Goal: Task Accomplishment & Management: Use online tool/utility

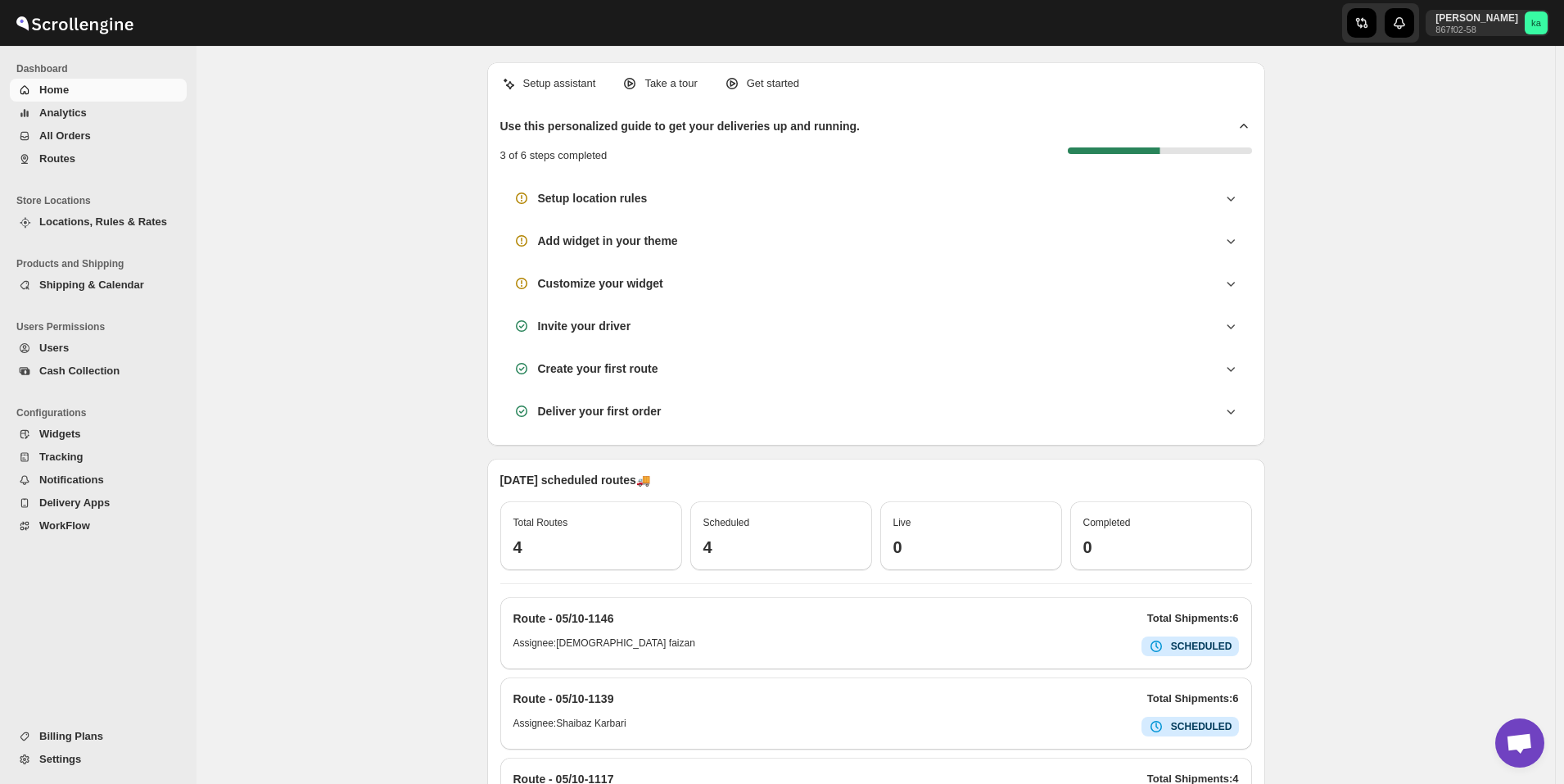
click at [143, 136] on span "All Orders" at bounding box center [111, 136] width 144 height 17
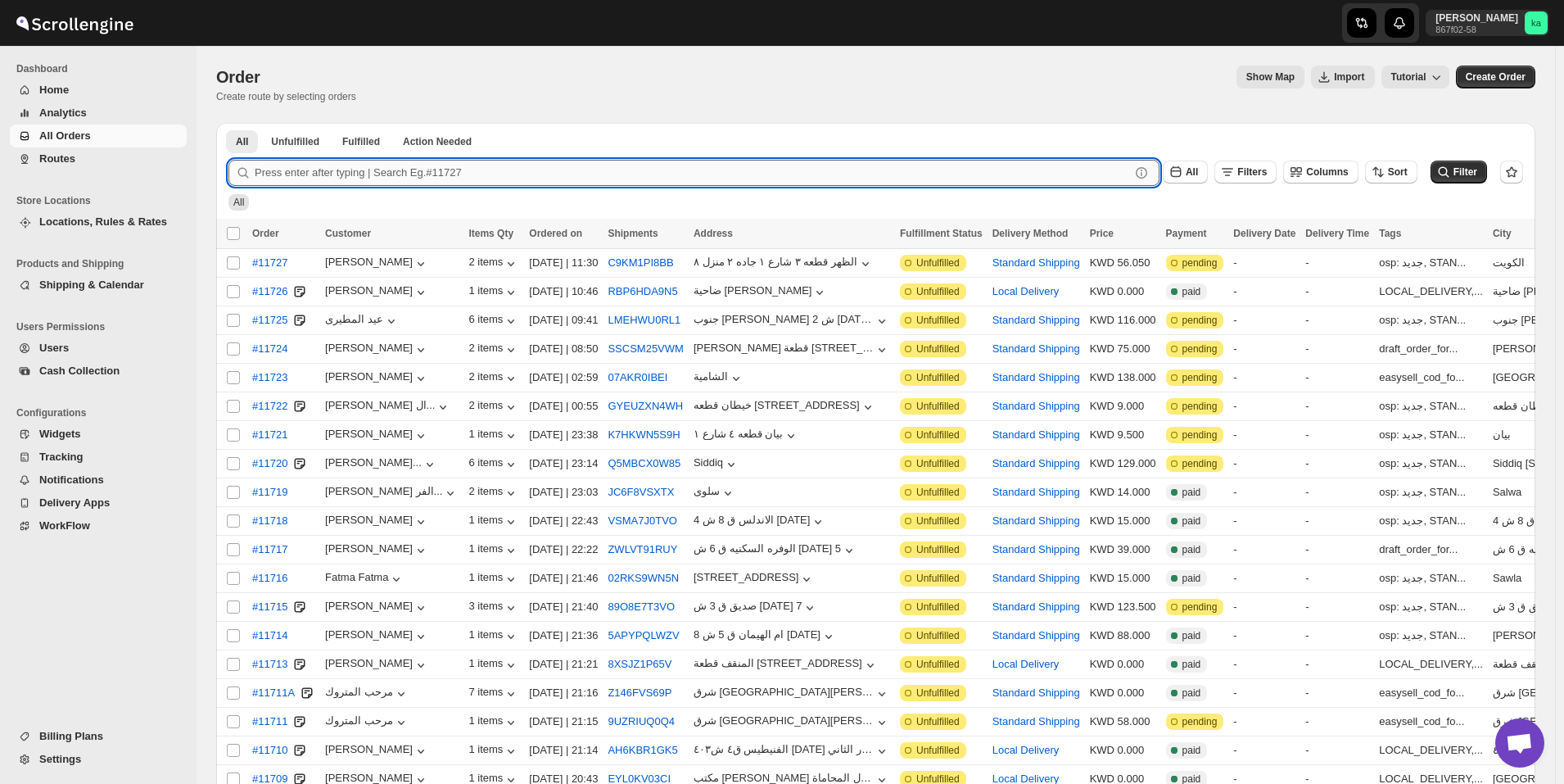
click at [639, 175] on input "text" at bounding box center [692, 172] width 876 height 26
paste input "11631"
type input "11631"
click at [229, 123] on button "Submit" at bounding box center [252, 131] width 47 height 18
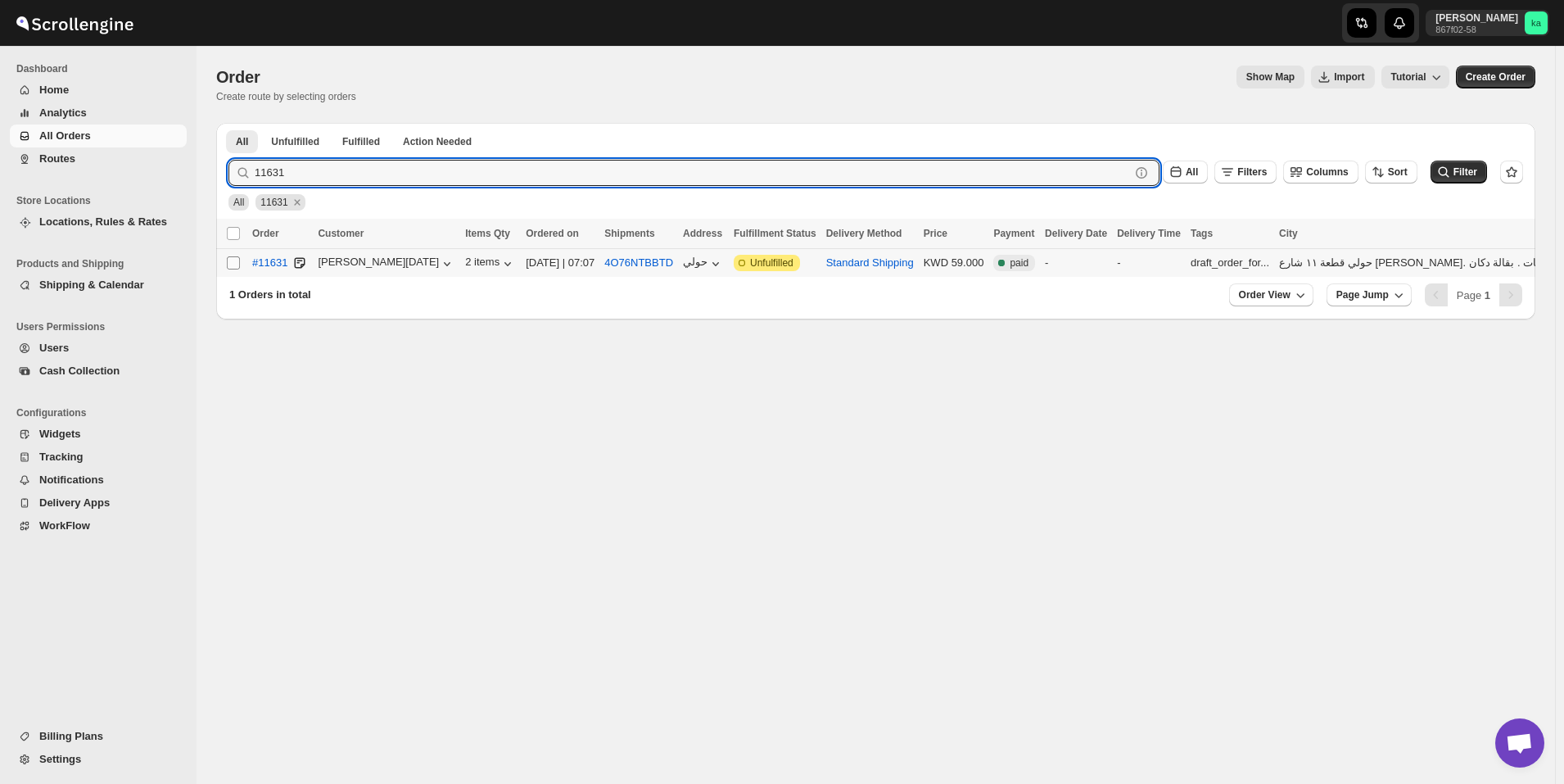
click at [231, 261] on input "Select order" at bounding box center [234, 263] width 13 height 13
checkbox input "true"
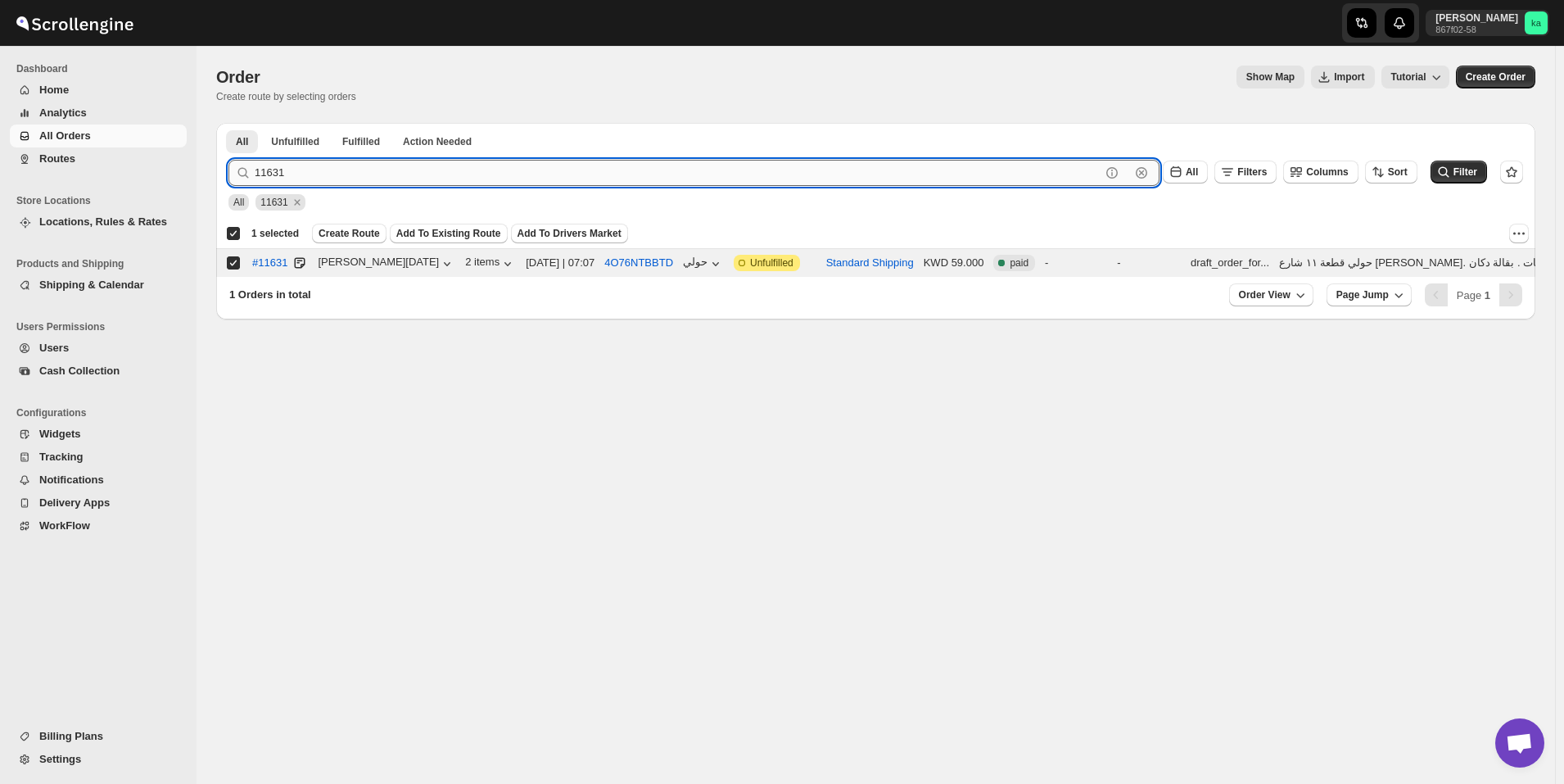
click at [398, 177] on input "11631" at bounding box center [677, 172] width 846 height 26
paste input "00"
type input "11600"
click at [229, 123] on button "Submit" at bounding box center [252, 131] width 47 height 18
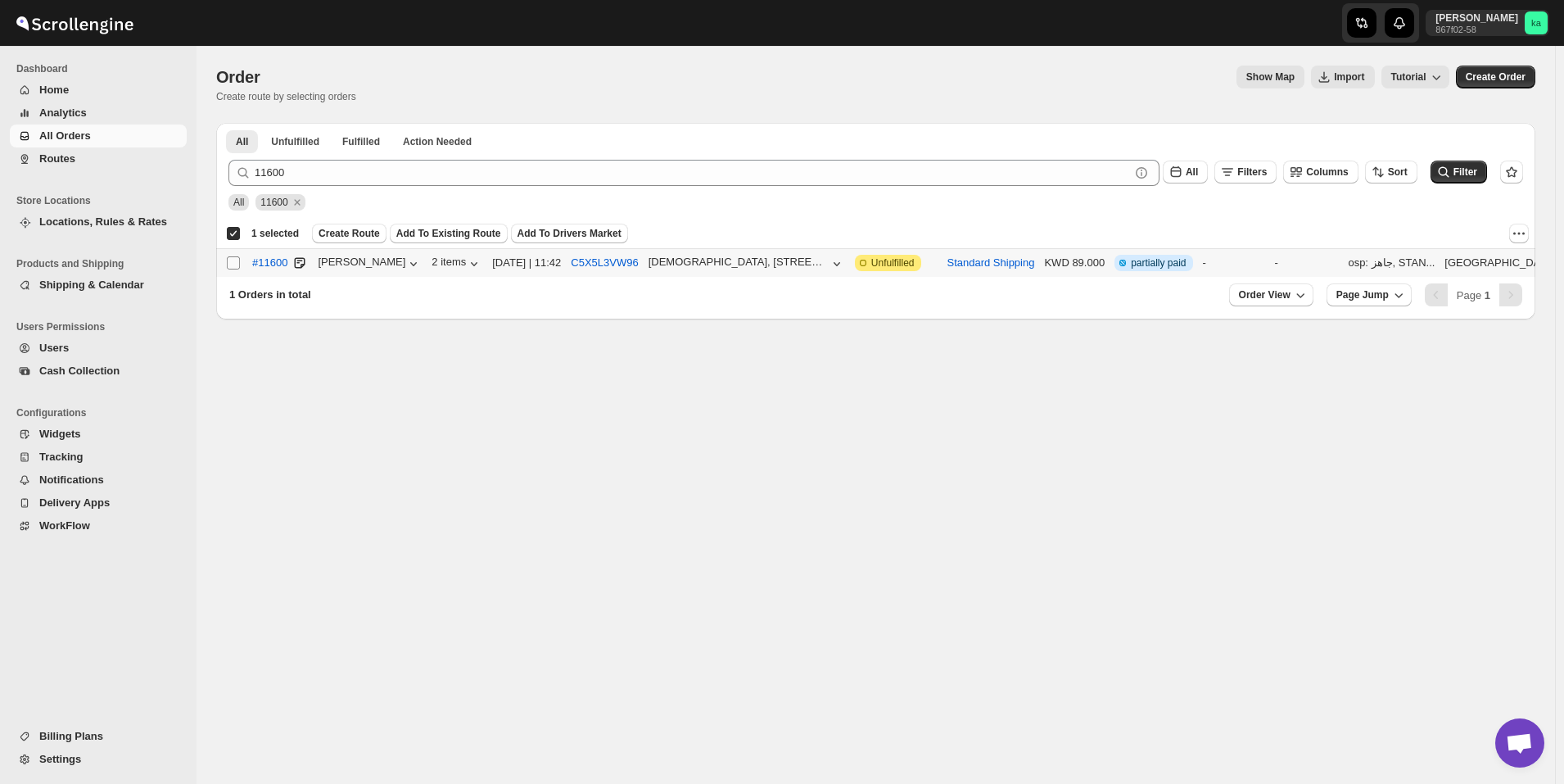
click at [239, 264] on input "Select order" at bounding box center [234, 263] width 13 height 13
checkbox input "true"
checkbox input "false"
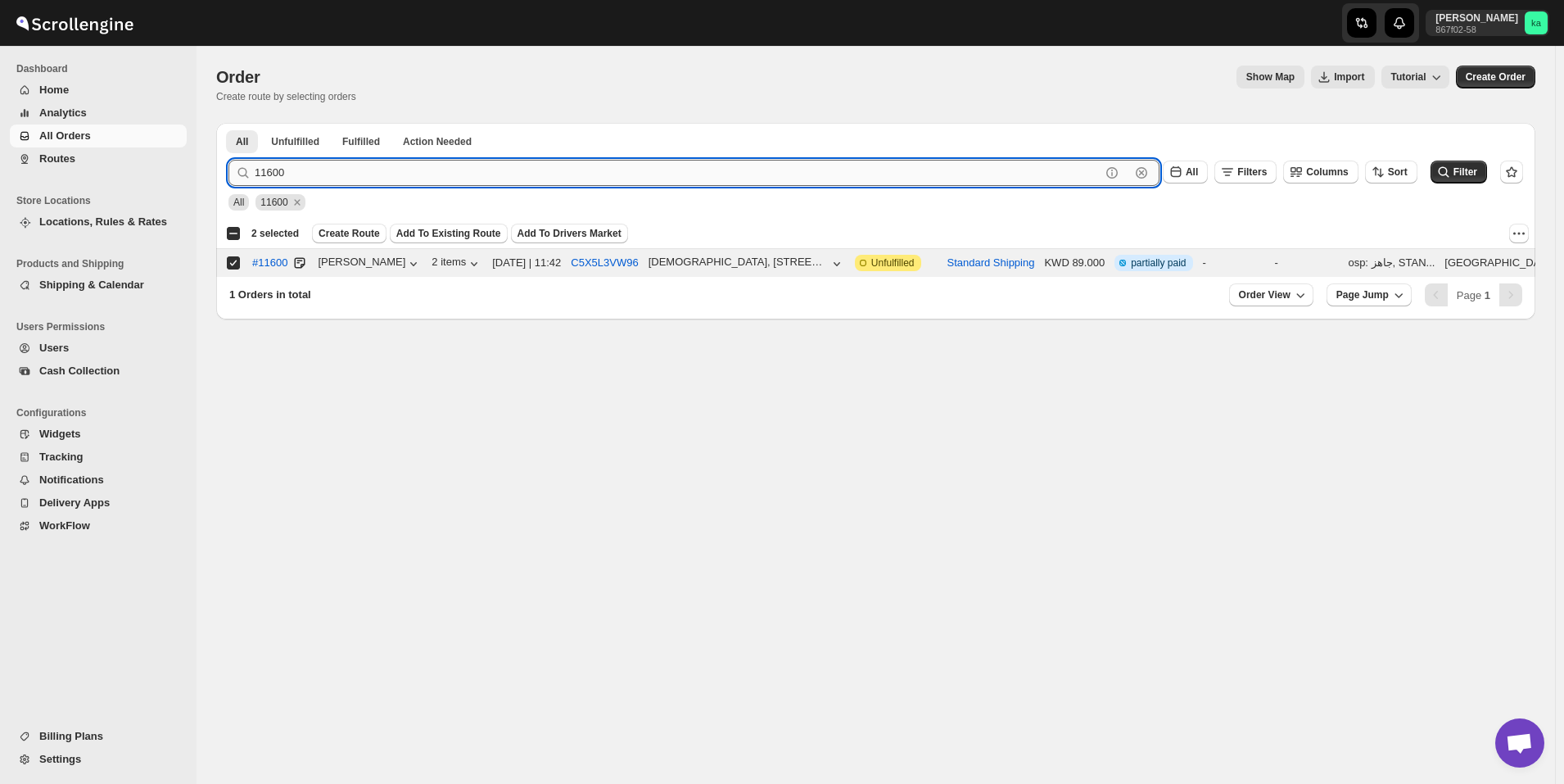
click at [664, 182] on input "11600" at bounding box center [677, 172] width 846 height 26
paste input "709"
type input "11709"
click at [229, 123] on button "Submit" at bounding box center [252, 131] width 47 height 18
drag, startPoint x: 229, startPoint y: 259, endPoint x: 242, endPoint y: 259, distance: 13.0
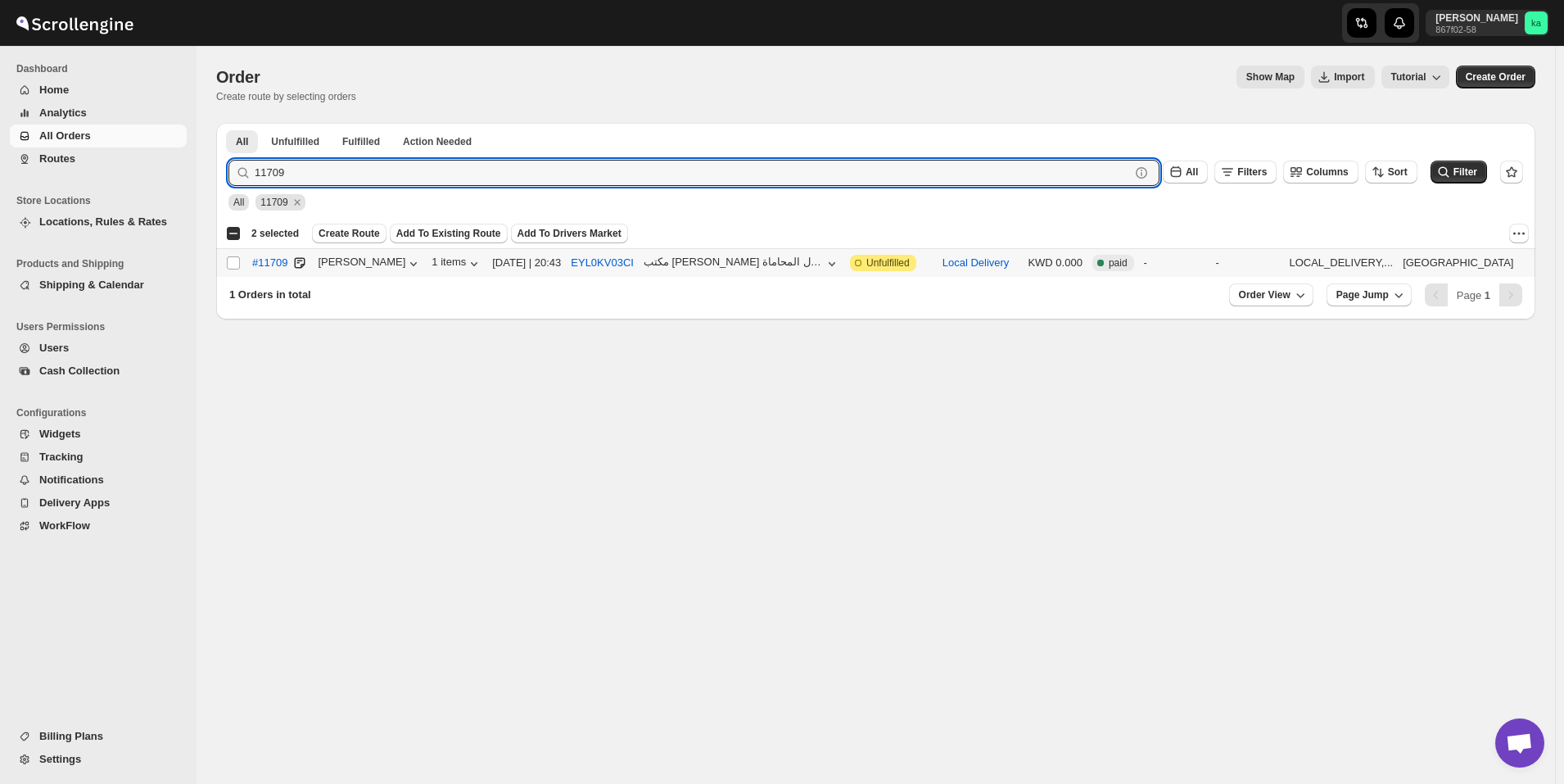
click at [229, 259] on input "Select order" at bounding box center [234, 263] width 13 height 13
checkbox input "true"
click at [772, 175] on input "11709" at bounding box center [677, 172] width 846 height 26
paste input "642"
type input "11642"
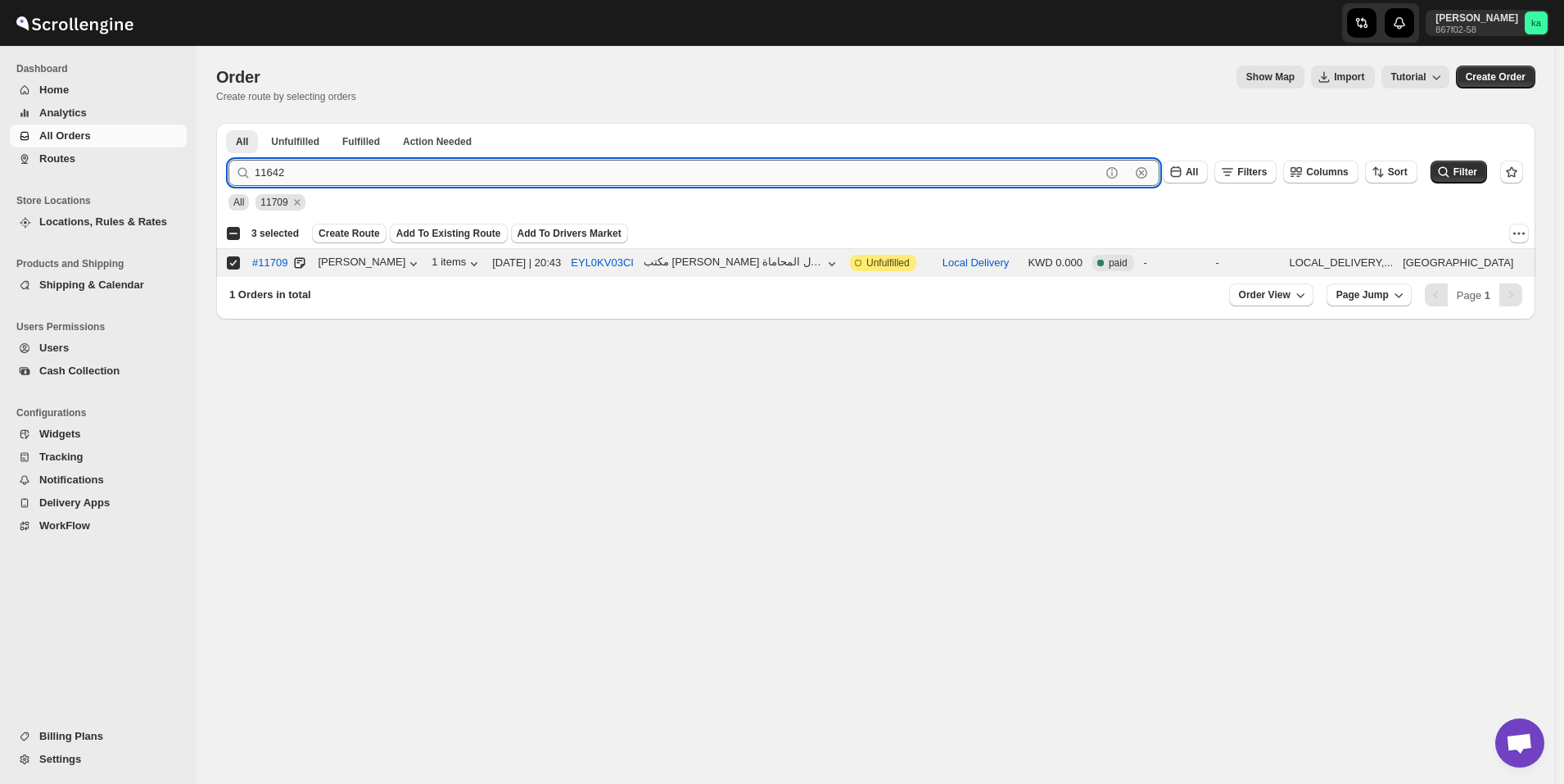
click at [229, 123] on button "Submit" at bounding box center [252, 131] width 47 height 18
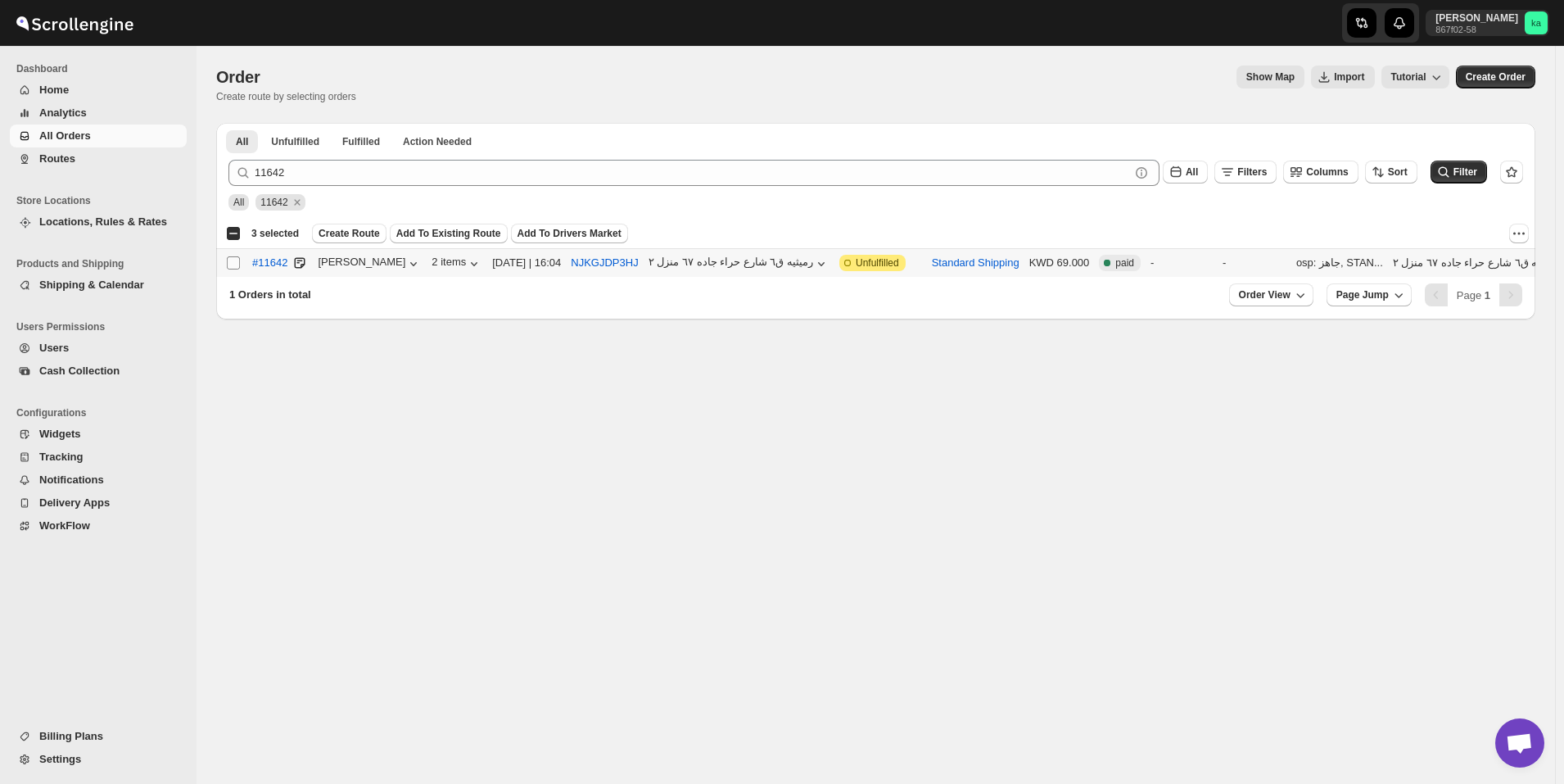
click at [230, 260] on input "Select order" at bounding box center [234, 263] width 13 height 13
checkbox input "true"
click at [343, 237] on span "Create Route" at bounding box center [350, 234] width 62 height 13
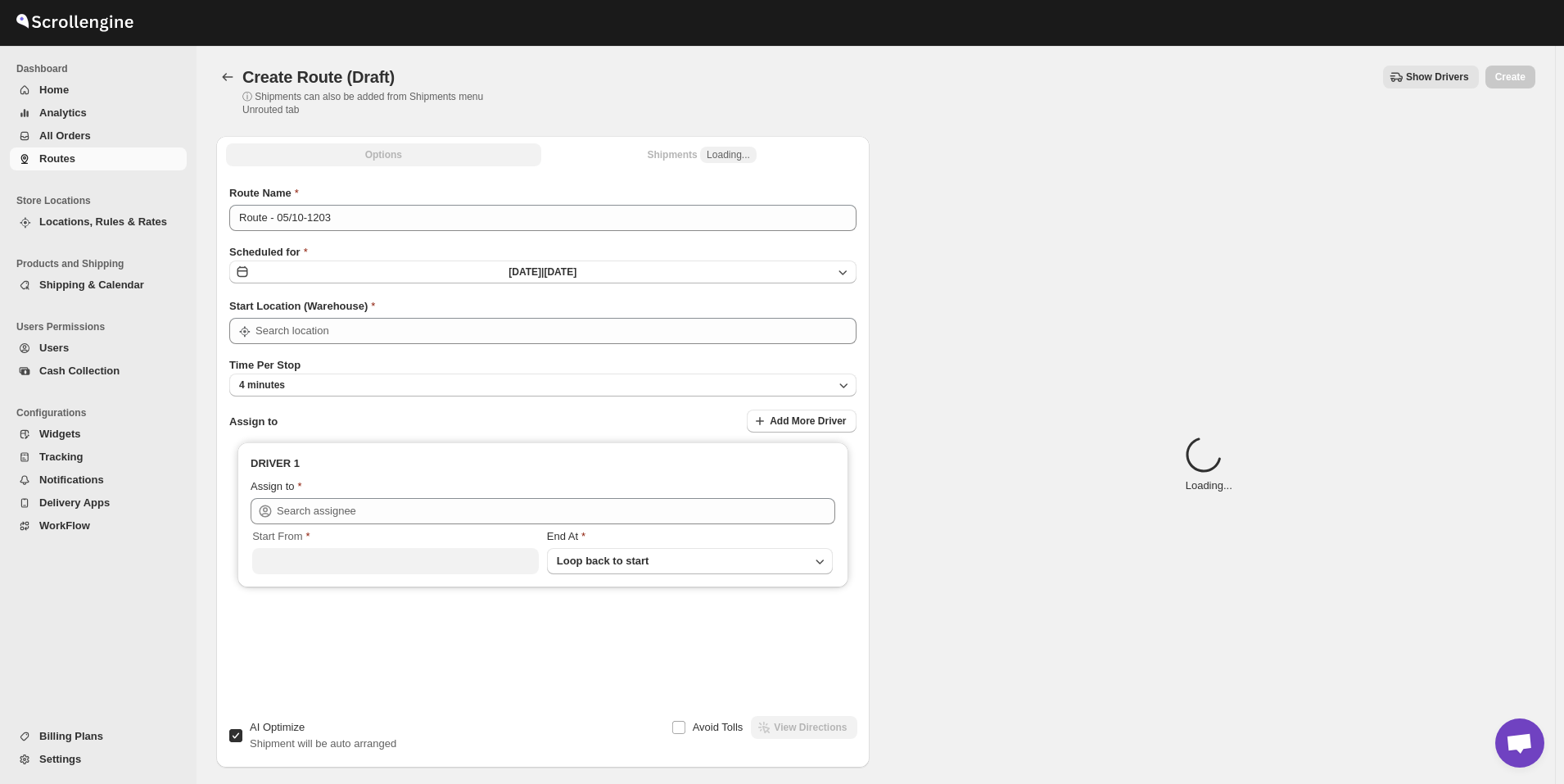
type input "[GEOGRAPHIC_DATA]"
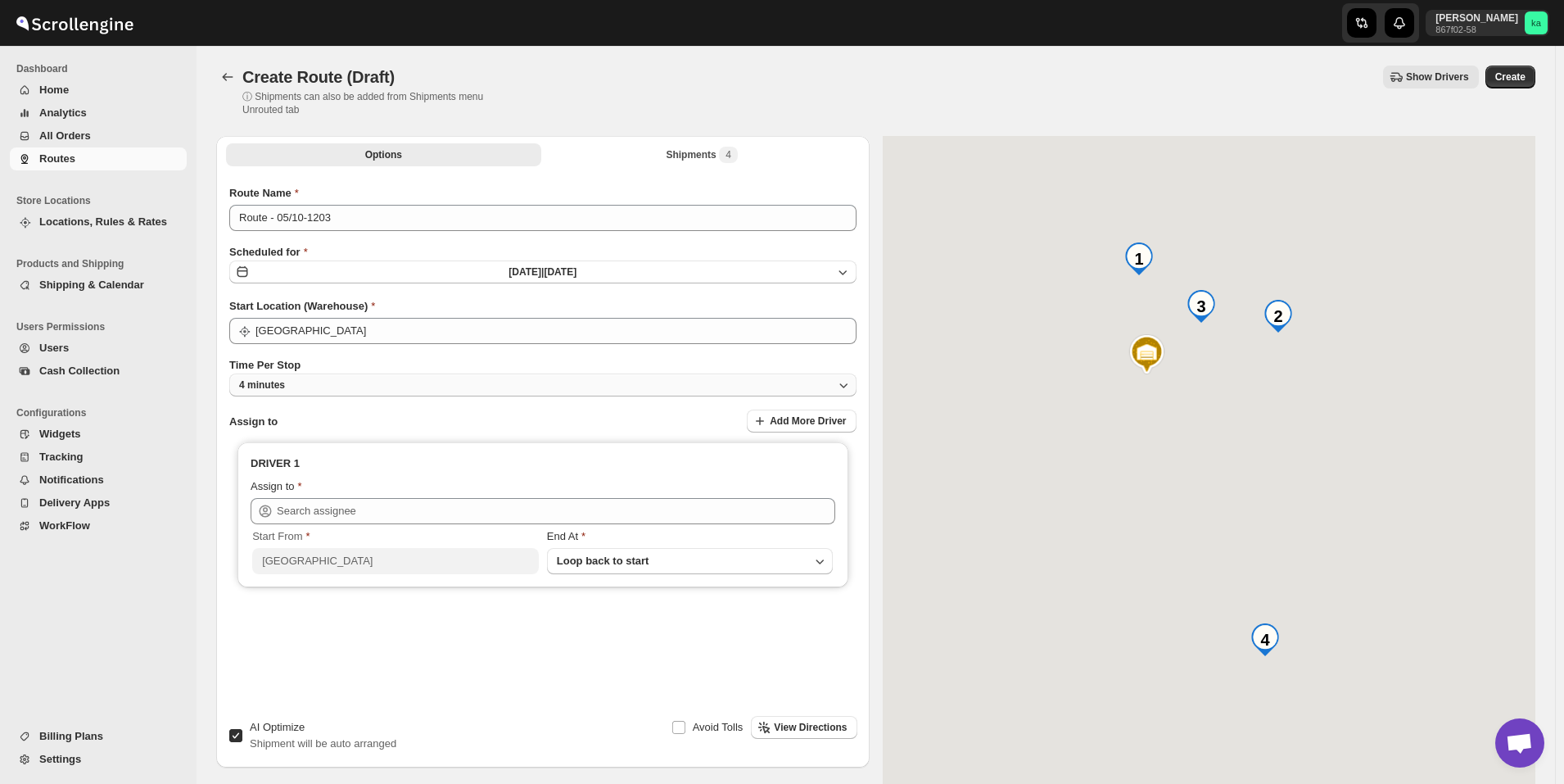
click at [358, 382] on button "4 minutes" at bounding box center [543, 384] width 627 height 23
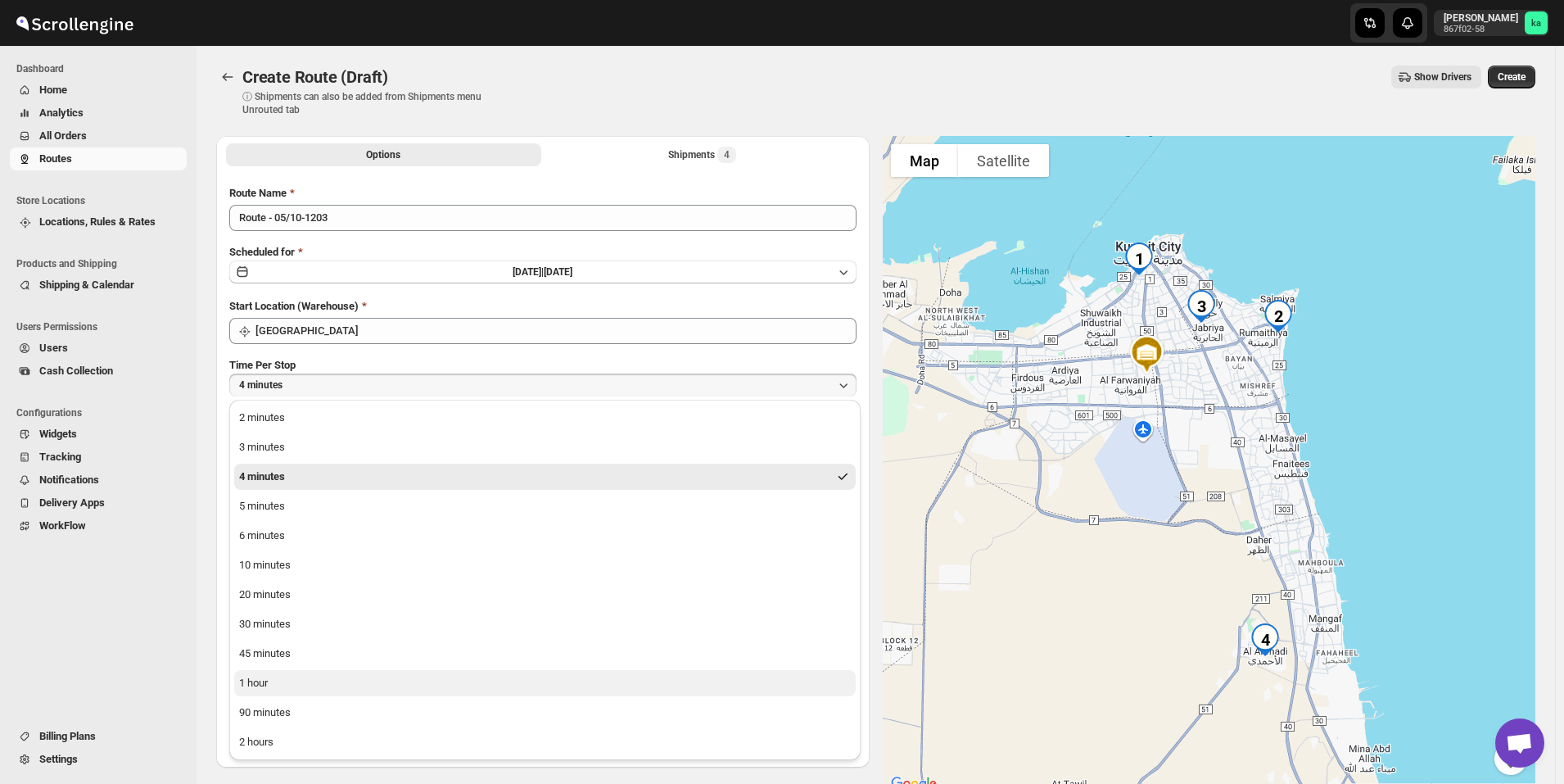
click at [338, 687] on button "1 hour" at bounding box center [545, 682] width 621 height 26
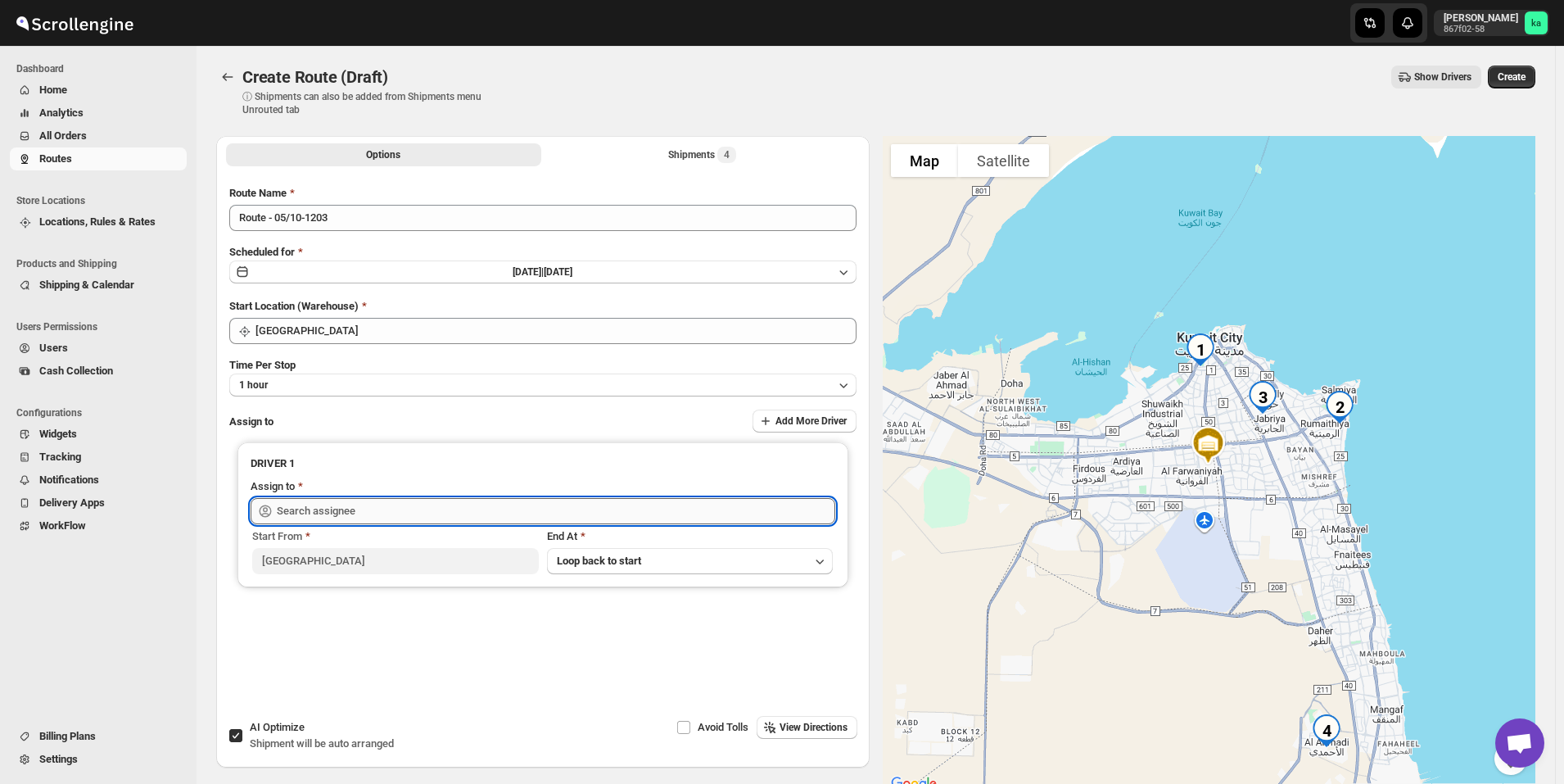
click at [373, 513] on input "text" at bounding box center [556, 510] width 559 height 26
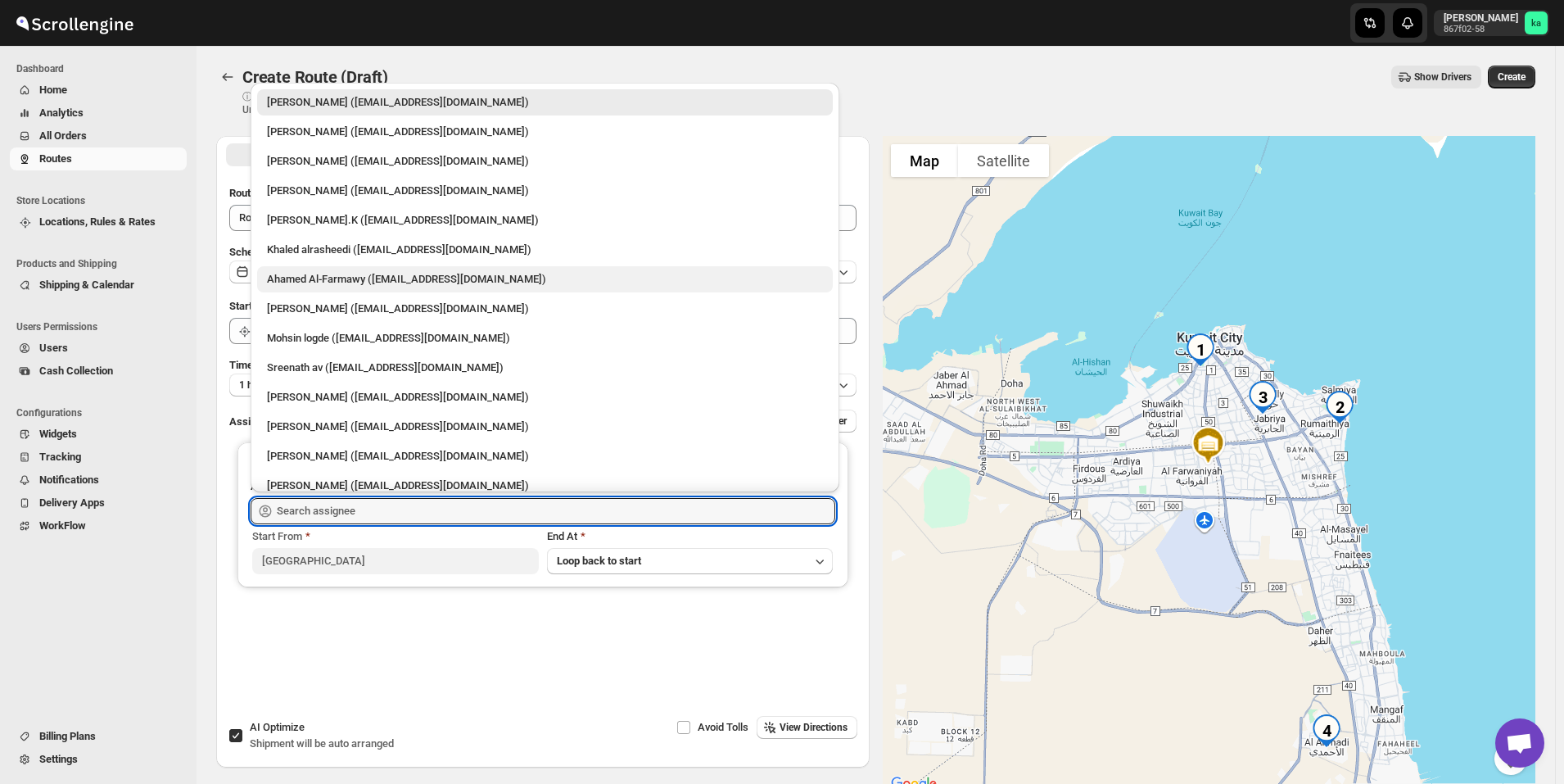
click at [355, 282] on div "Ahamed Al-Farmawy ([EMAIL_ADDRESS][DOMAIN_NAME])" at bounding box center [545, 279] width 556 height 17
type input "Ahamed Al-Farmawy ([EMAIL_ADDRESS][DOMAIN_NAME])"
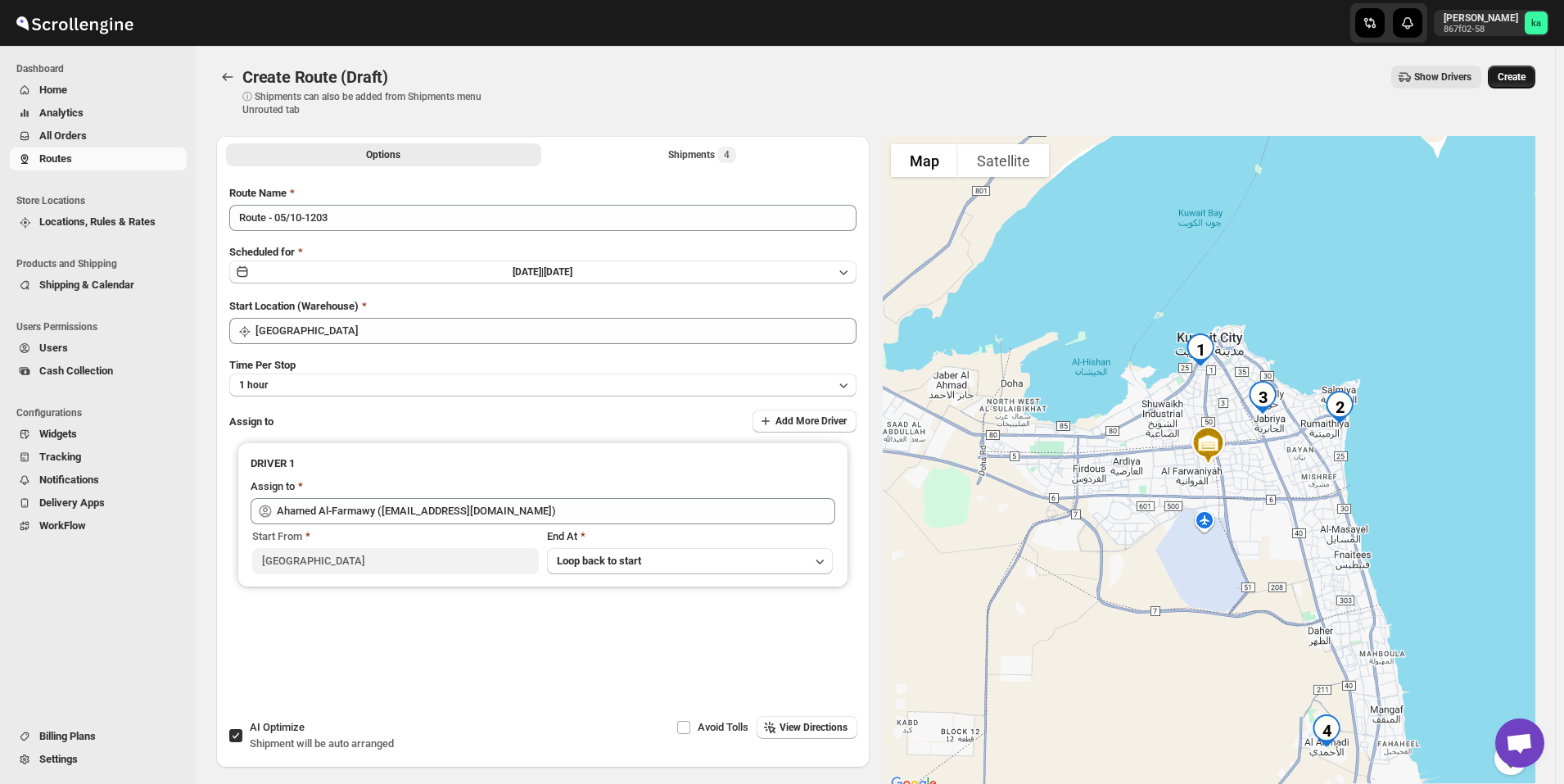
click at [1536, 73] on button "Create" at bounding box center [1511, 77] width 48 height 23
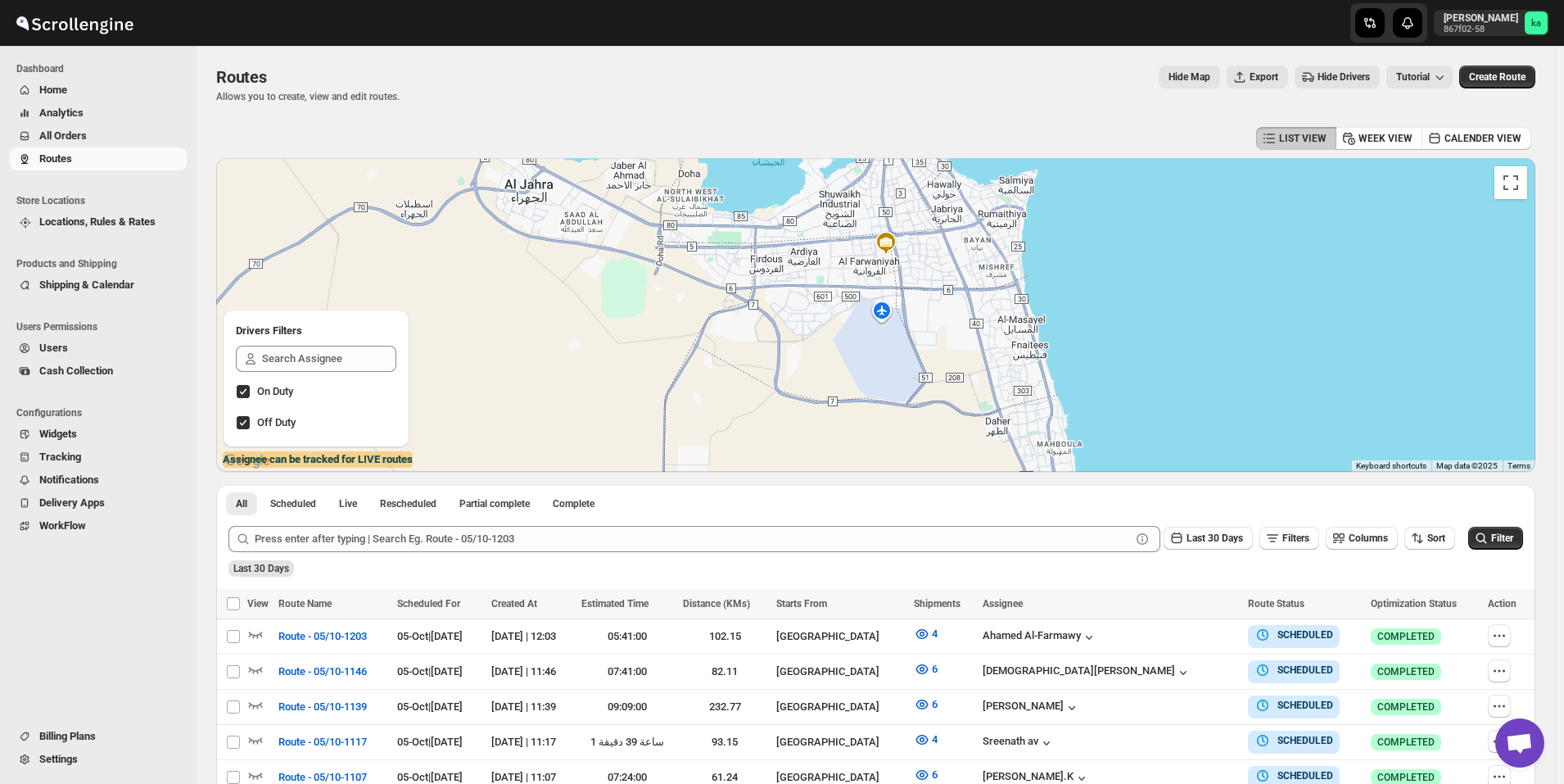
click at [101, 143] on span "All Orders" at bounding box center [111, 136] width 144 height 17
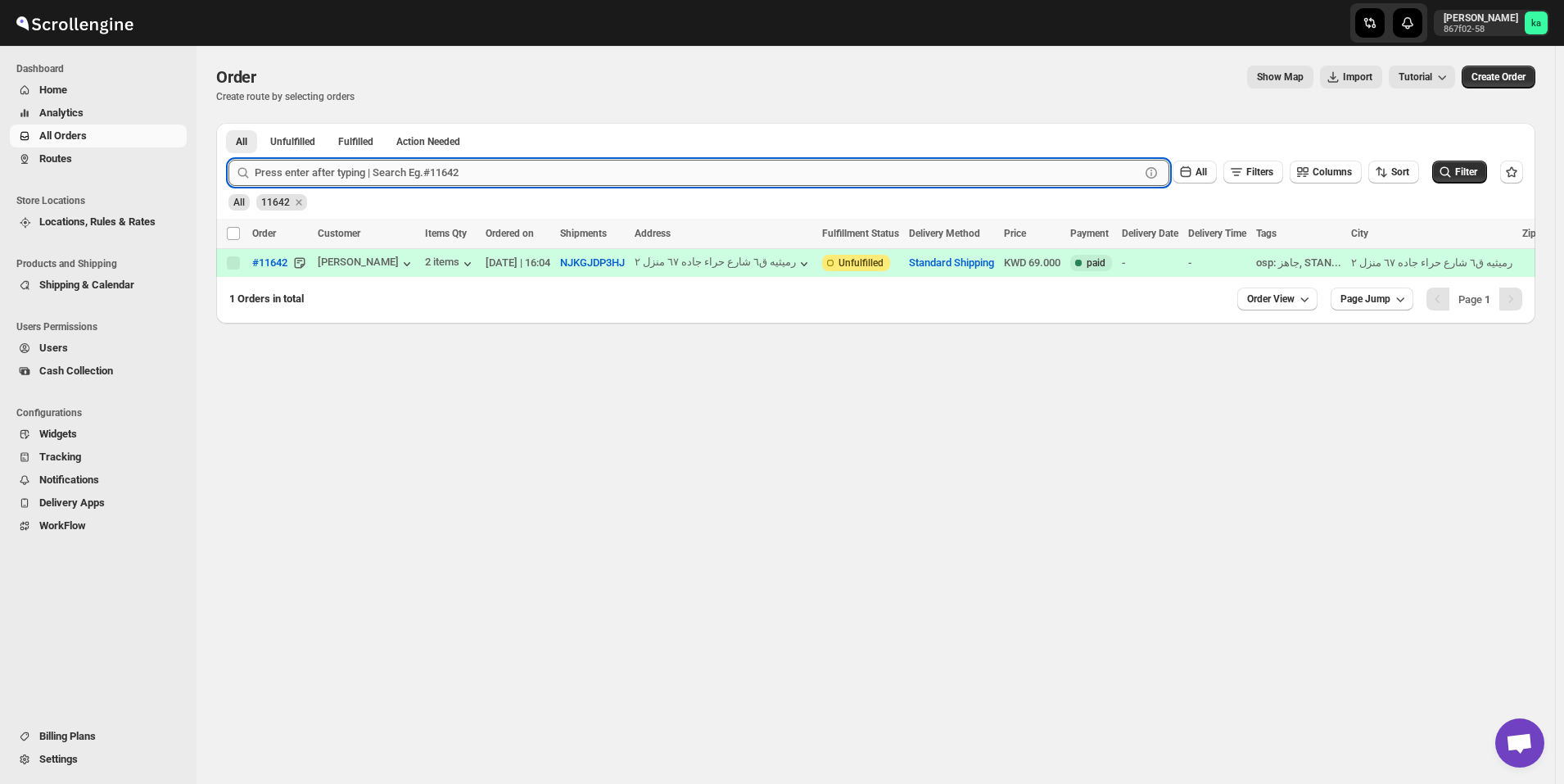
click at [531, 173] on input "text" at bounding box center [697, 172] width 885 height 26
paste input "11552"
type input "11552"
click at [229, 123] on button "Submit" at bounding box center [252, 131] width 47 height 18
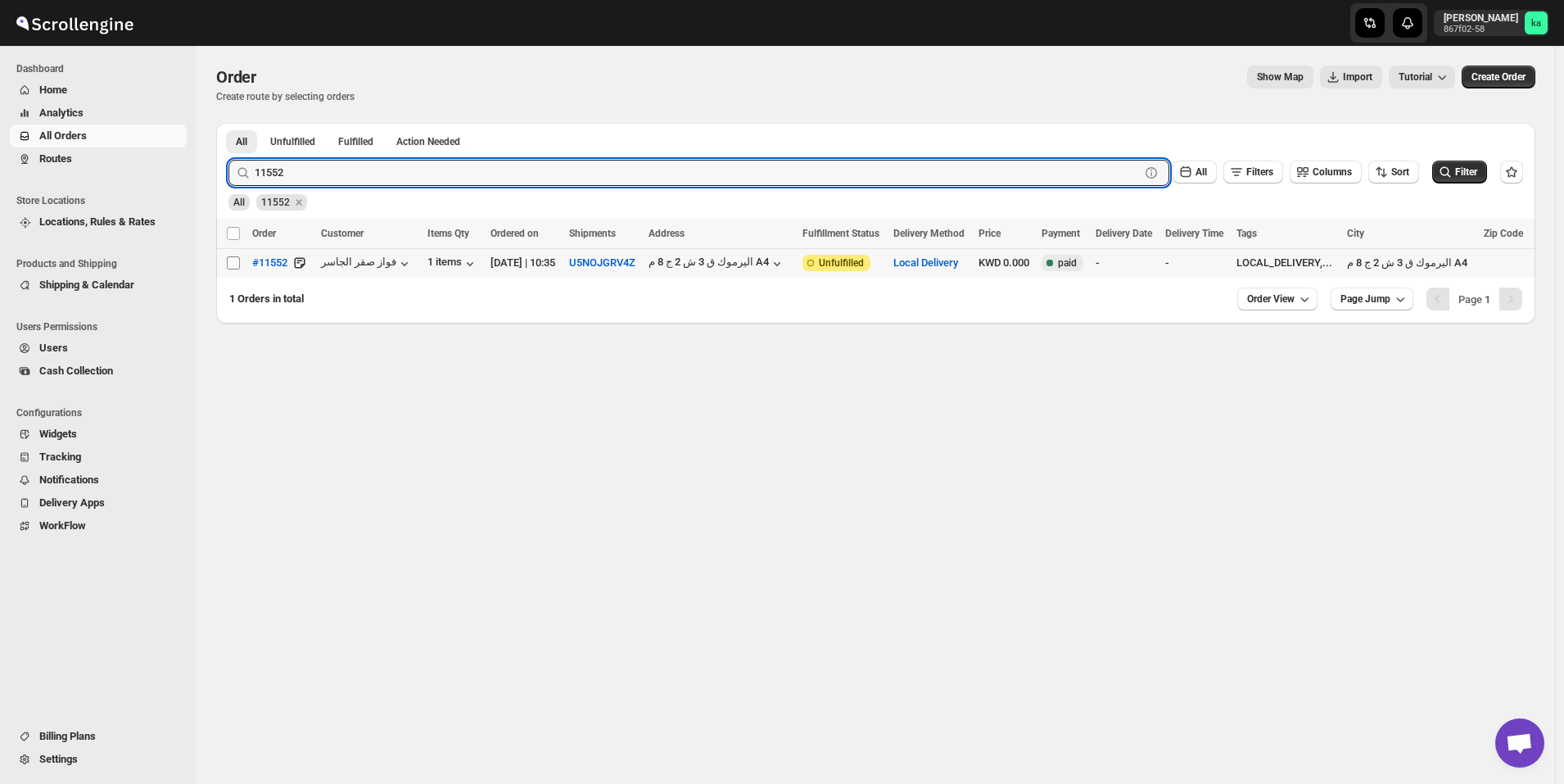
click at [232, 262] on input "Select order" at bounding box center [234, 263] width 13 height 13
checkbox input "true"
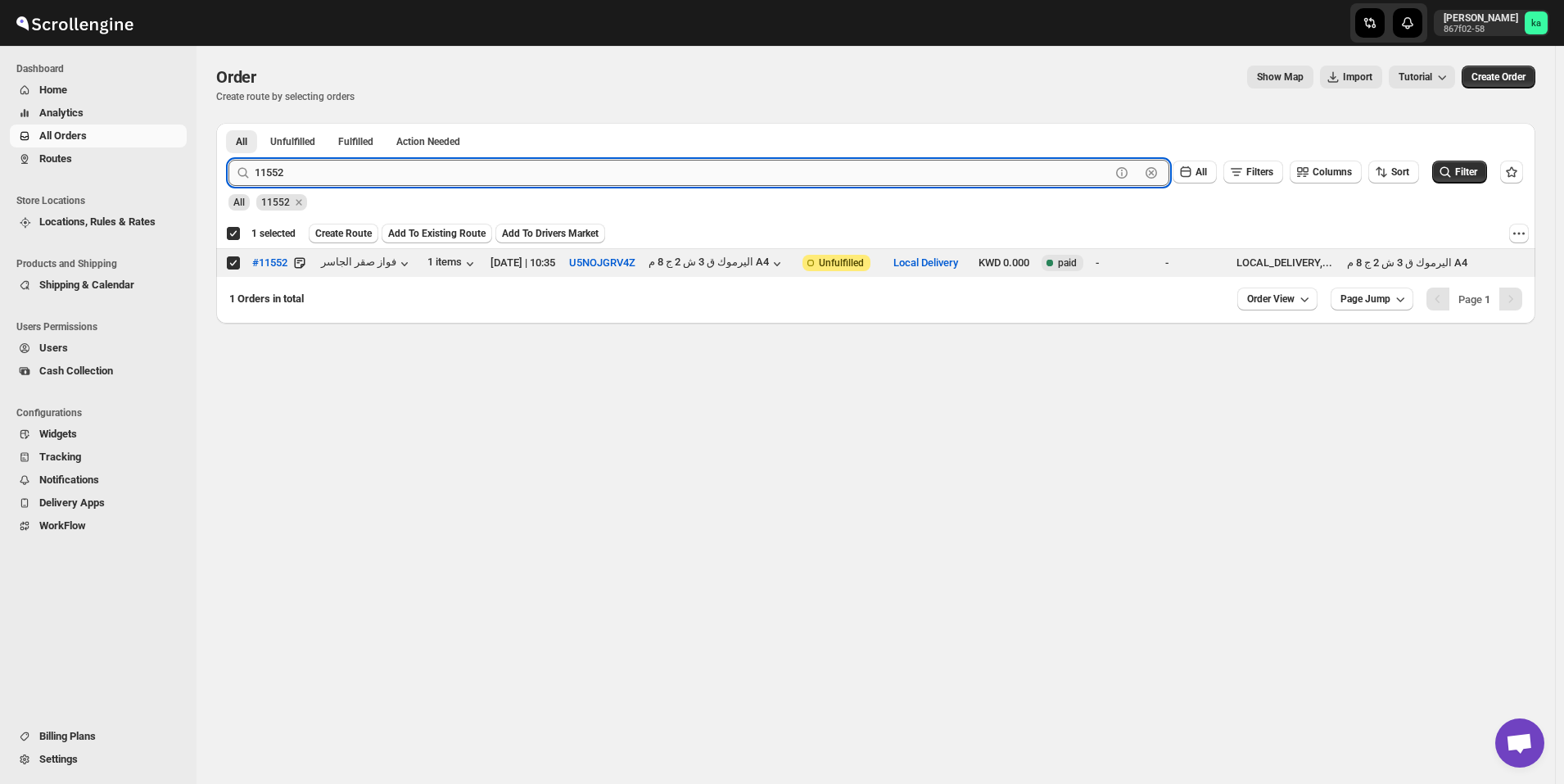
click at [573, 174] on input "11552" at bounding box center [682, 172] width 856 height 26
paste input "36"
type input "11536"
click at [229, 123] on button "Submit" at bounding box center [252, 131] width 47 height 18
click at [236, 263] on input "Select order" at bounding box center [234, 263] width 13 height 13
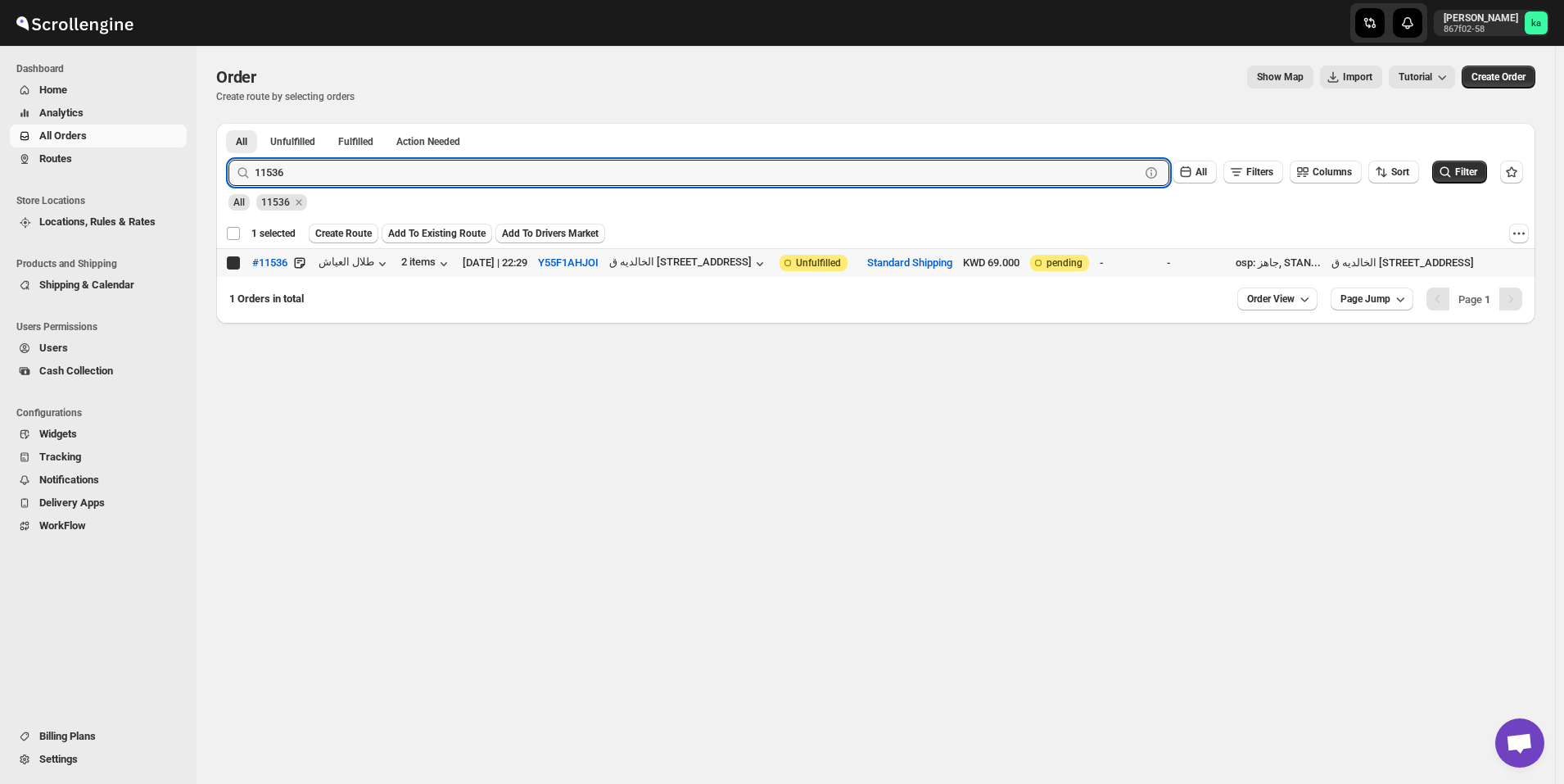
checkbox input "true"
checkbox input "false"
click at [611, 171] on input "11536" at bounding box center [682, 172] width 856 height 26
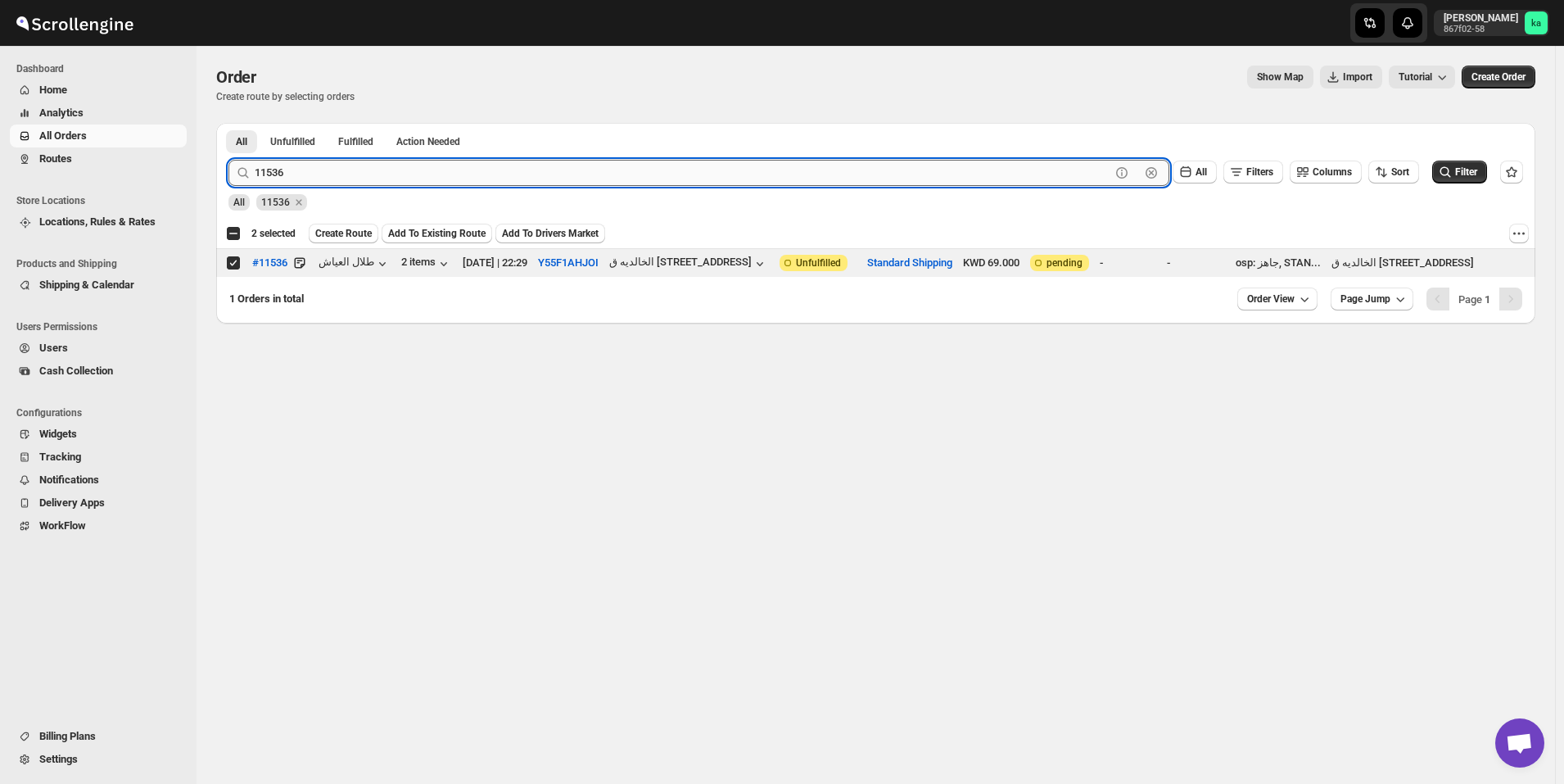
paste input "679"
type input "11679"
click at [229, 123] on button "Submit" at bounding box center [252, 131] width 47 height 18
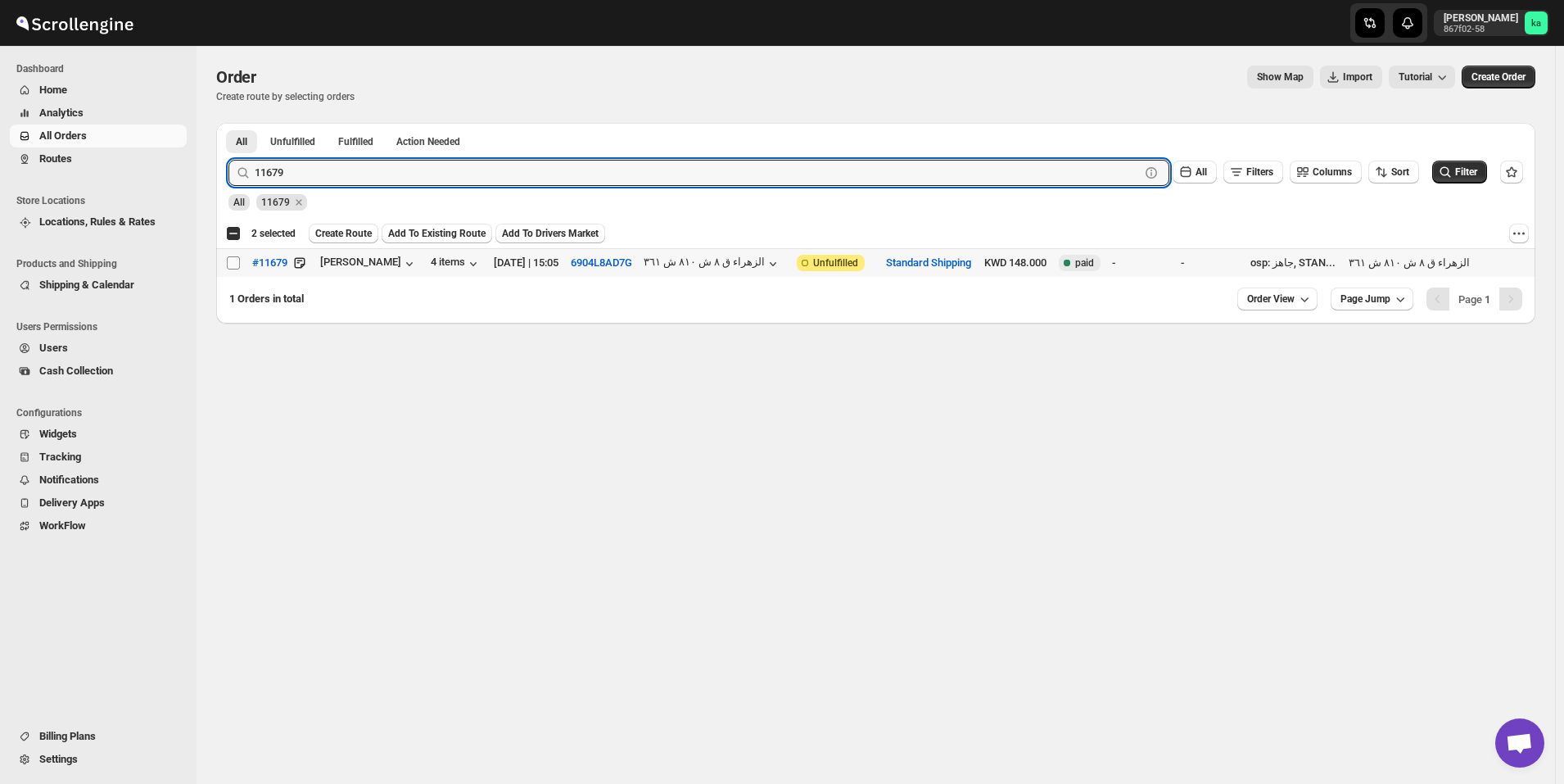
click at [229, 264] on input "Select order" at bounding box center [234, 263] width 13 height 13
checkbox input "true"
click at [567, 166] on input "11679" at bounding box center [682, 172] width 856 height 26
paste input "726"
type input "11726"
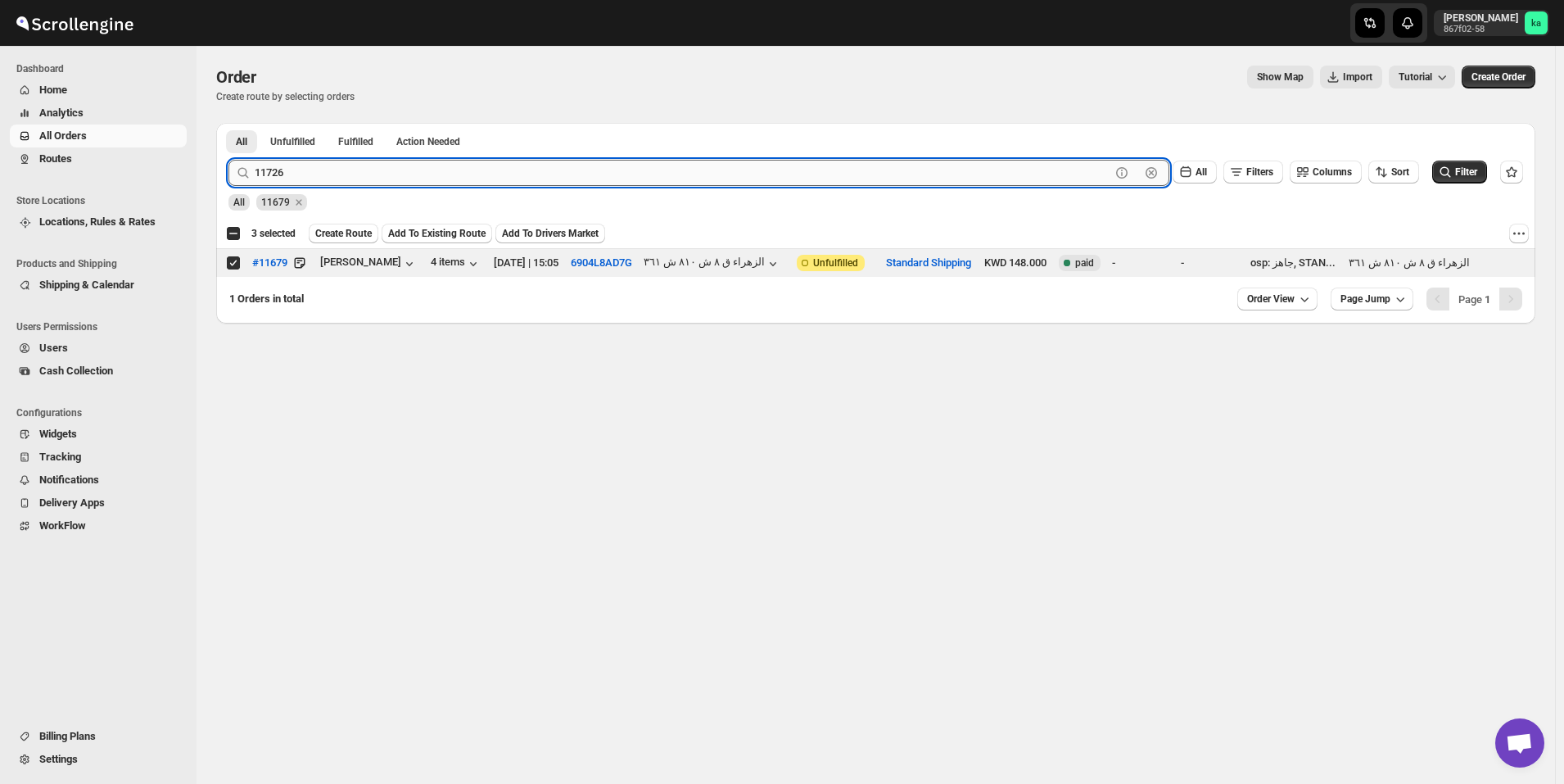
click at [229, 123] on button "Submit" at bounding box center [252, 131] width 47 height 18
click at [233, 264] on input "Select order" at bounding box center [234, 263] width 13 height 13
checkbox input "true"
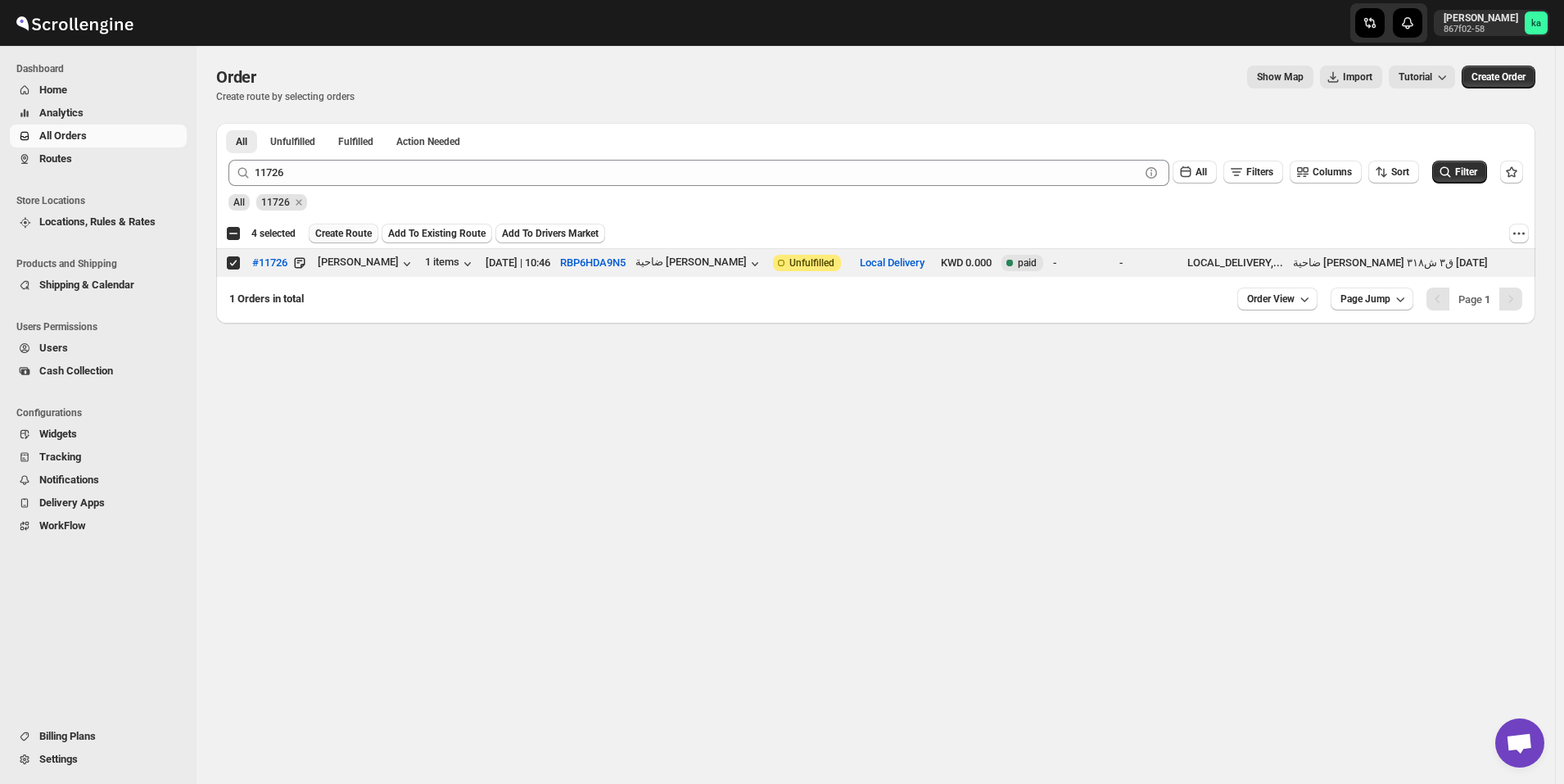
click at [338, 239] on span "Create Route" at bounding box center [344, 234] width 57 height 13
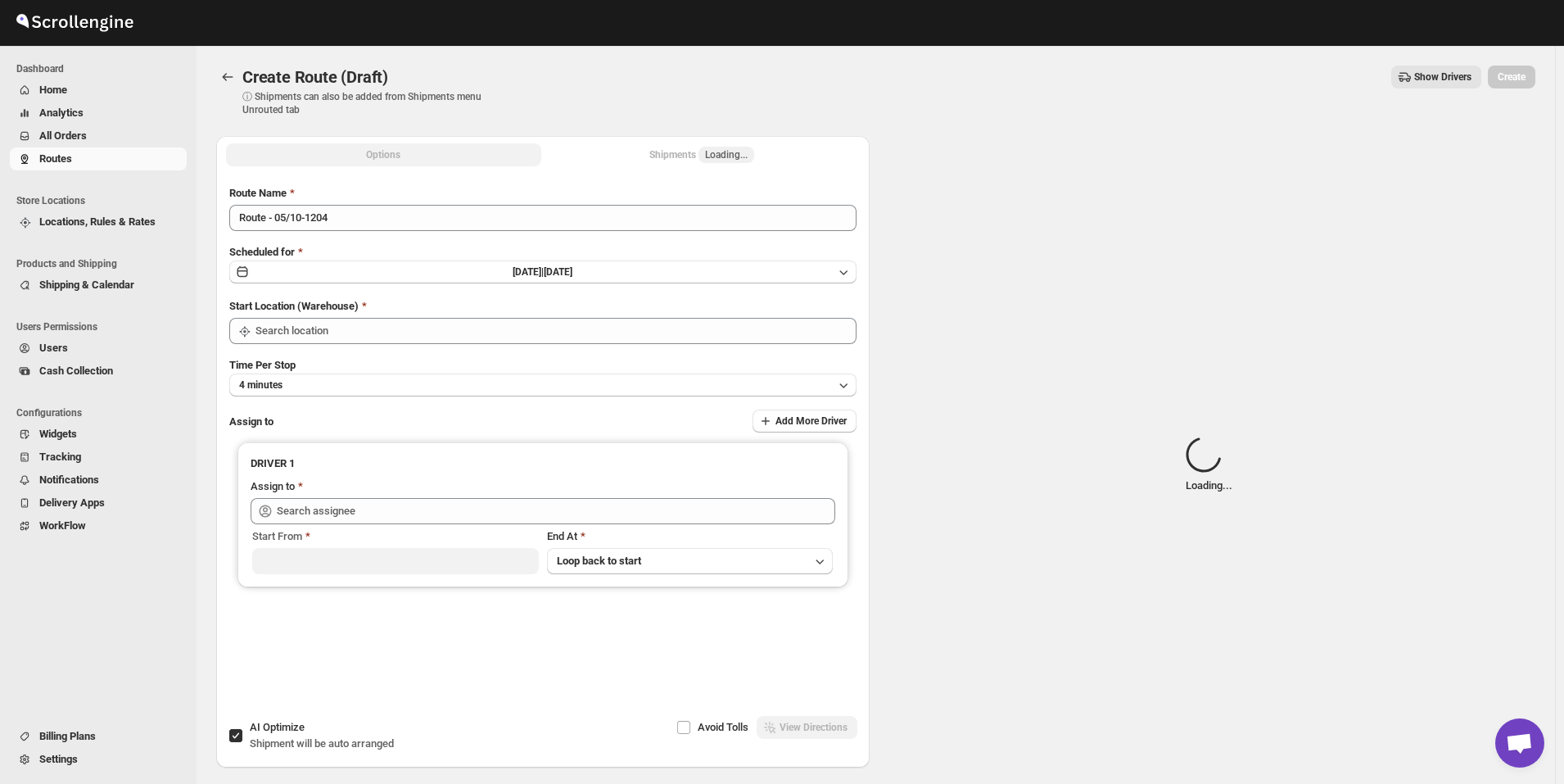
type input "[GEOGRAPHIC_DATA]"
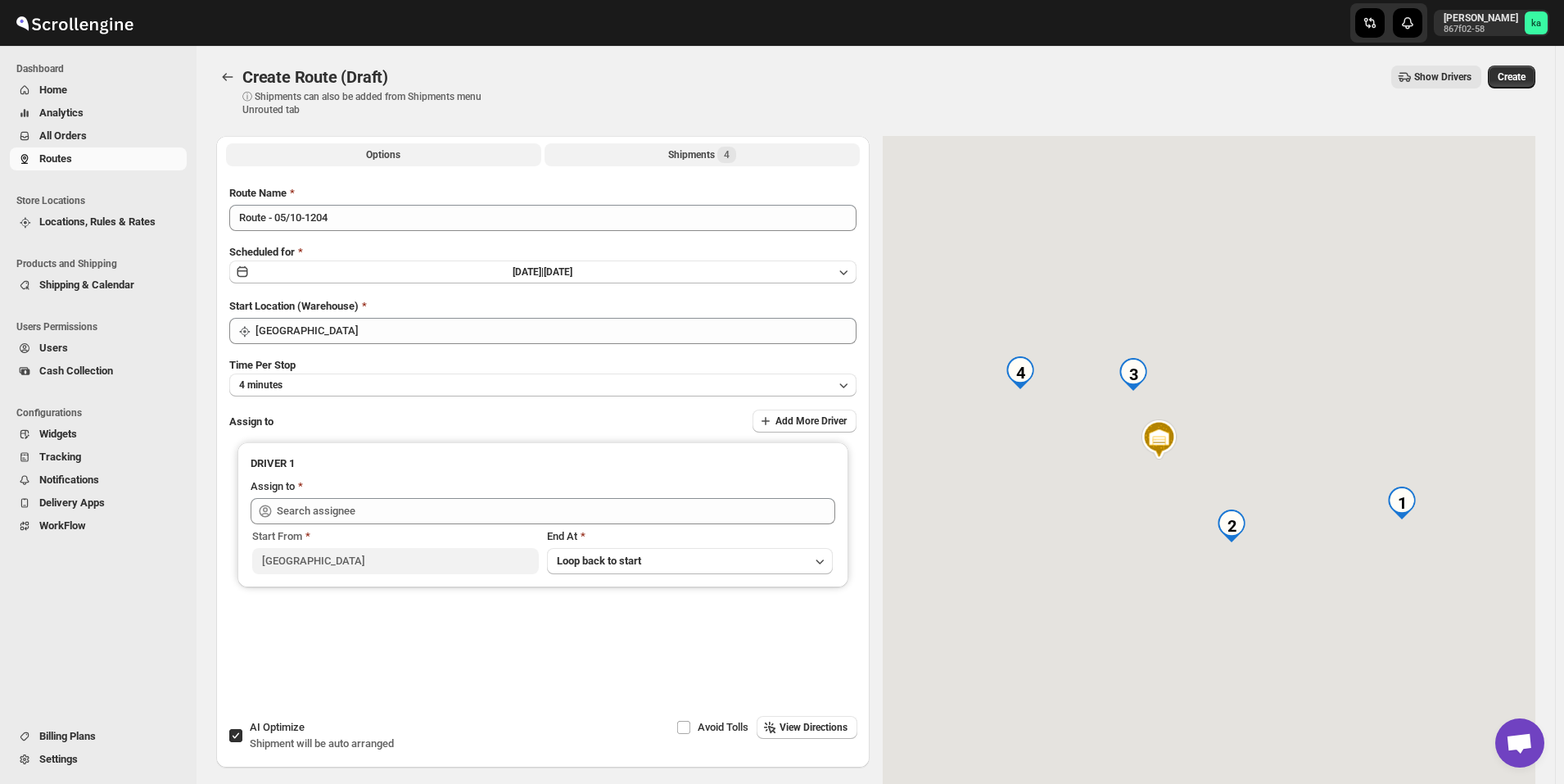
click at [686, 155] on div "Shipments 4" at bounding box center [702, 155] width 68 height 17
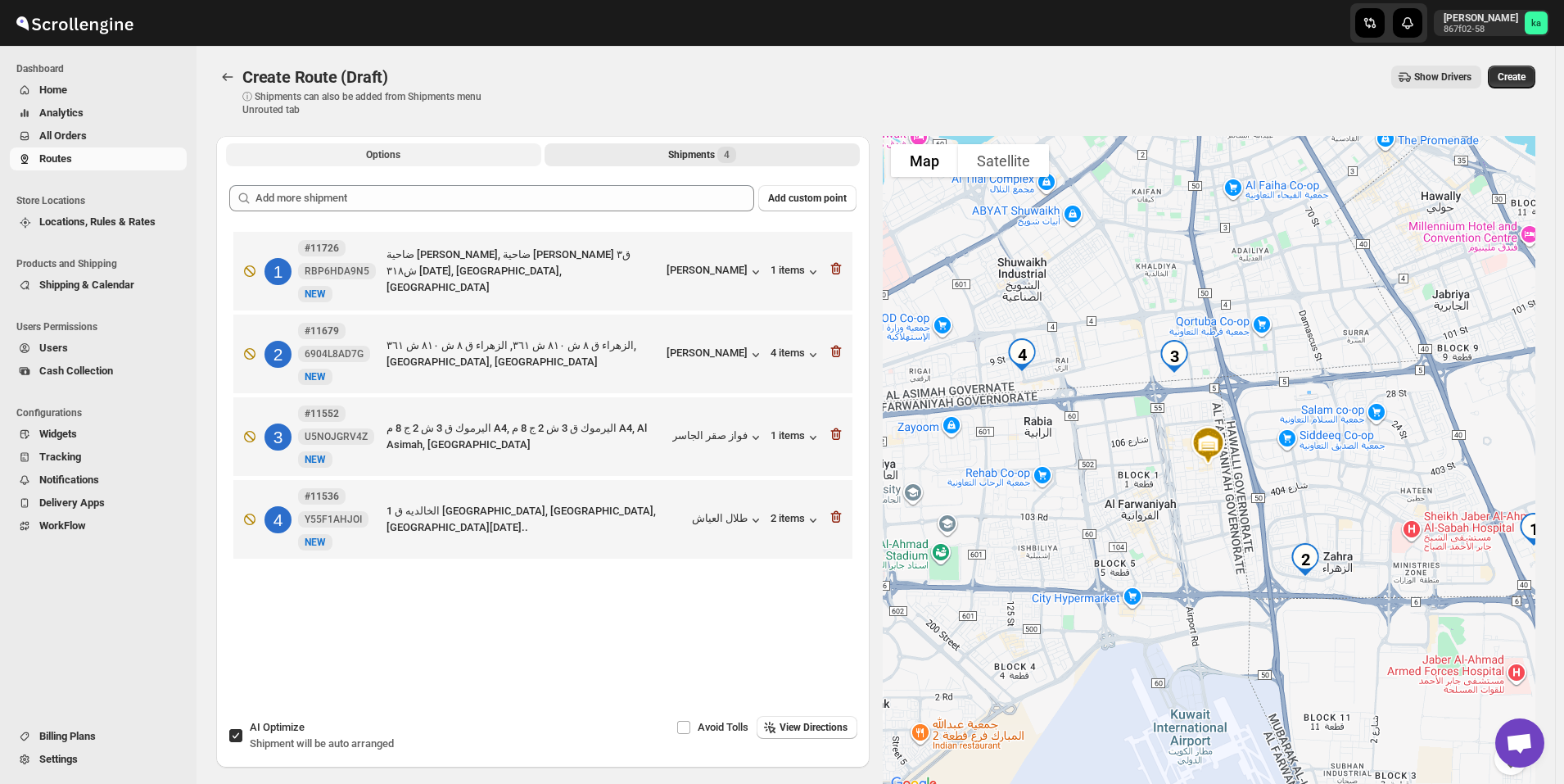
click at [465, 154] on button "Options" at bounding box center [384, 154] width 315 height 23
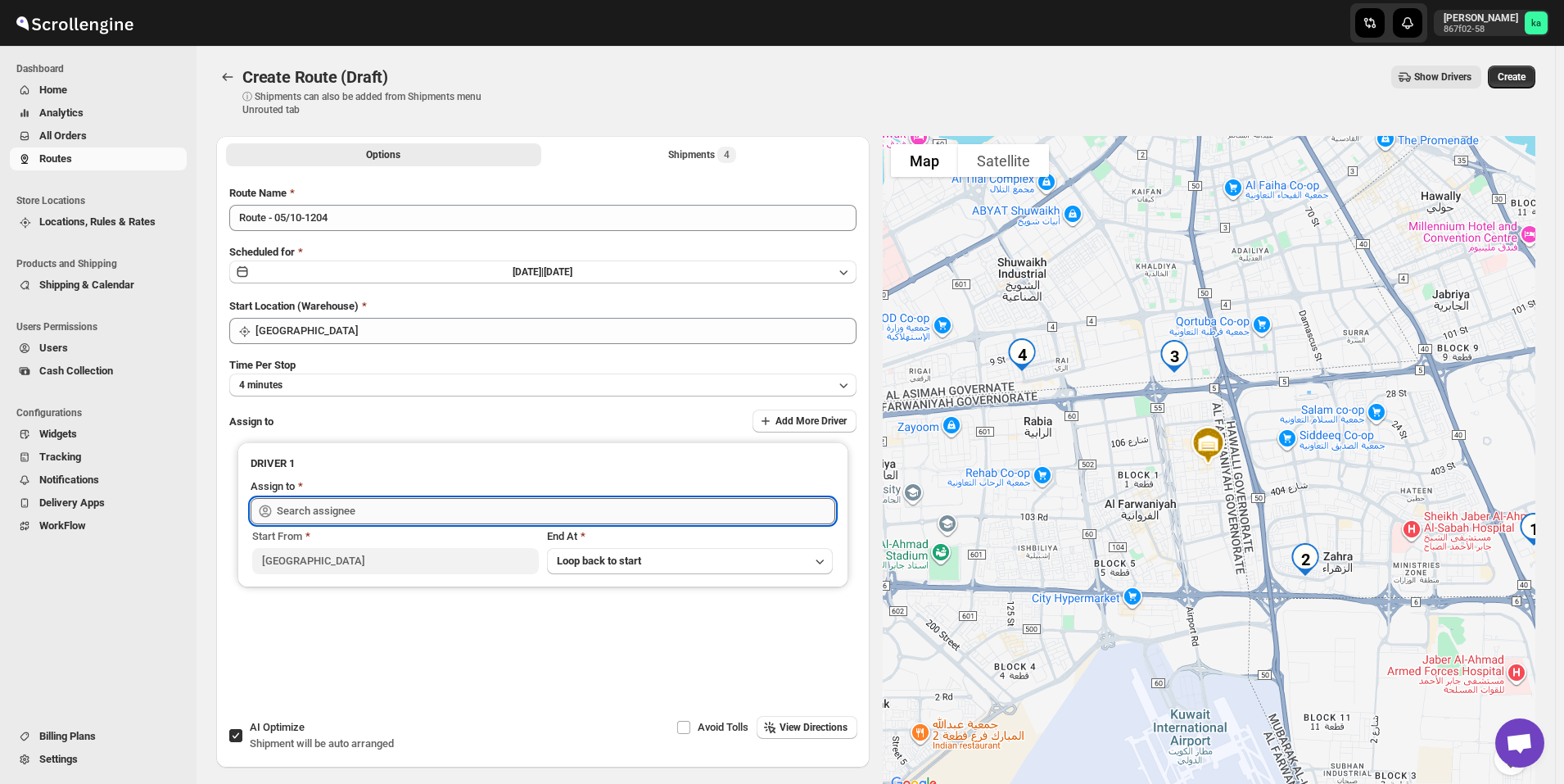
click at [302, 508] on input "text" at bounding box center [556, 510] width 559 height 26
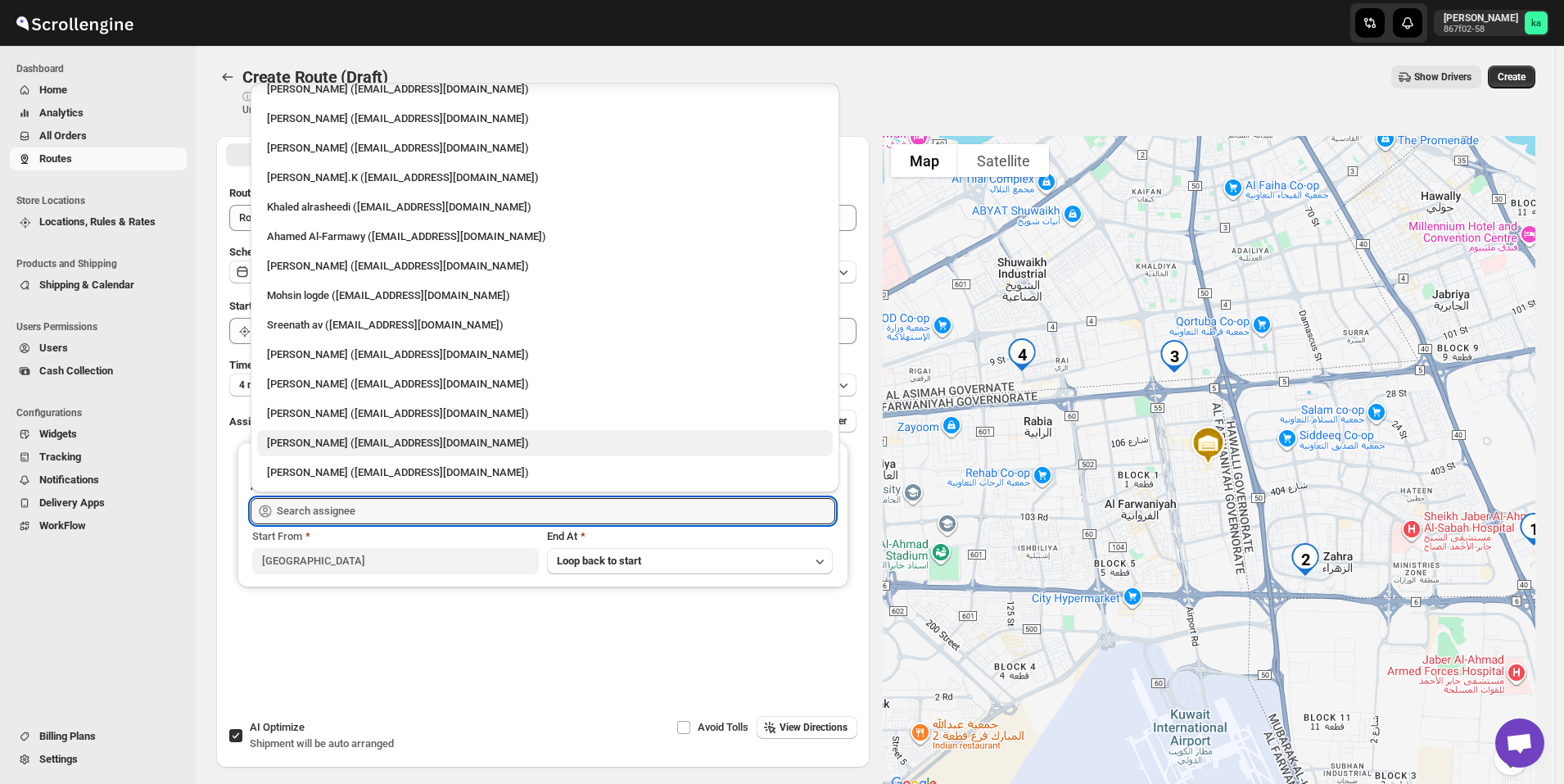
scroll to position [82, 0]
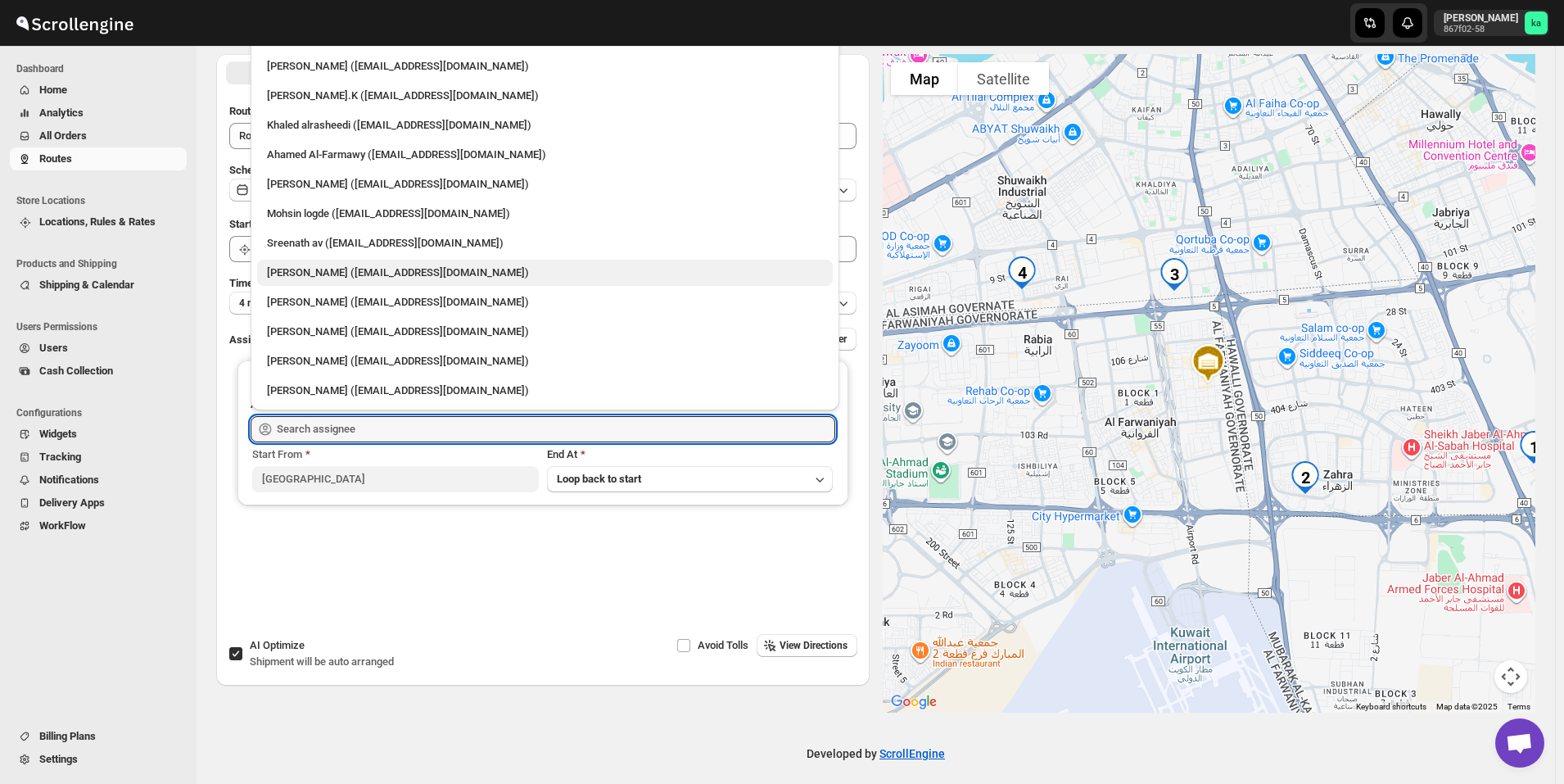
click at [341, 270] on div "[PERSON_NAME] ([EMAIL_ADDRESS][DOMAIN_NAME])" at bounding box center [545, 273] width 556 height 17
type input "[PERSON_NAME] ([EMAIL_ADDRESS][DOMAIN_NAME])"
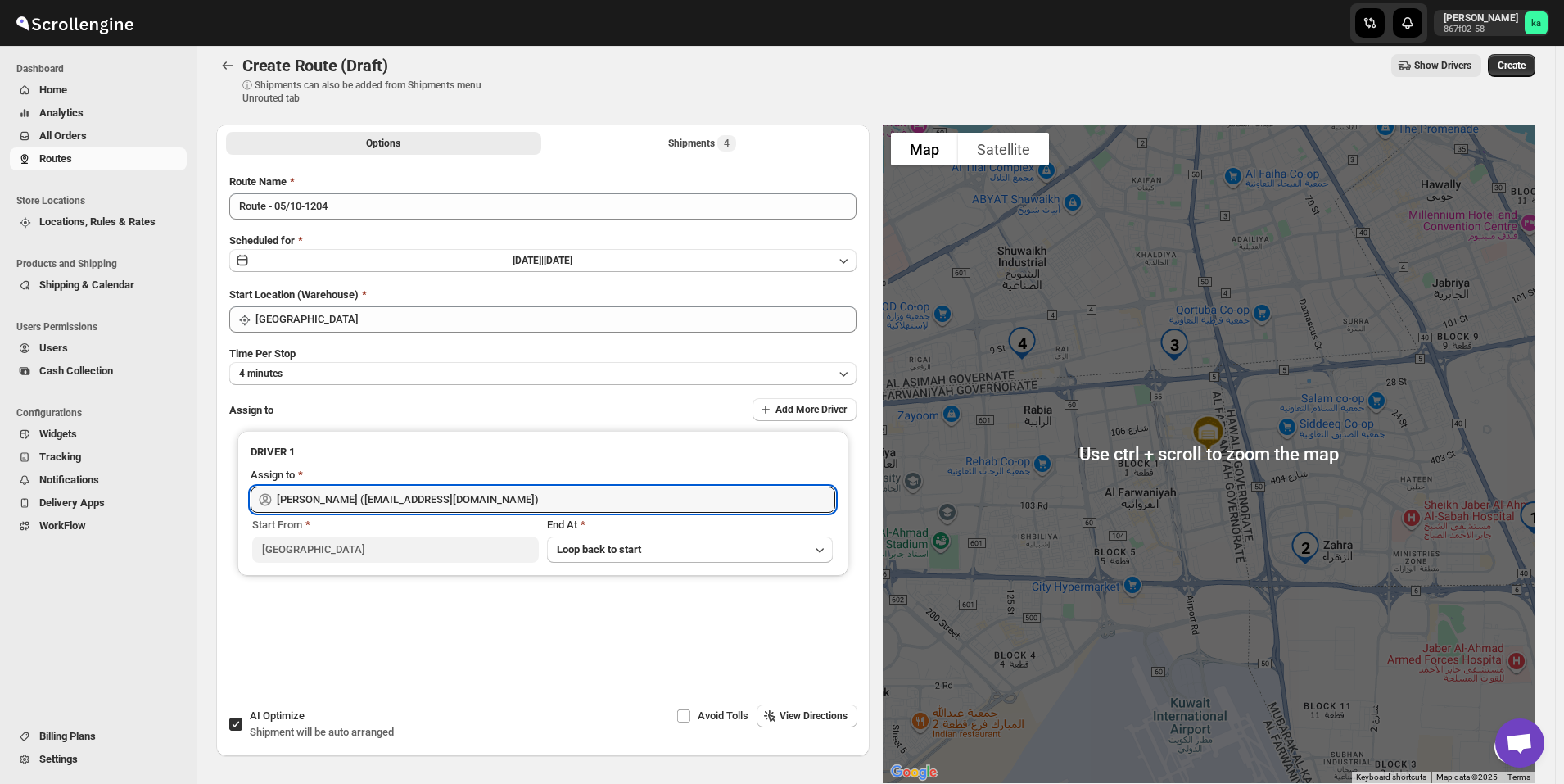
scroll to position [0, 0]
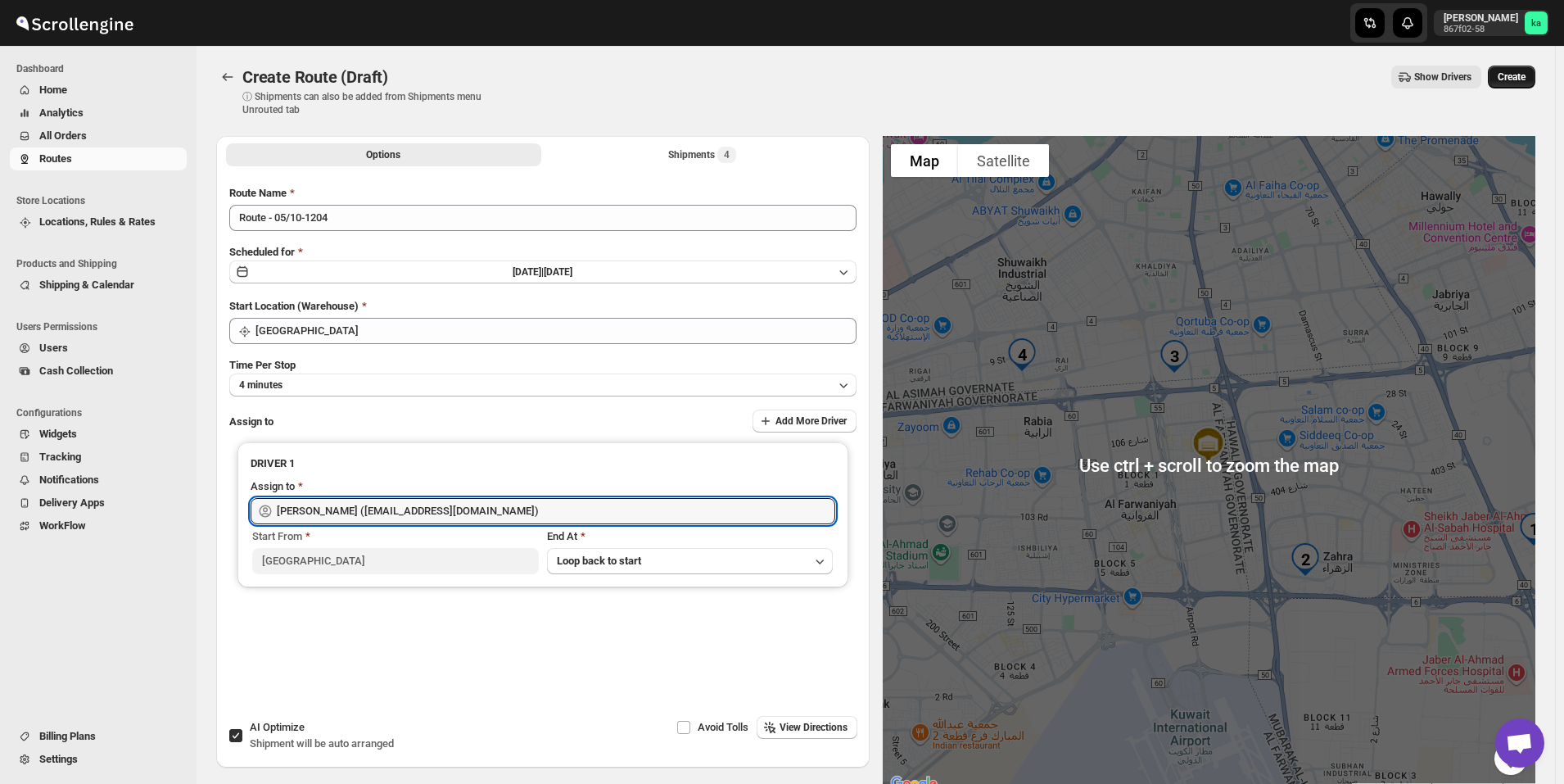
click at [1526, 74] on span "Create" at bounding box center [1511, 77] width 28 height 13
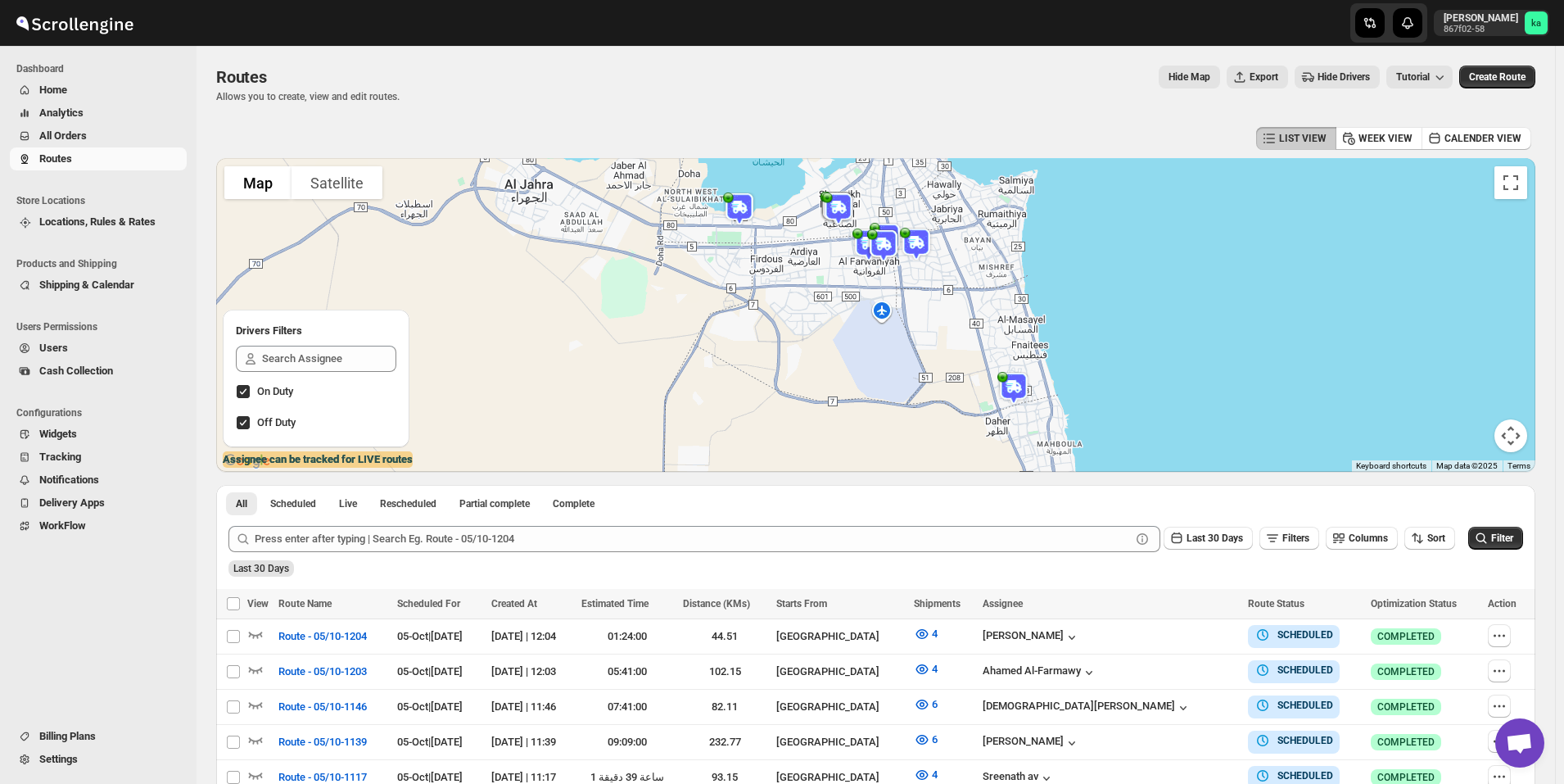
click at [108, 138] on span "All Orders" at bounding box center [111, 136] width 144 height 17
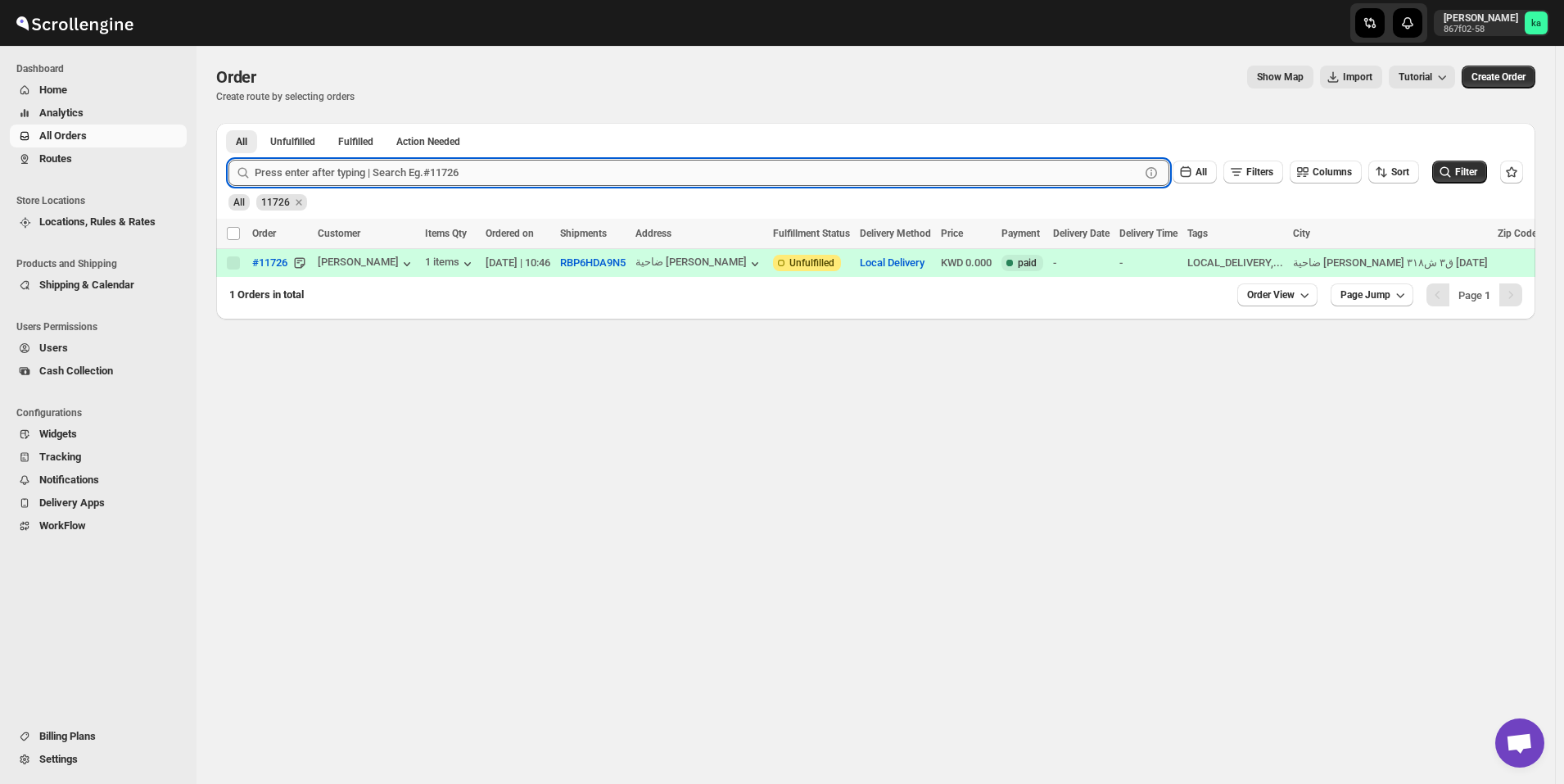
click at [454, 183] on input "text" at bounding box center [697, 172] width 885 height 26
paste input "11686"
type input "11686"
click at [229, 123] on button "Submit" at bounding box center [252, 131] width 47 height 18
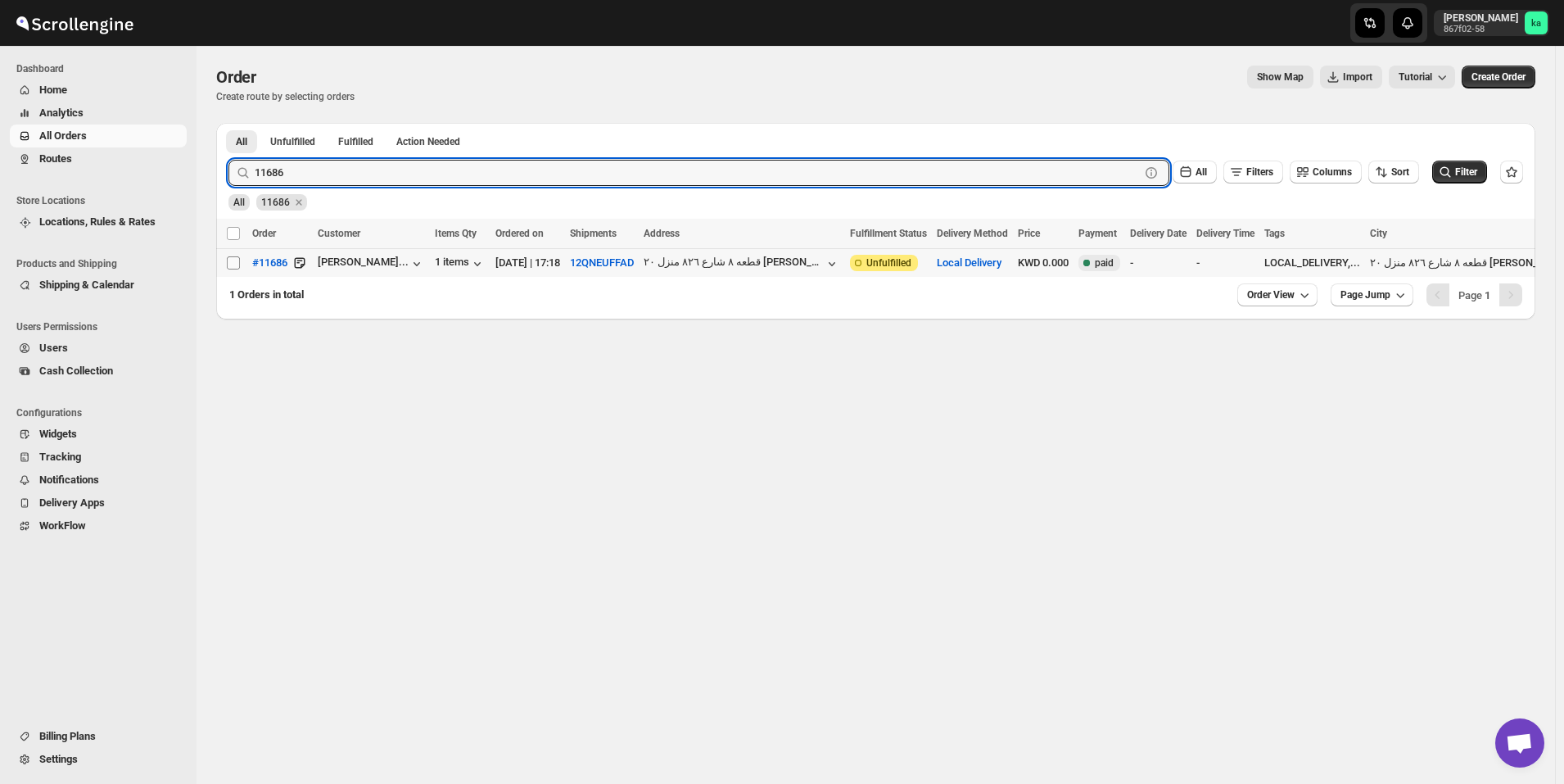
click at [230, 265] on input "Select order" at bounding box center [234, 263] width 13 height 13
checkbox input "true"
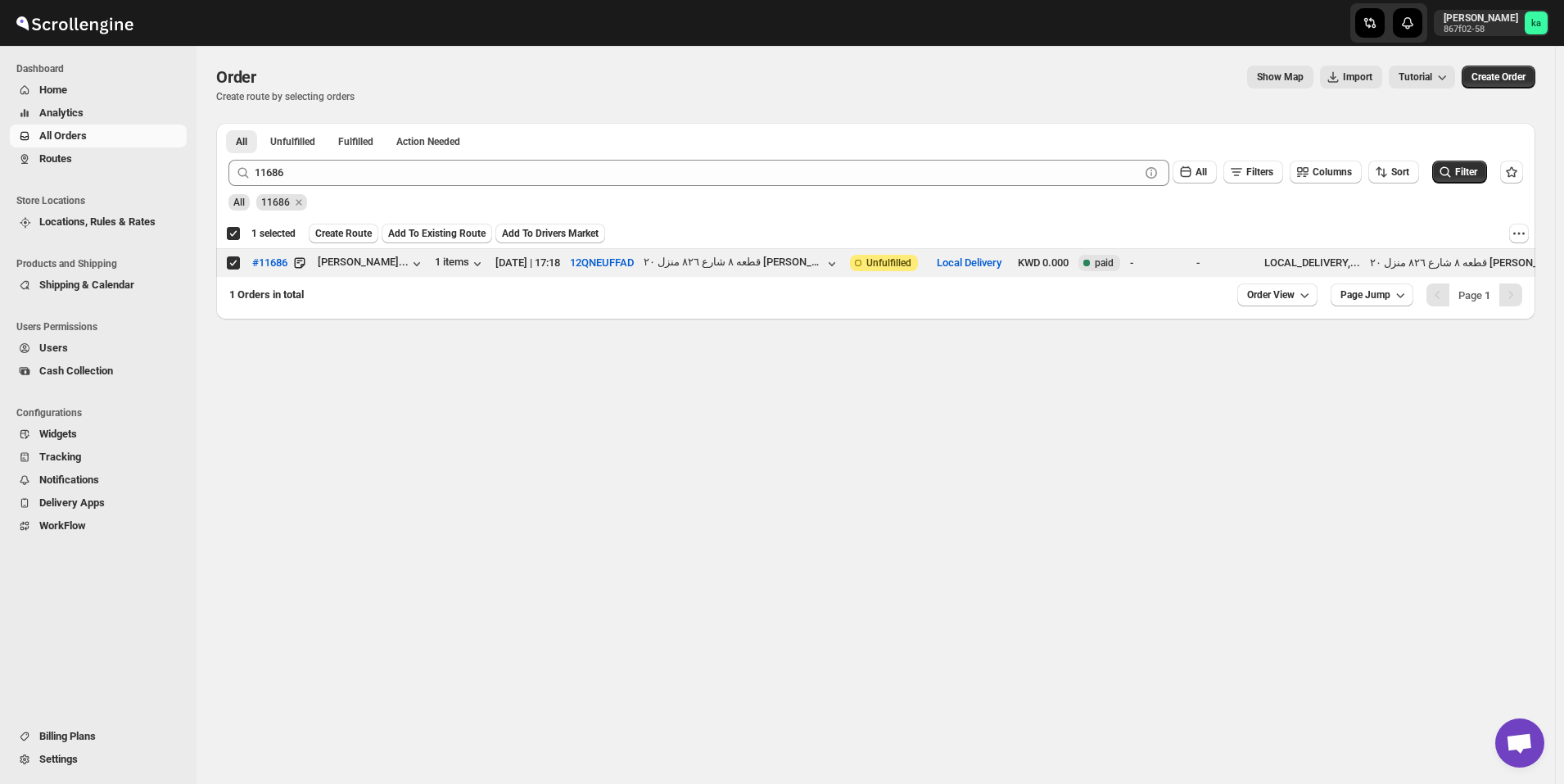
click at [432, 236] on span "Add To Existing Route" at bounding box center [436, 234] width 98 height 13
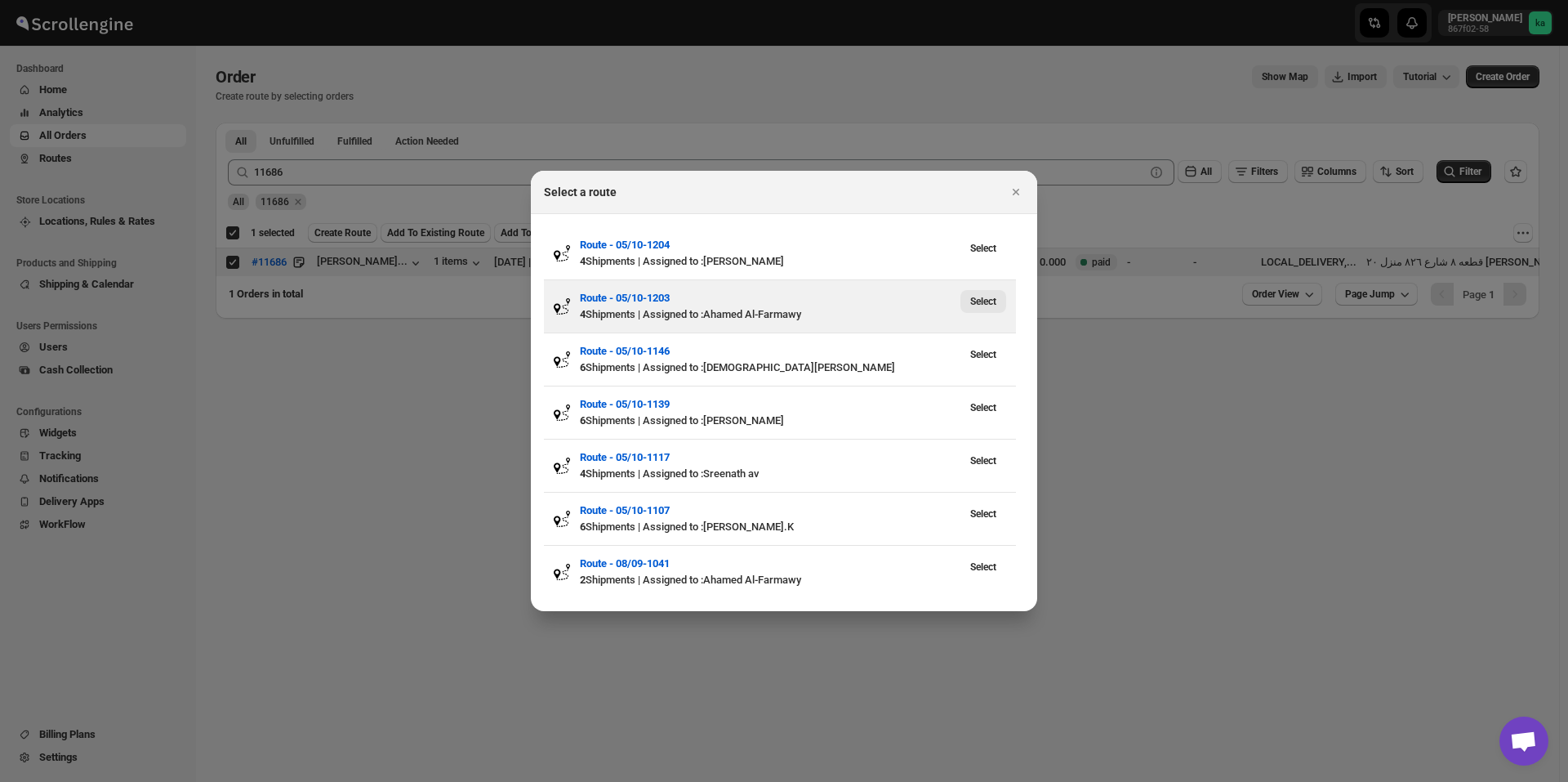
click at [994, 304] on span "Select" at bounding box center [982, 301] width 26 height 13
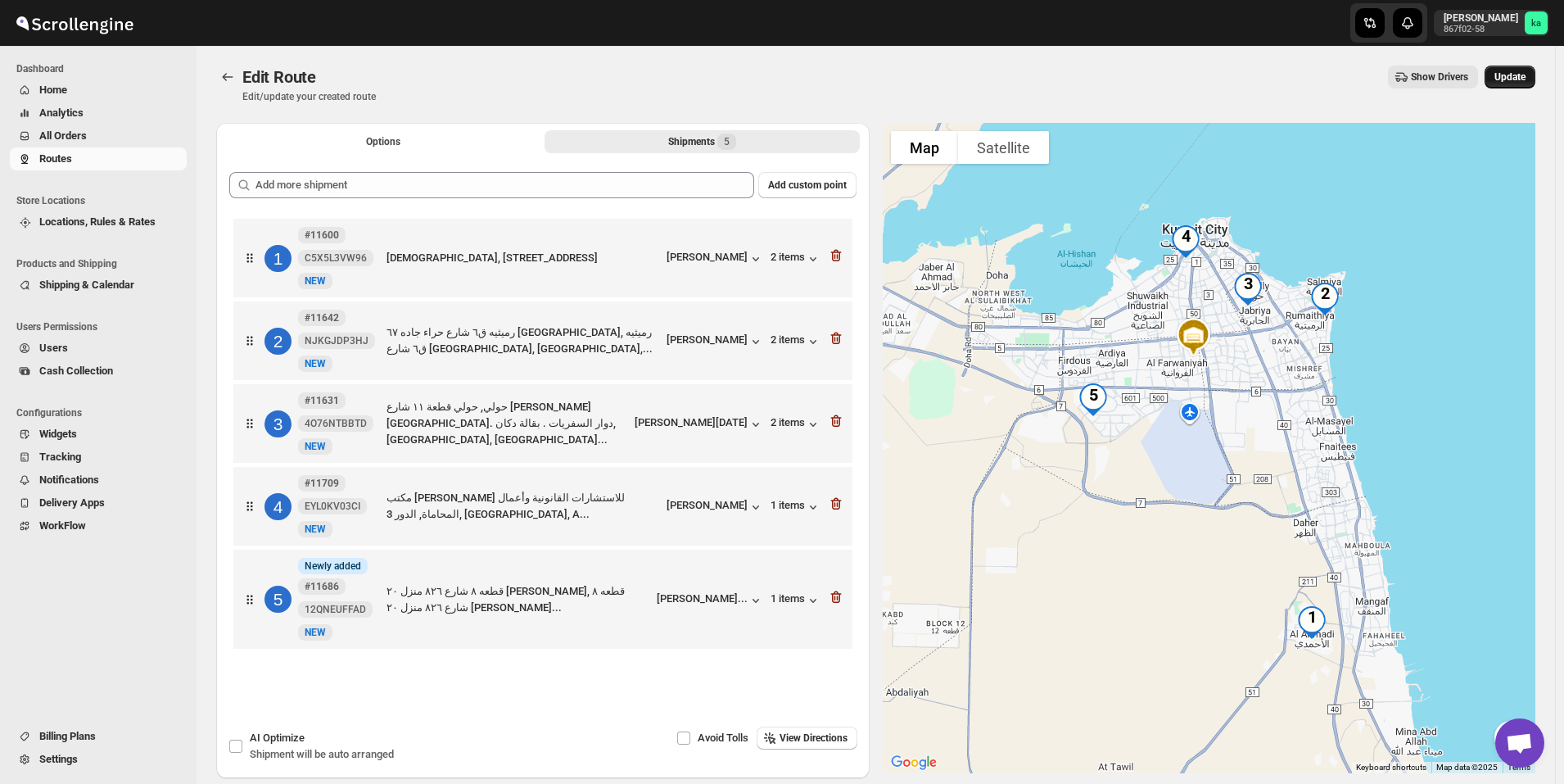
click at [1536, 69] on button "Update" at bounding box center [1510, 77] width 51 height 23
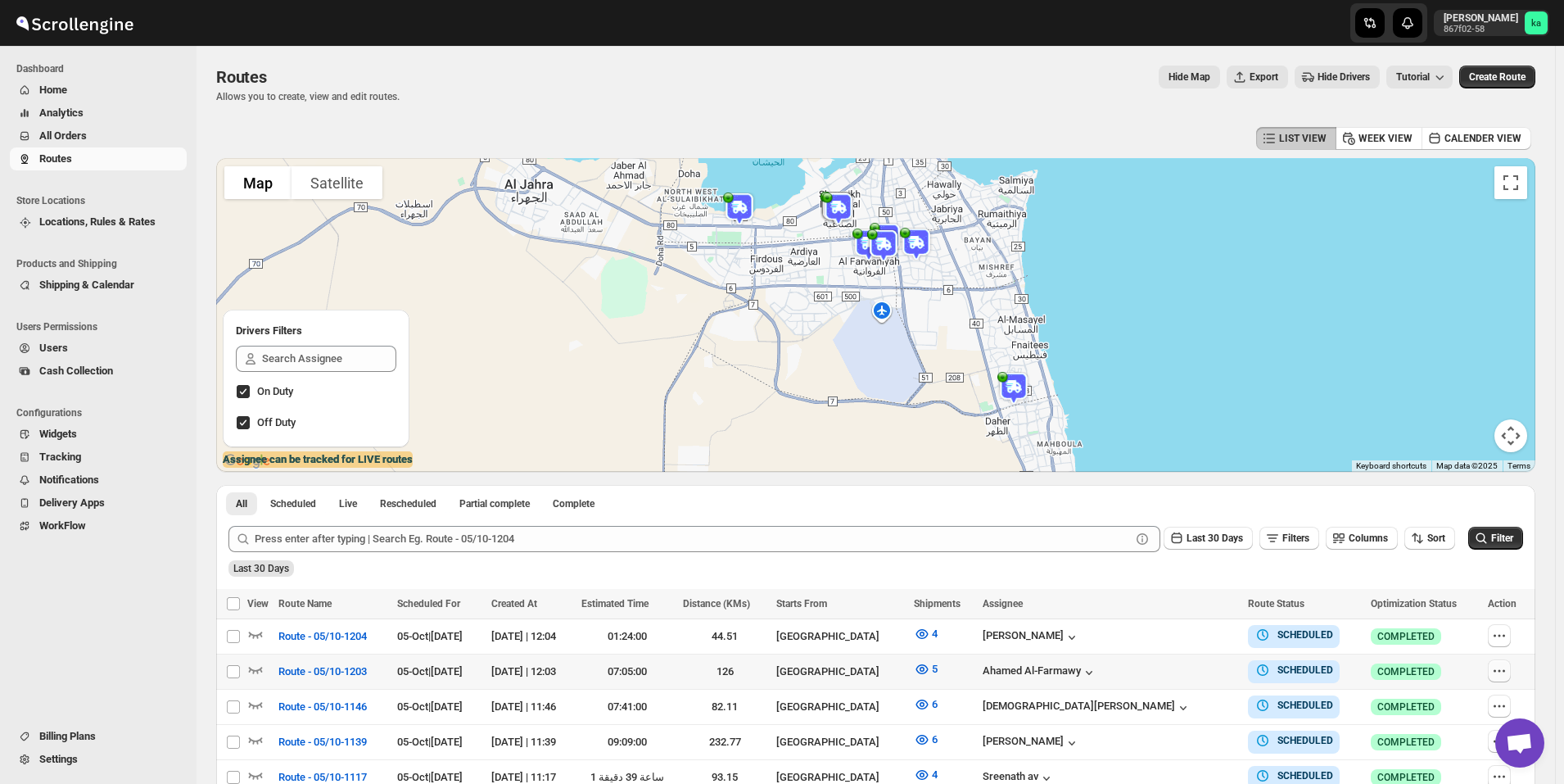
click at [1501, 676] on icon "button" at bounding box center [1500, 671] width 17 height 17
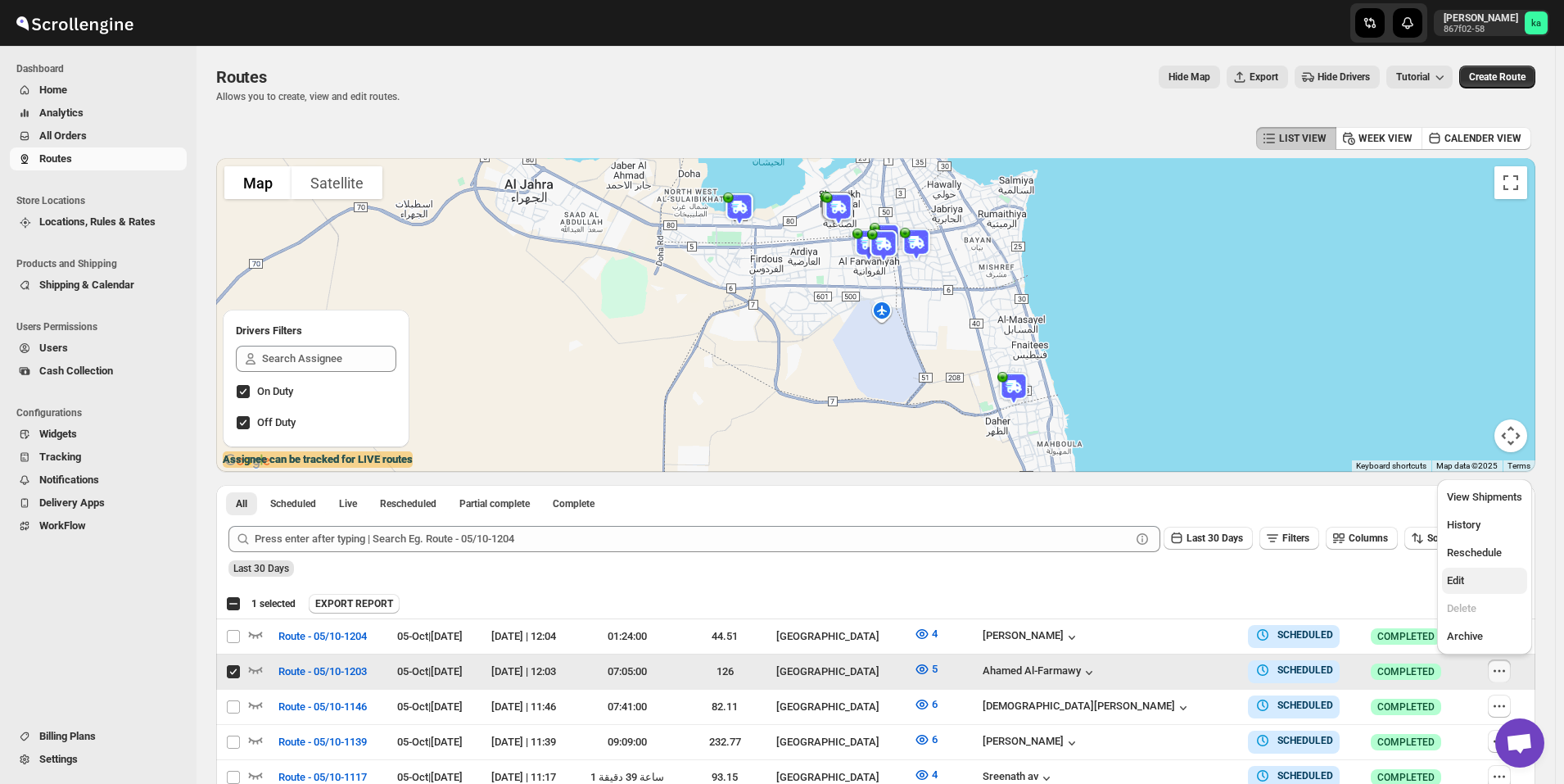
click at [1476, 574] on span "Edit" at bounding box center [1485, 580] width 75 height 17
checkbox input "false"
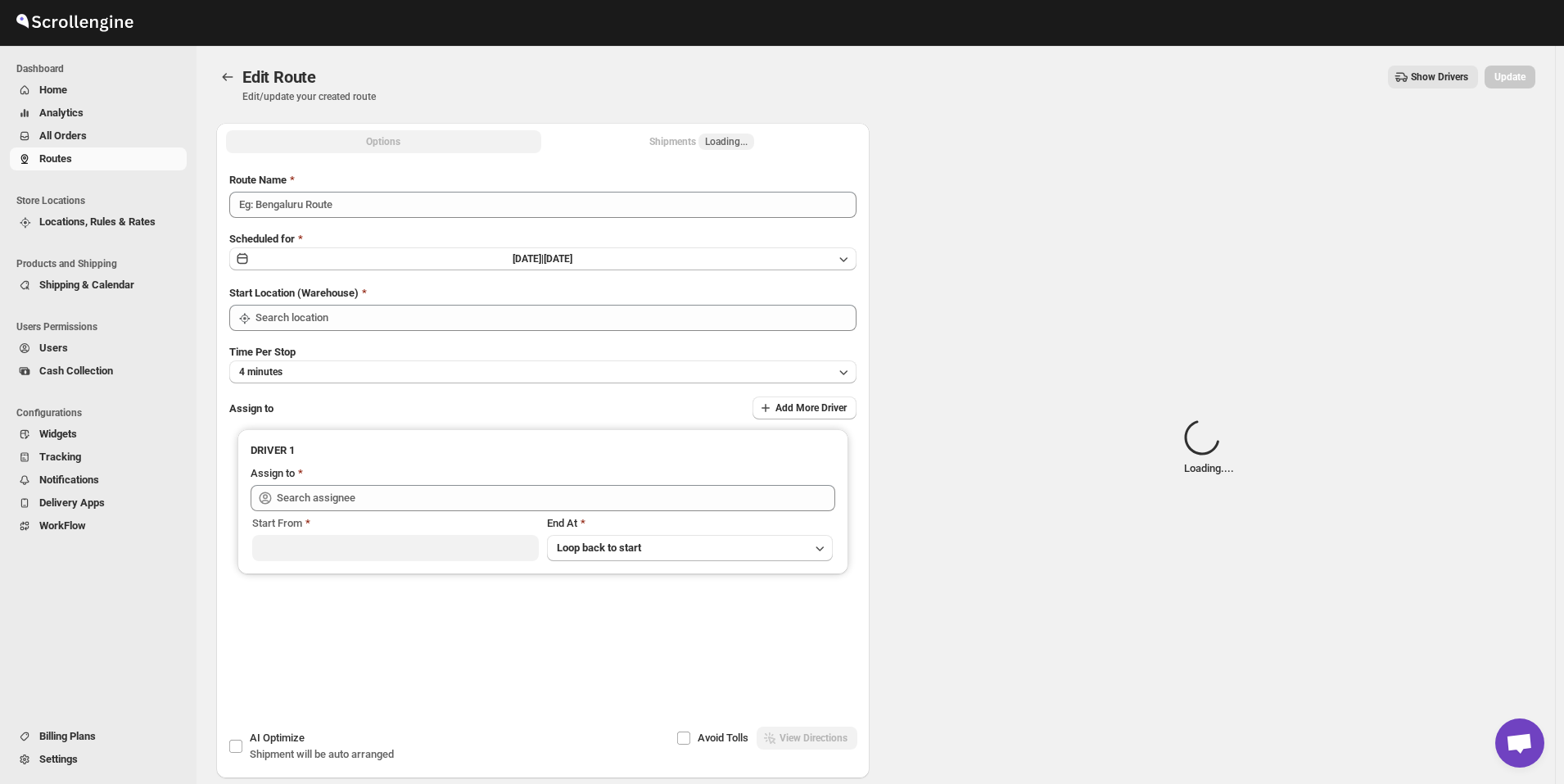
type input "Route - 05/10-1203"
type input "[GEOGRAPHIC_DATA]"
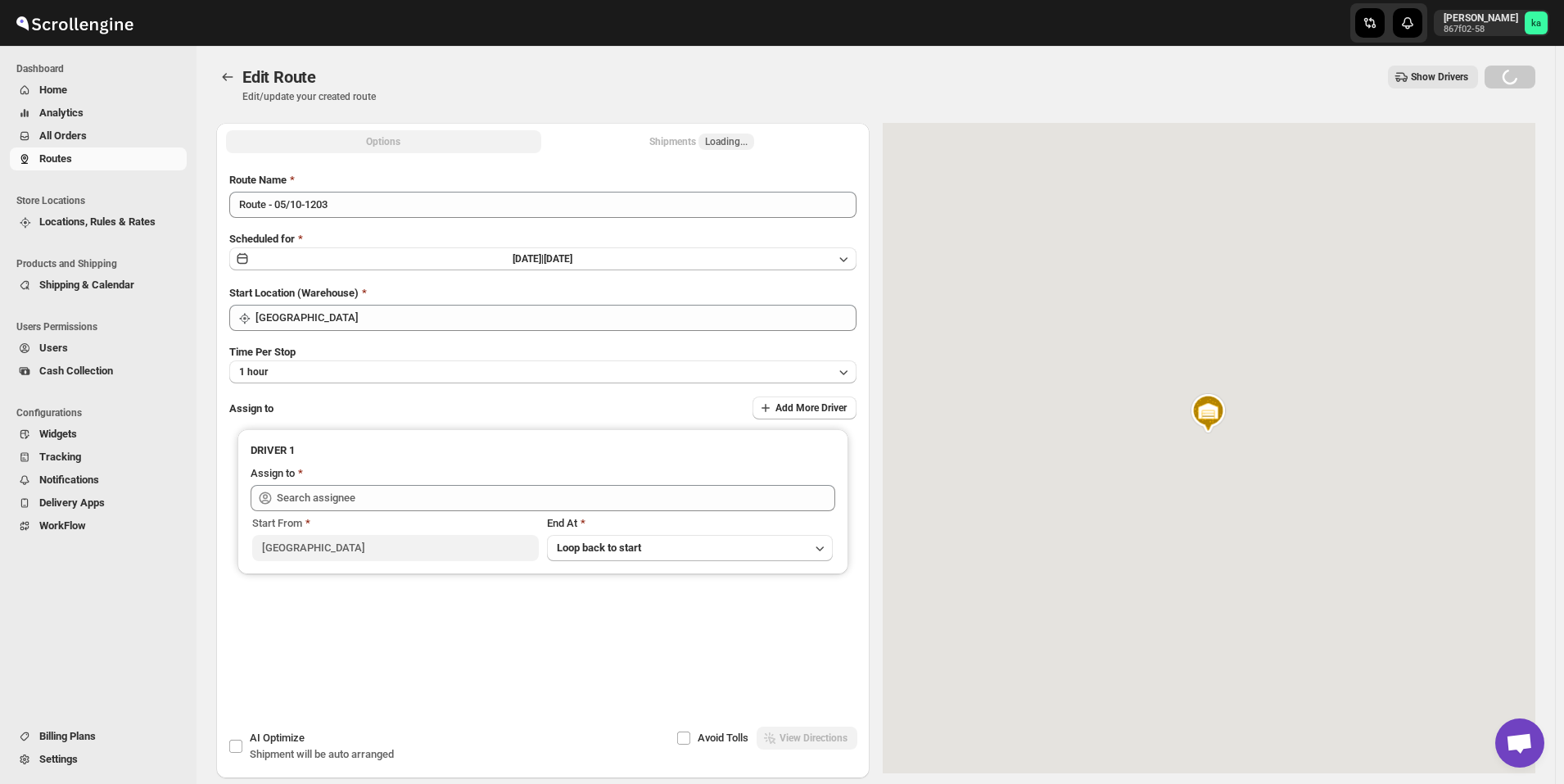
type input "Ahamed Al-Farmawy ([EMAIL_ADDRESS][DOMAIN_NAME])"
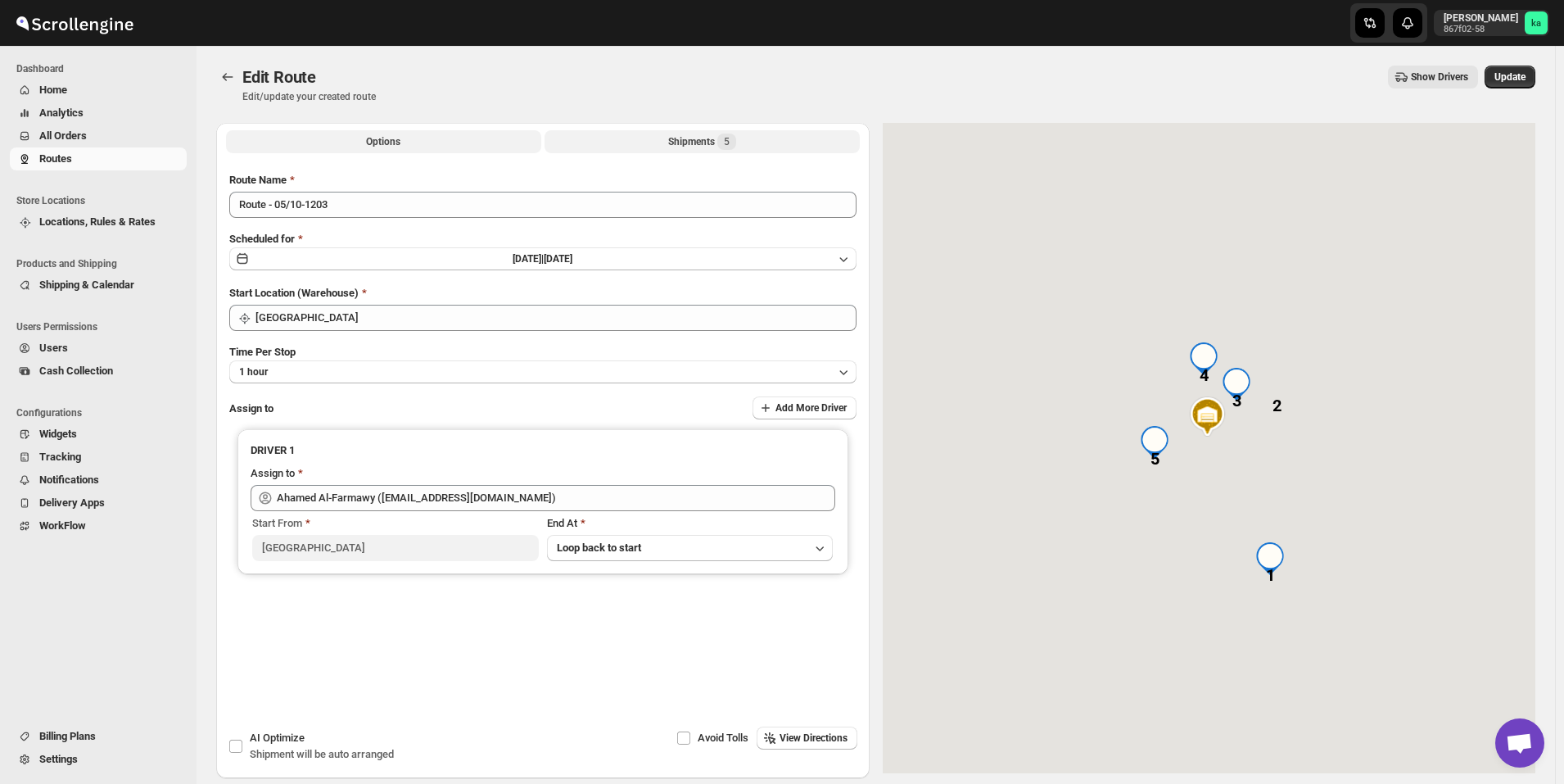
click at [685, 142] on div "Shipments 5" at bounding box center [702, 142] width 68 height 17
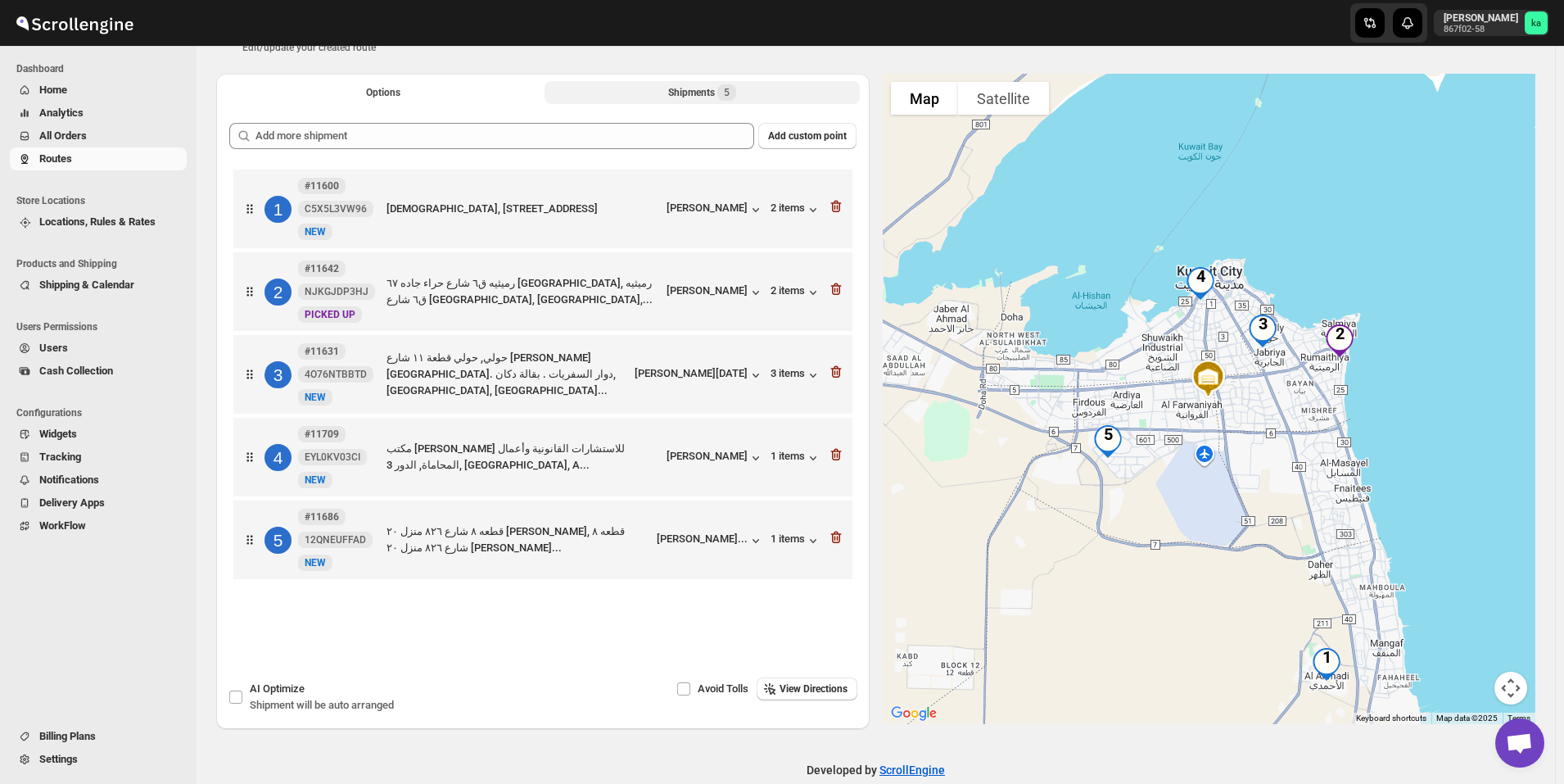
scroll to position [76, 0]
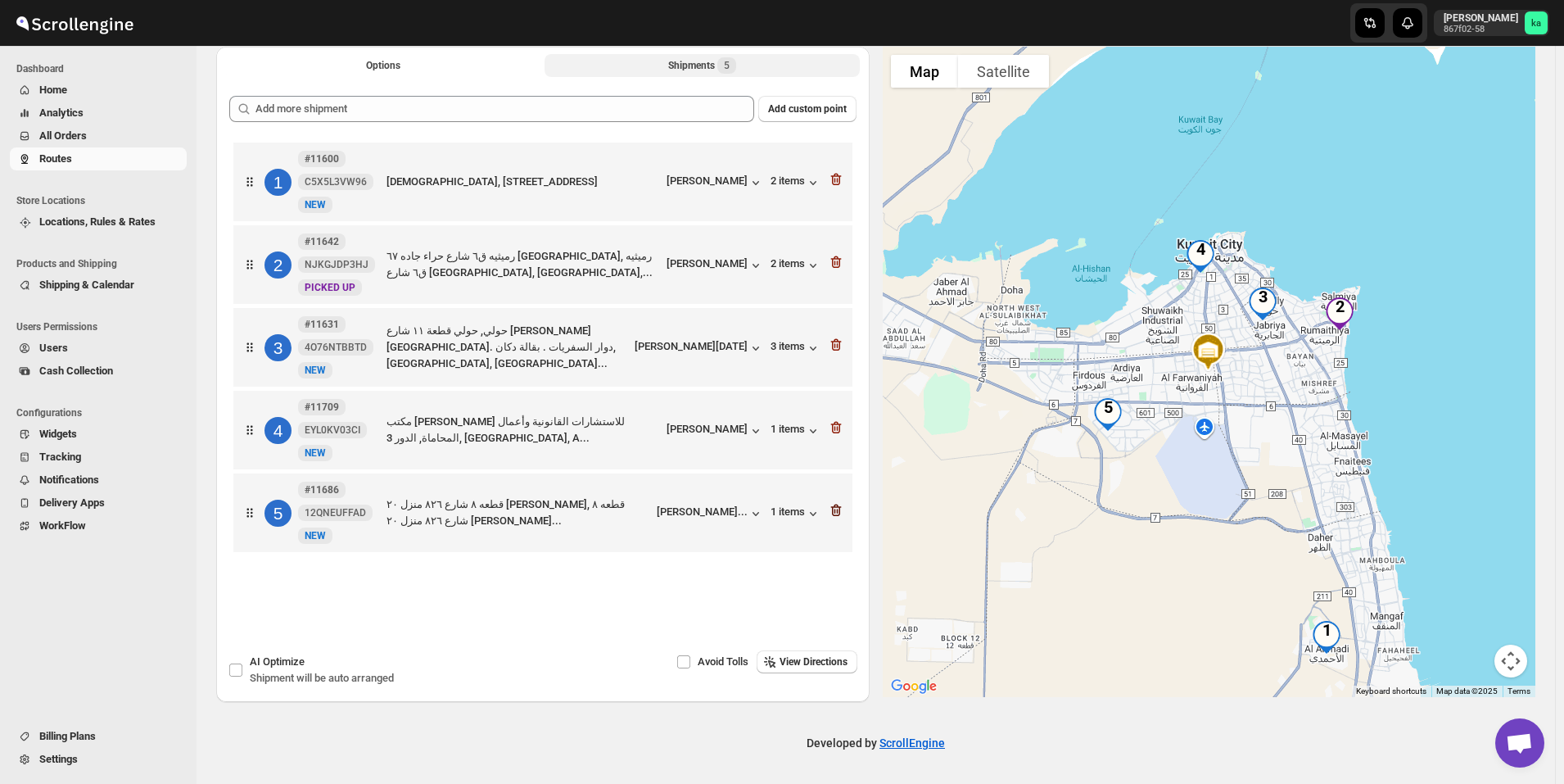
click at [844, 511] on icon "button" at bounding box center [837, 510] width 17 height 17
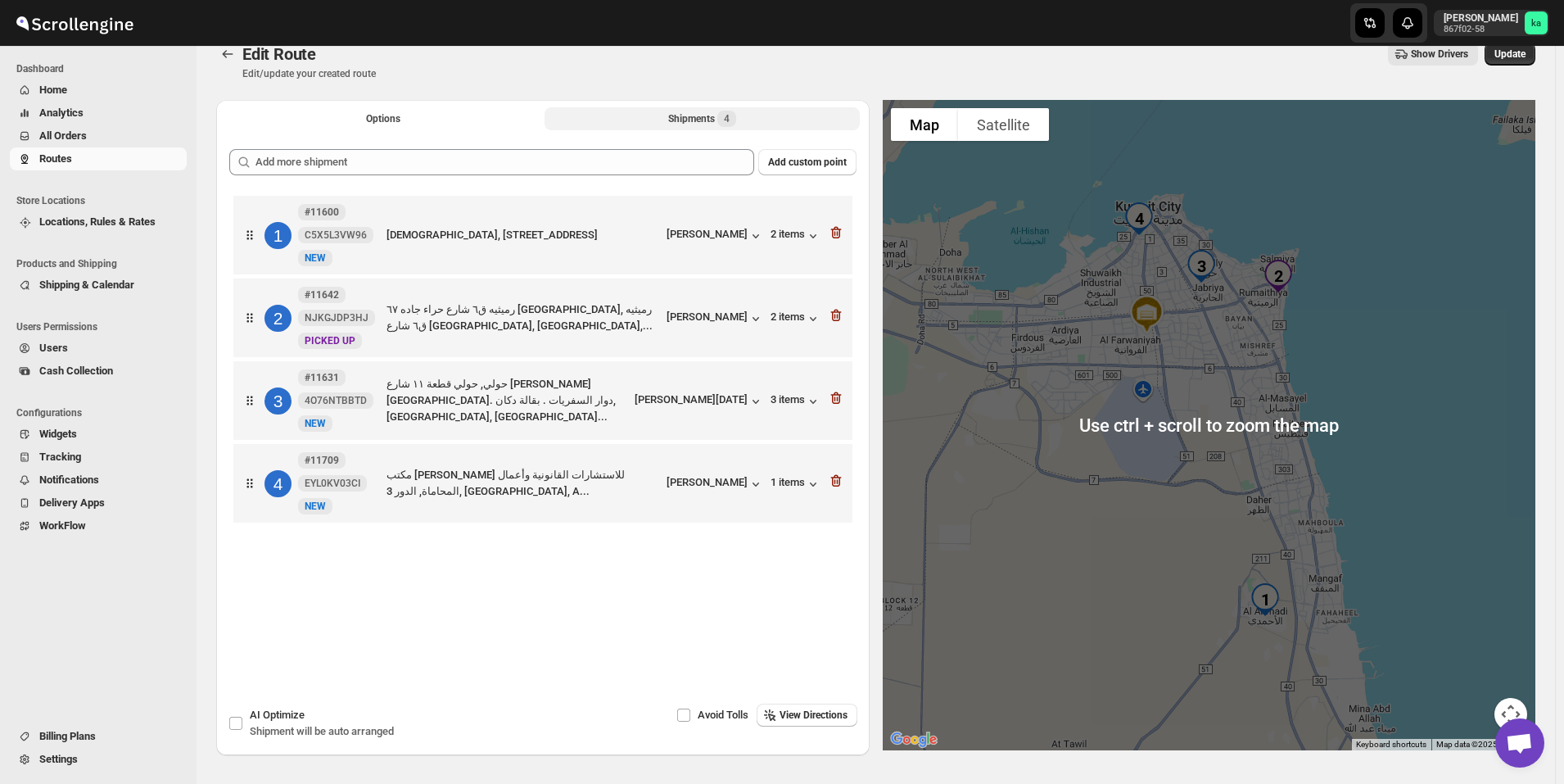
scroll to position [0, 0]
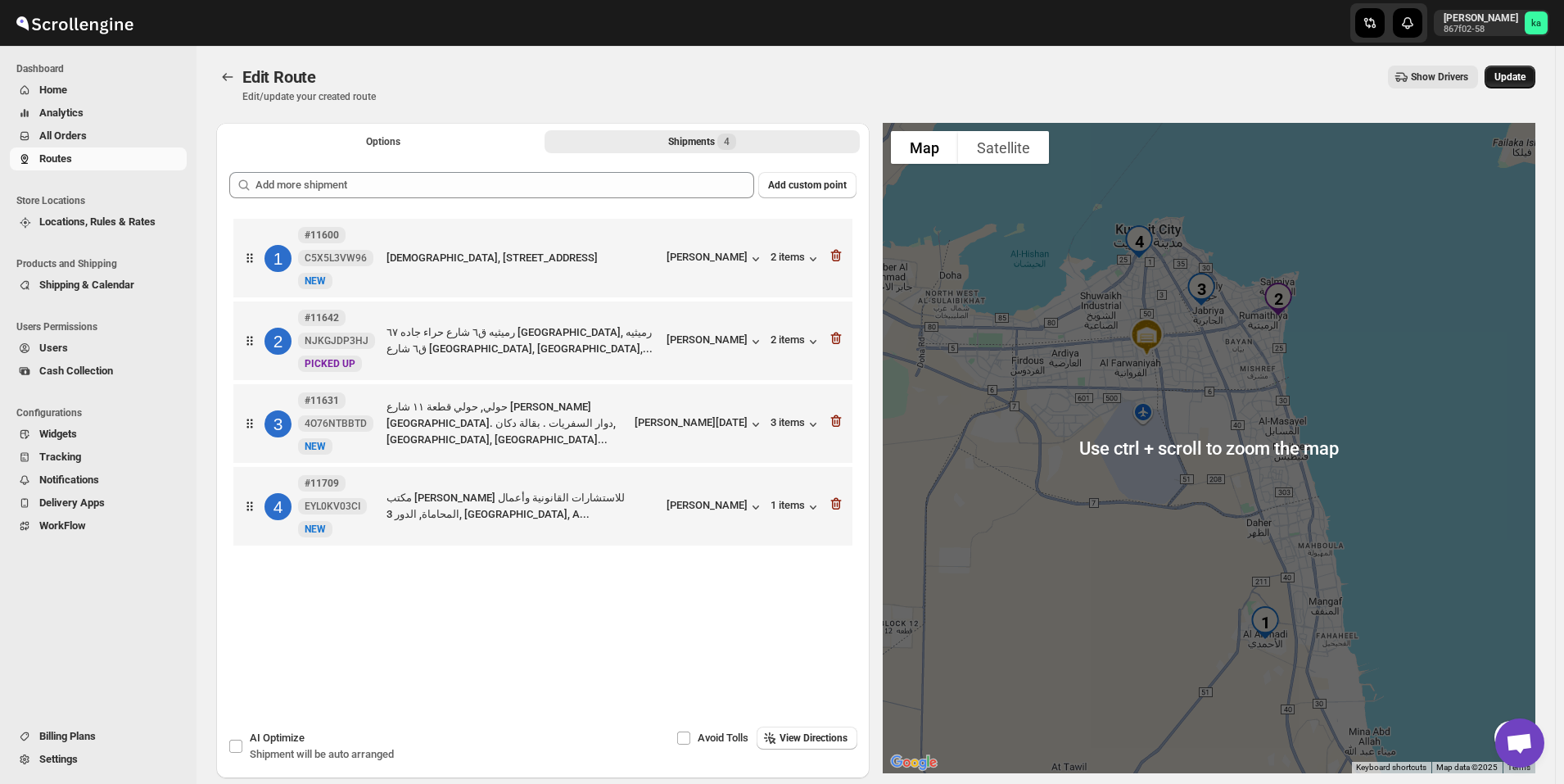
click at [1526, 76] on span "Update" at bounding box center [1510, 77] width 31 height 13
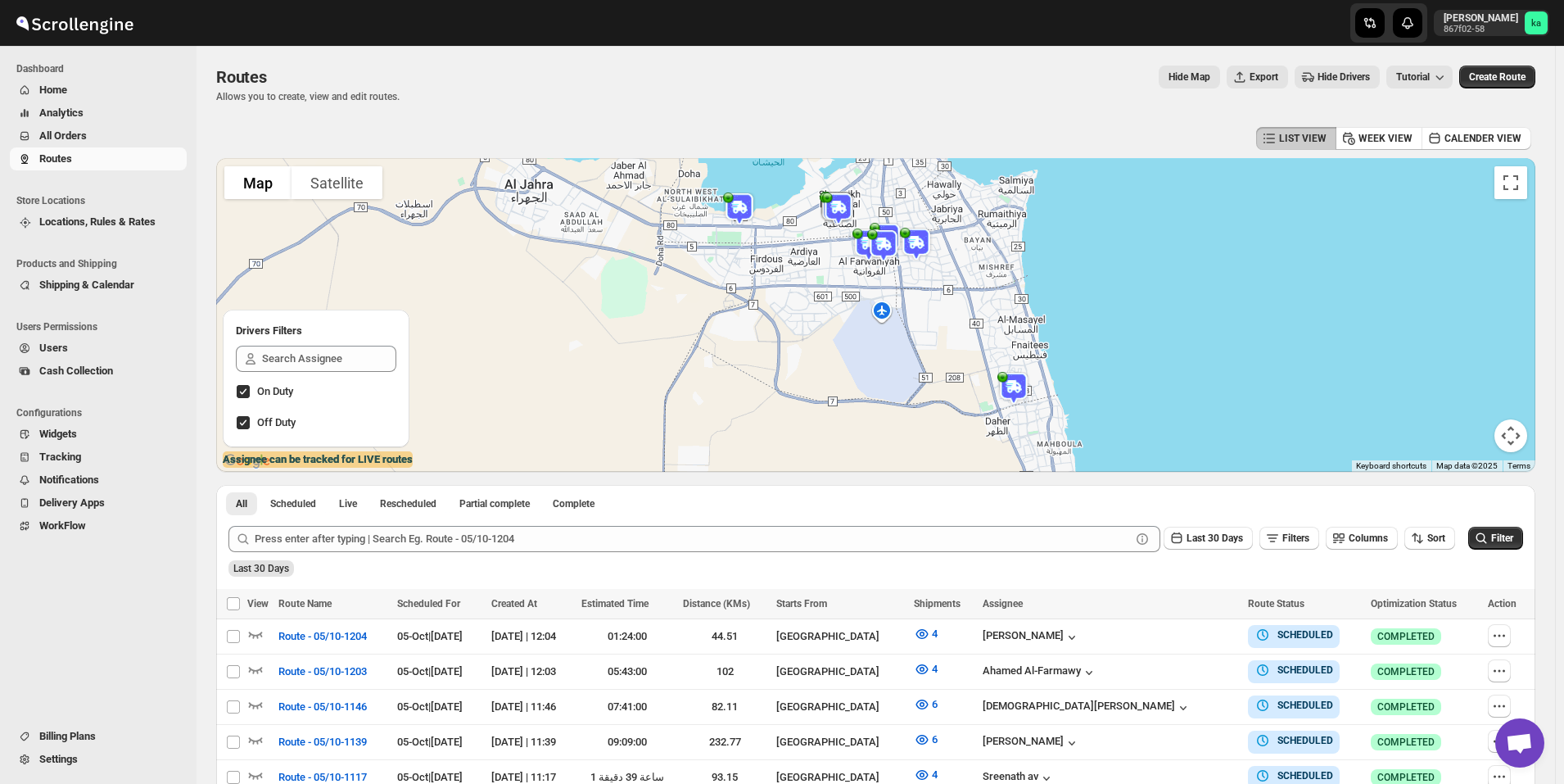
click at [120, 141] on span "All Orders" at bounding box center [111, 136] width 144 height 17
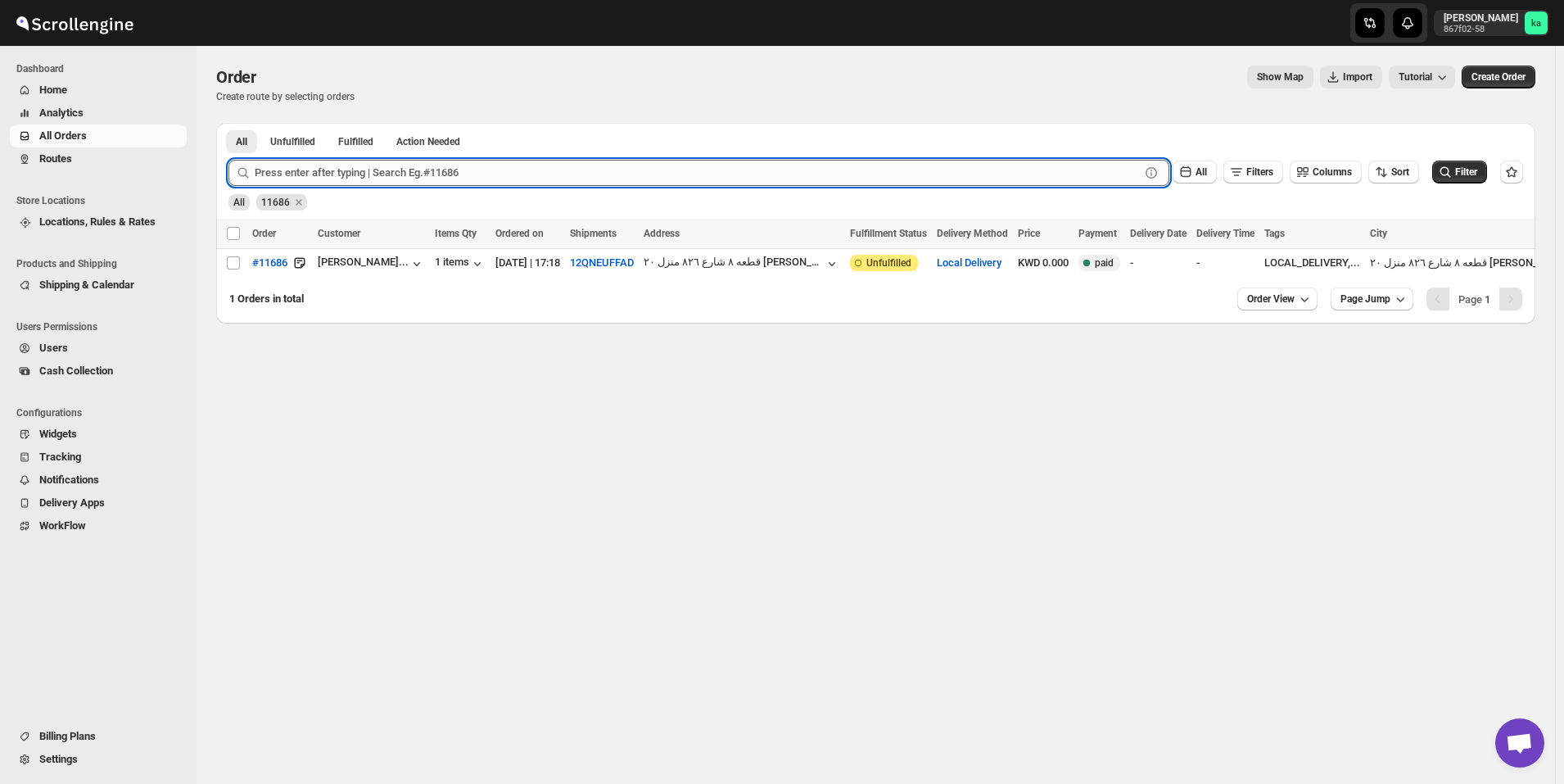
click at [416, 175] on input "text" at bounding box center [697, 172] width 885 height 26
paste input "11686"
type input "11686"
click at [229, 123] on button "Submit" at bounding box center [252, 131] width 47 height 18
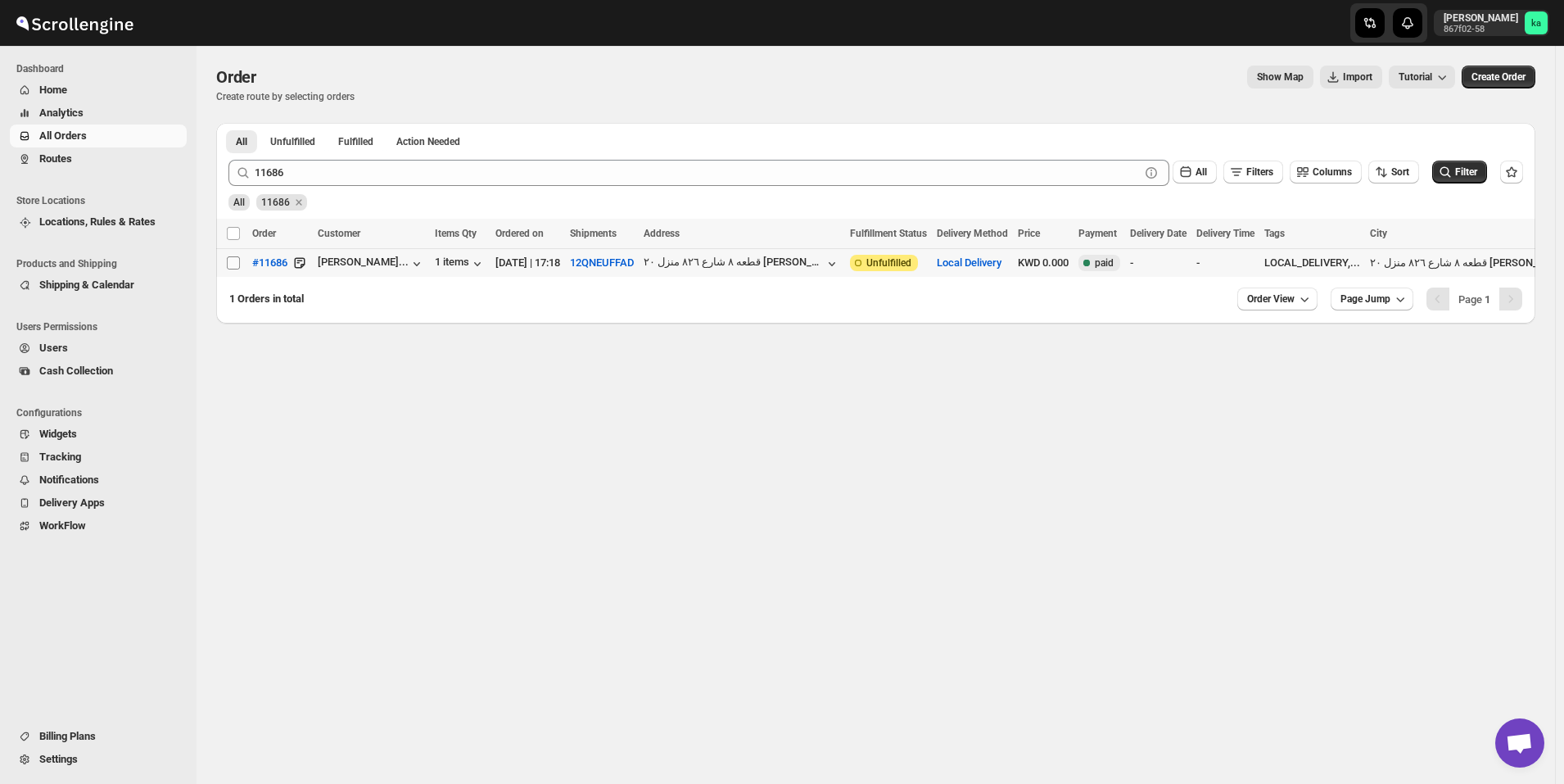
click at [230, 268] on input "Select order" at bounding box center [234, 263] width 13 height 13
checkbox input "true"
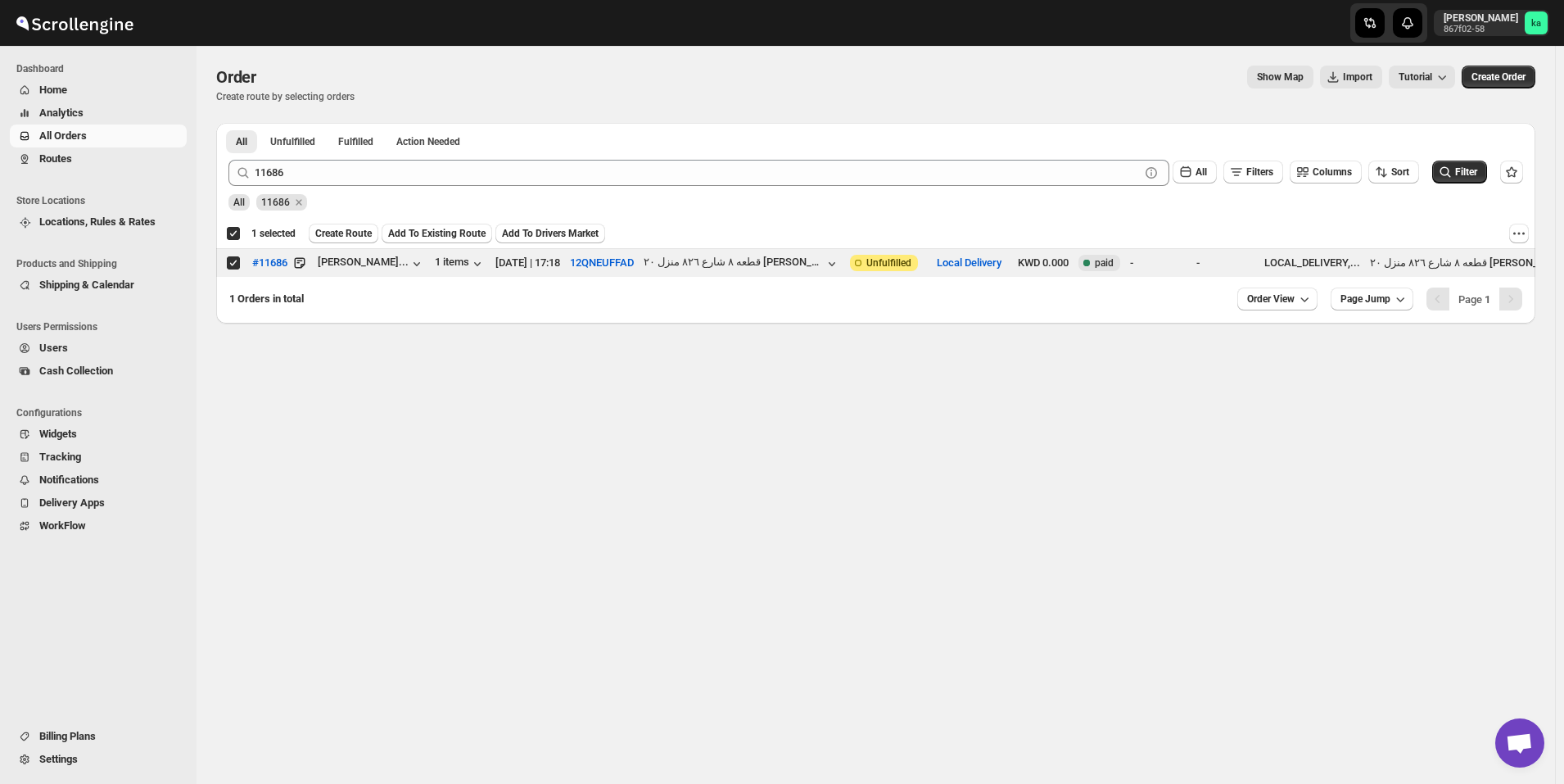
click at [432, 229] on span "Add To Existing Route" at bounding box center [436, 234] width 98 height 13
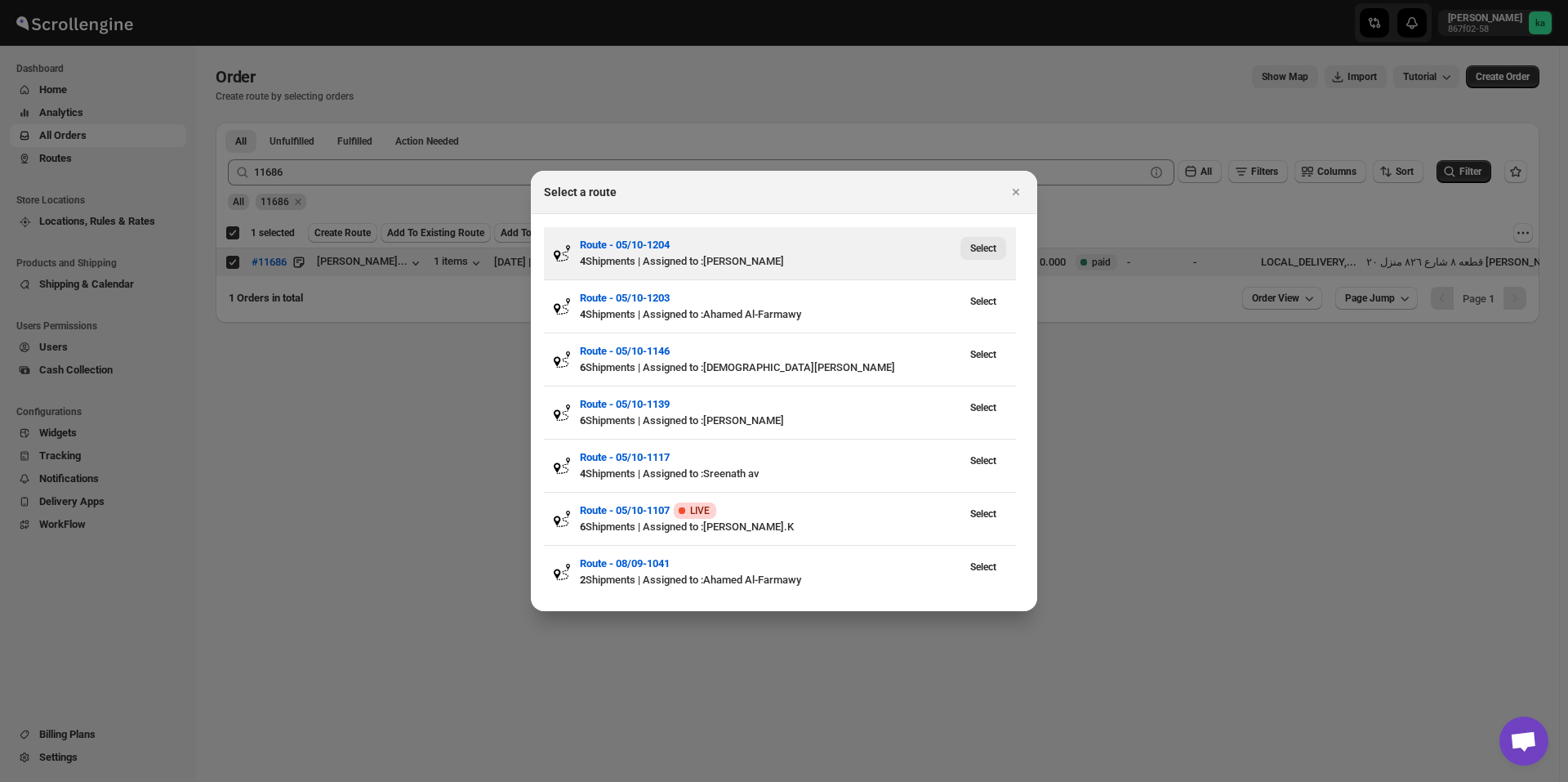
click at [986, 245] on span "Select" at bounding box center [982, 249] width 26 height 13
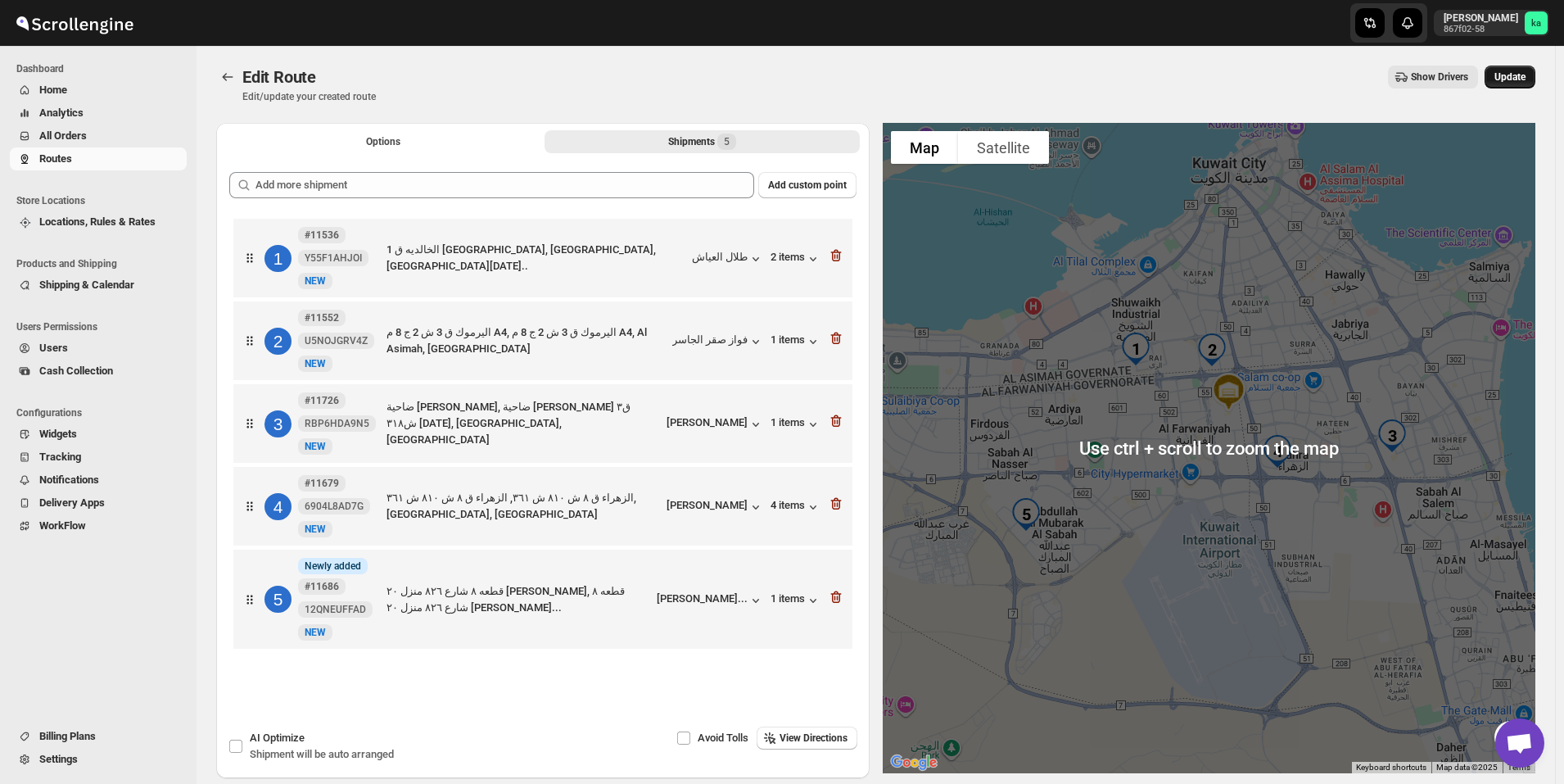
click at [1526, 78] on span "Update" at bounding box center [1510, 77] width 31 height 13
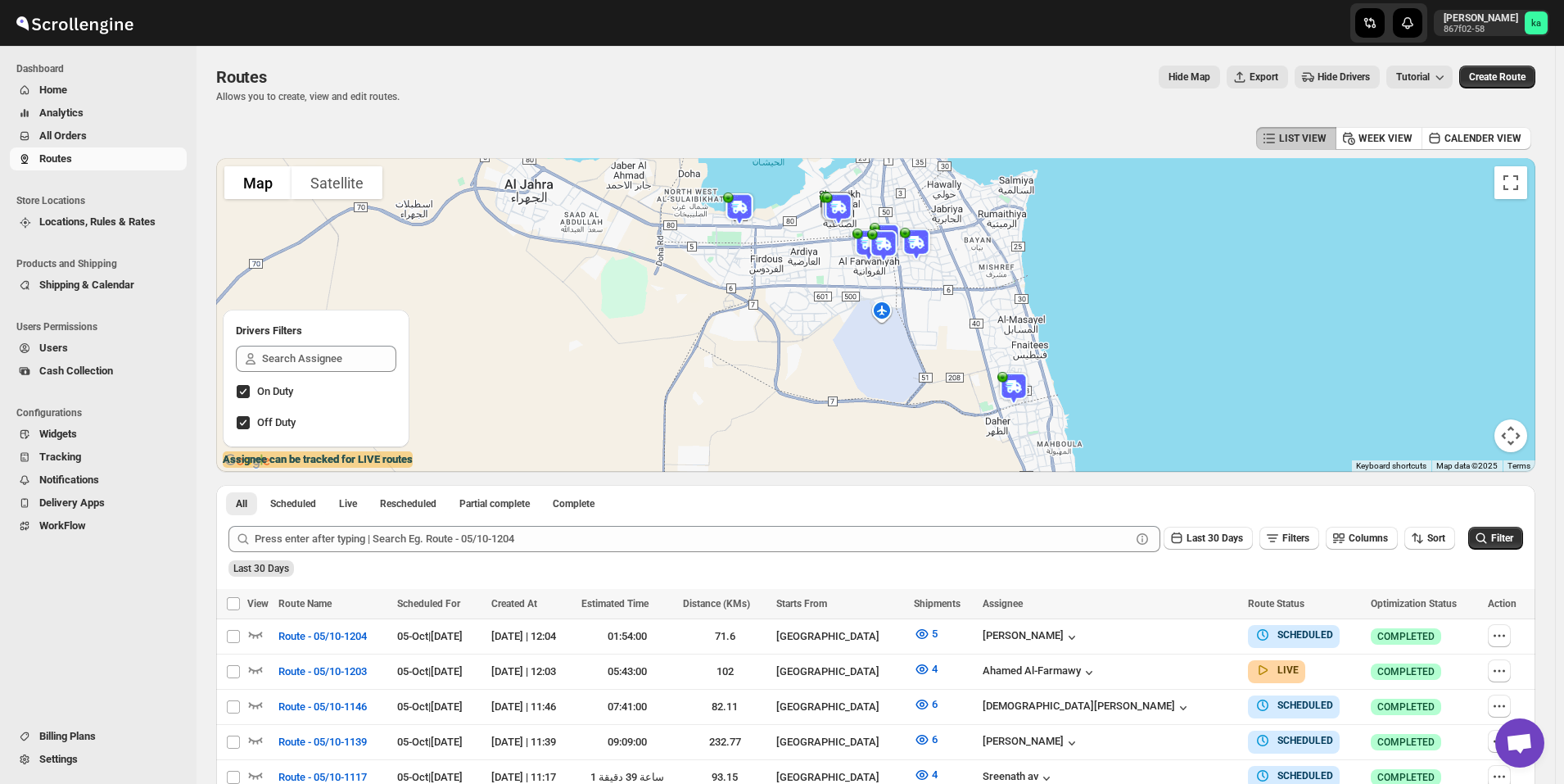
click at [102, 130] on span "All Orders" at bounding box center [111, 136] width 144 height 17
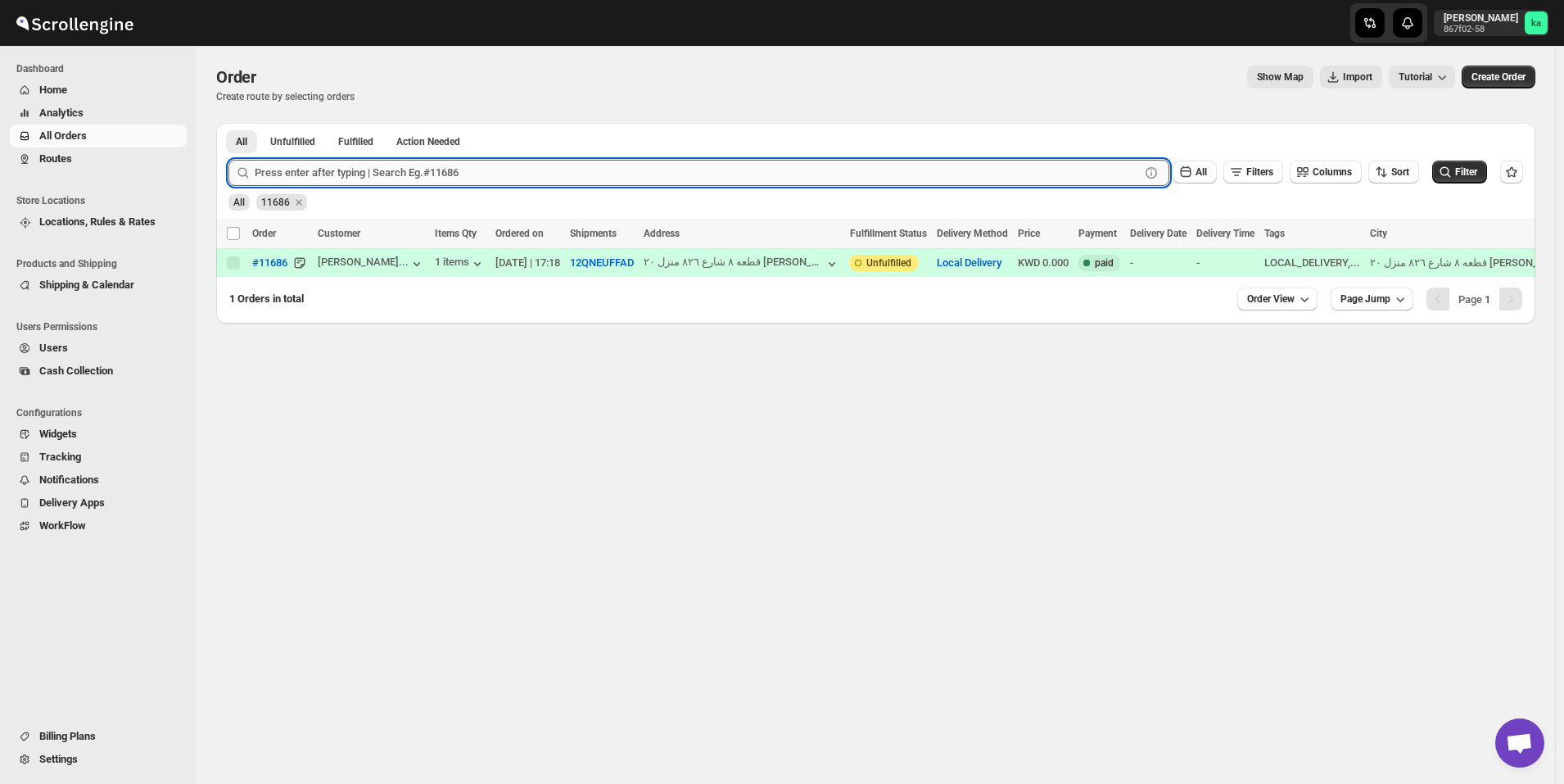
click at [512, 178] on input "text" at bounding box center [697, 172] width 885 height 26
paste input "11703"
type input "11703"
click at [229, 123] on button "Submit" at bounding box center [252, 131] width 47 height 18
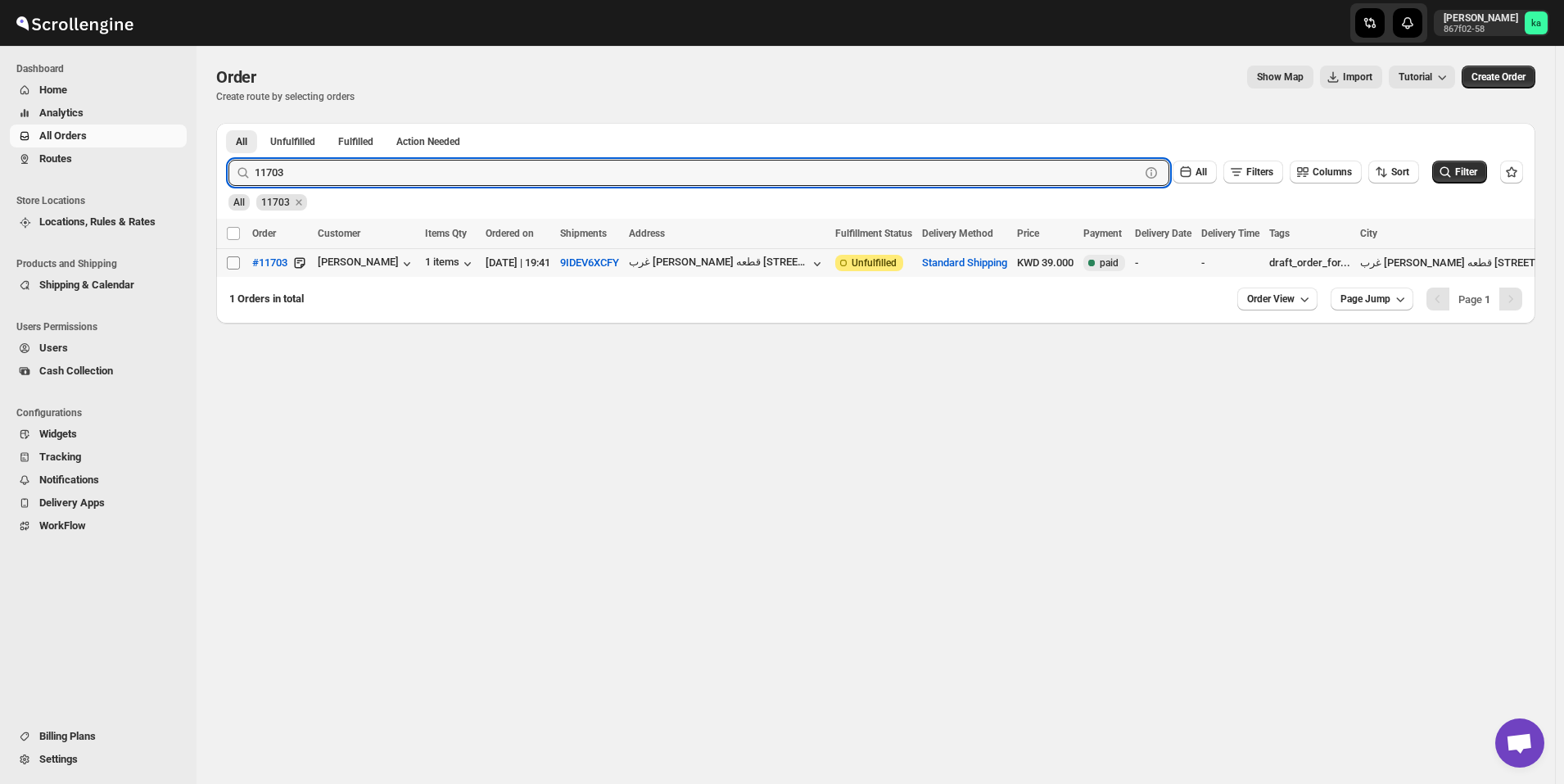
click at [227, 267] on input "Select order" at bounding box center [234, 263] width 13 height 13
checkbox input "true"
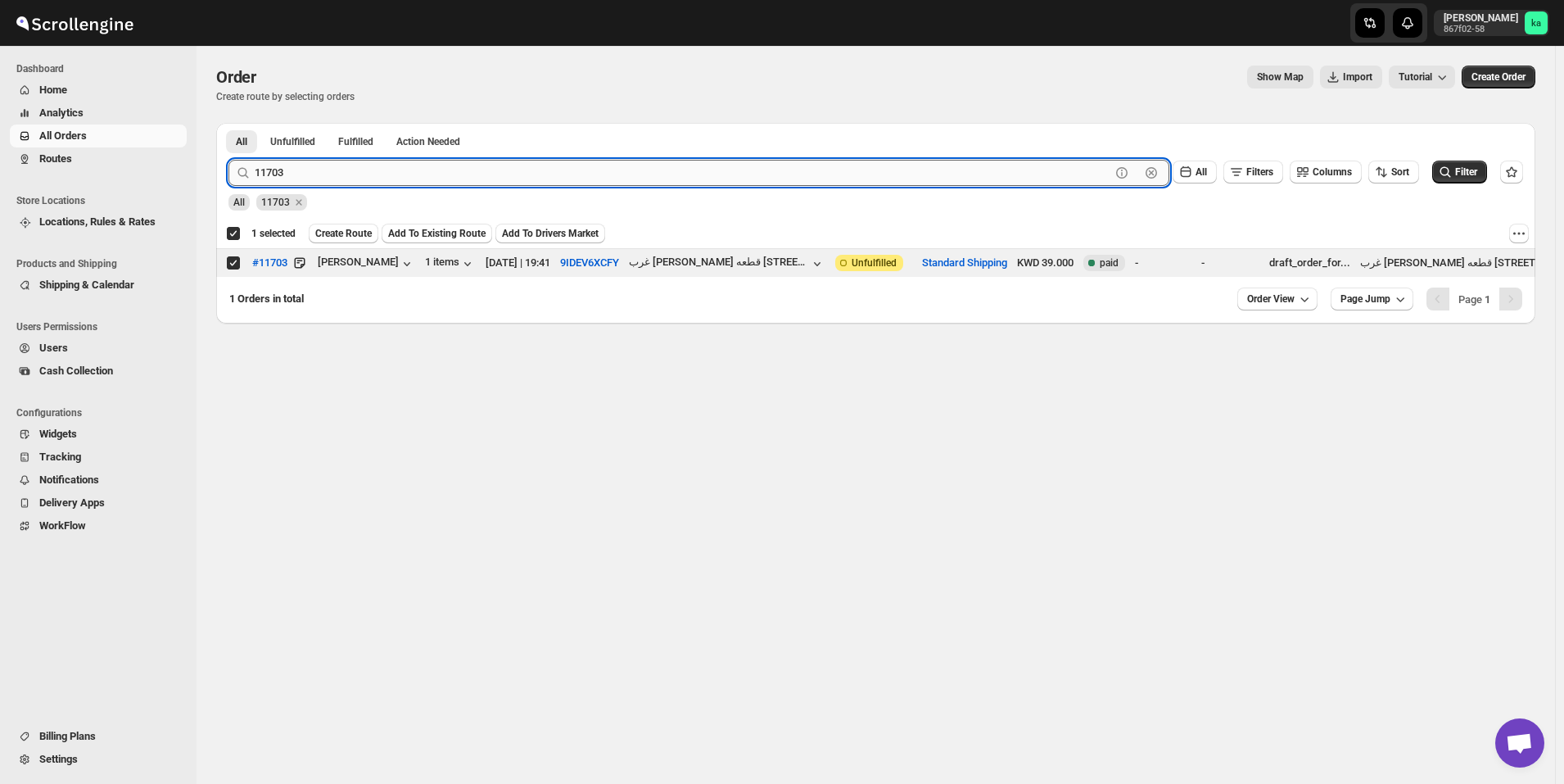
click at [555, 169] on input "11703" at bounding box center [682, 172] width 856 height 26
paste input "685"
type input "11685"
click at [229, 123] on button "Submit" at bounding box center [252, 131] width 47 height 18
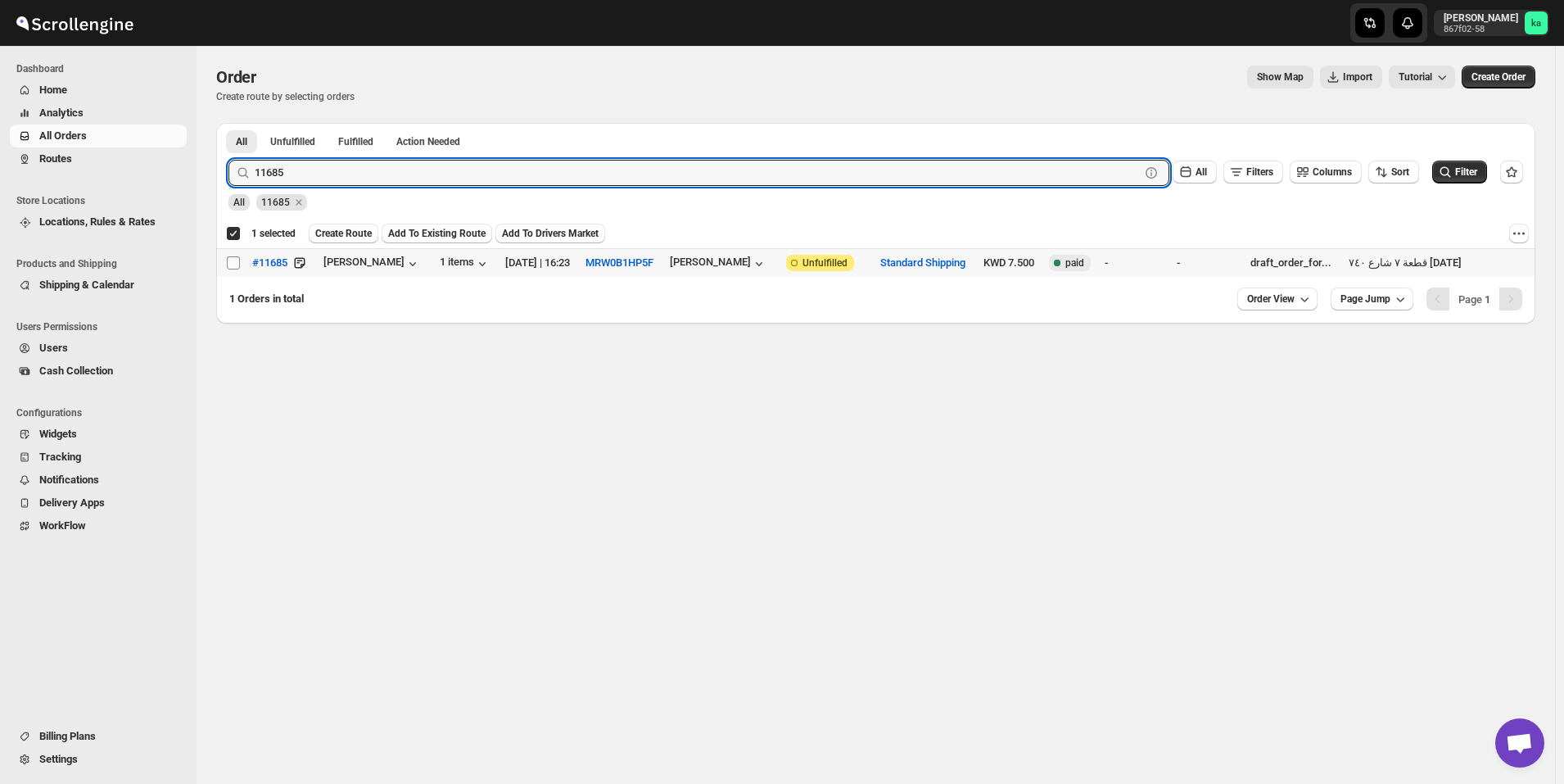
click at [237, 264] on input "Select order" at bounding box center [234, 263] width 13 height 13
checkbox input "true"
checkbox input "false"
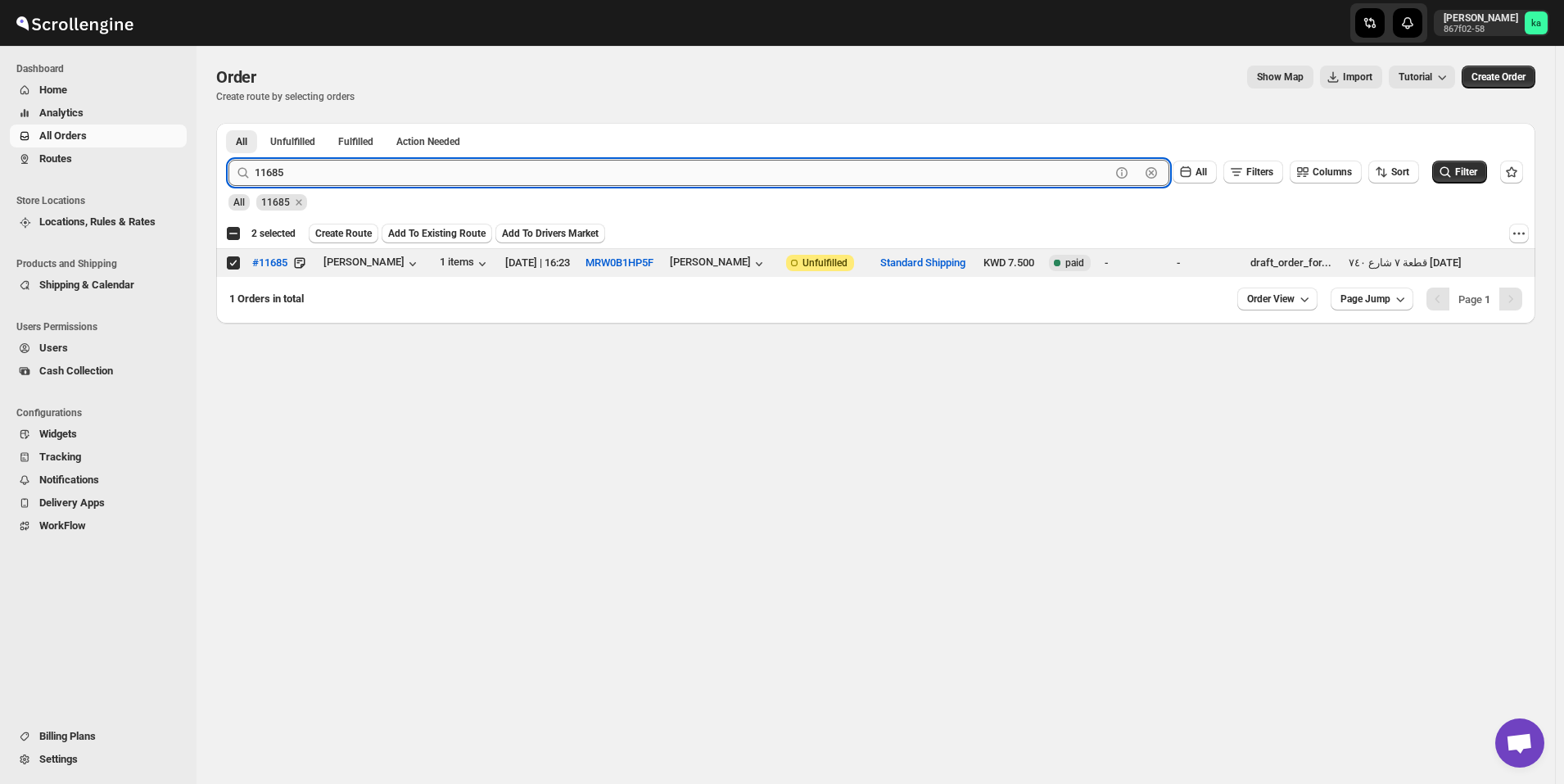
click at [633, 182] on input "11685" at bounding box center [682, 172] width 856 height 26
paste input "7"
type input "11687"
click at [229, 123] on button "Submit" at bounding box center [252, 131] width 47 height 18
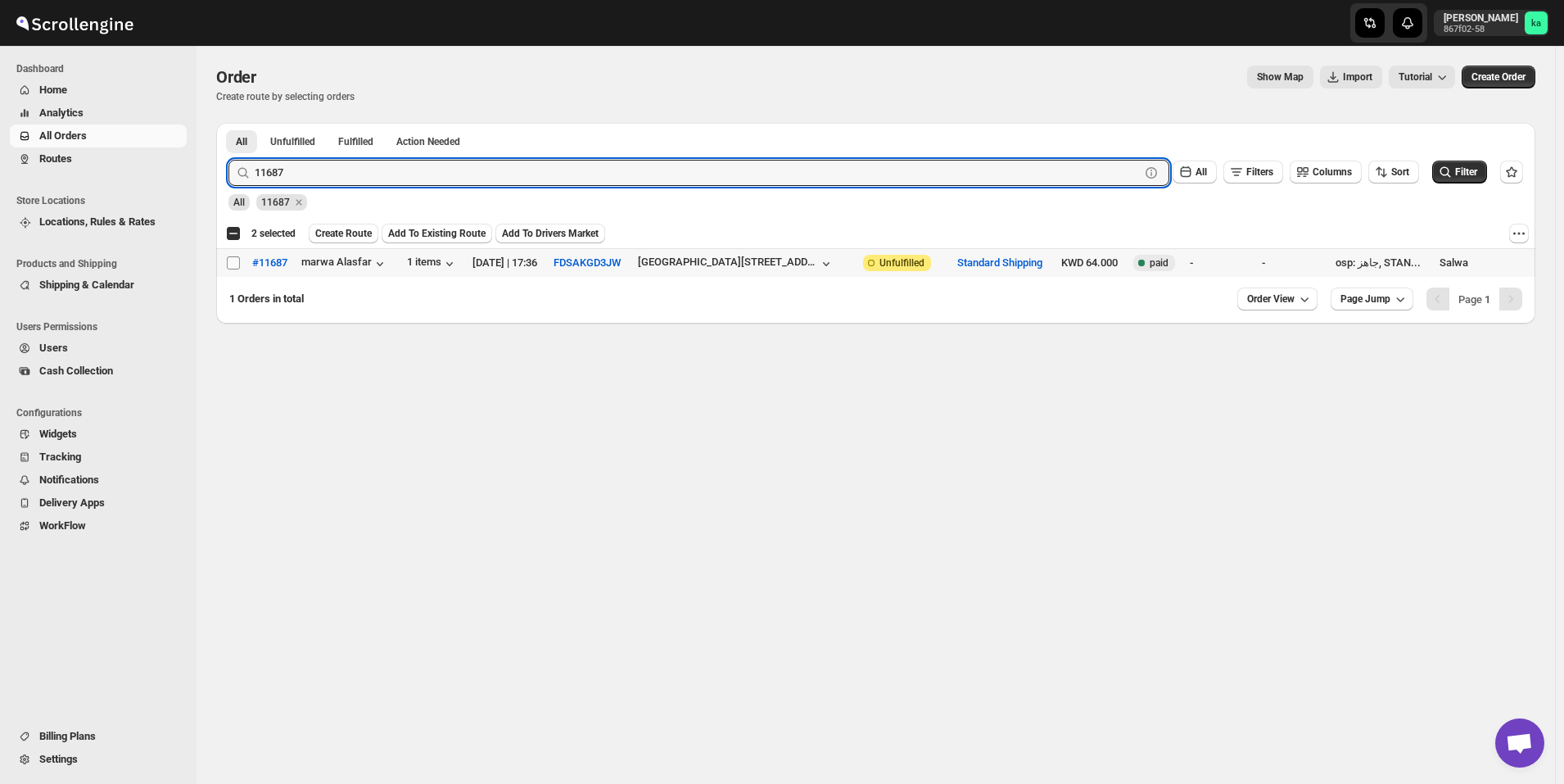
click at [238, 260] on input "Select order" at bounding box center [234, 263] width 13 height 13
checkbox input "true"
click at [614, 166] on input "11687" at bounding box center [682, 172] width 856 height 26
paste input "719"
type input "11719"
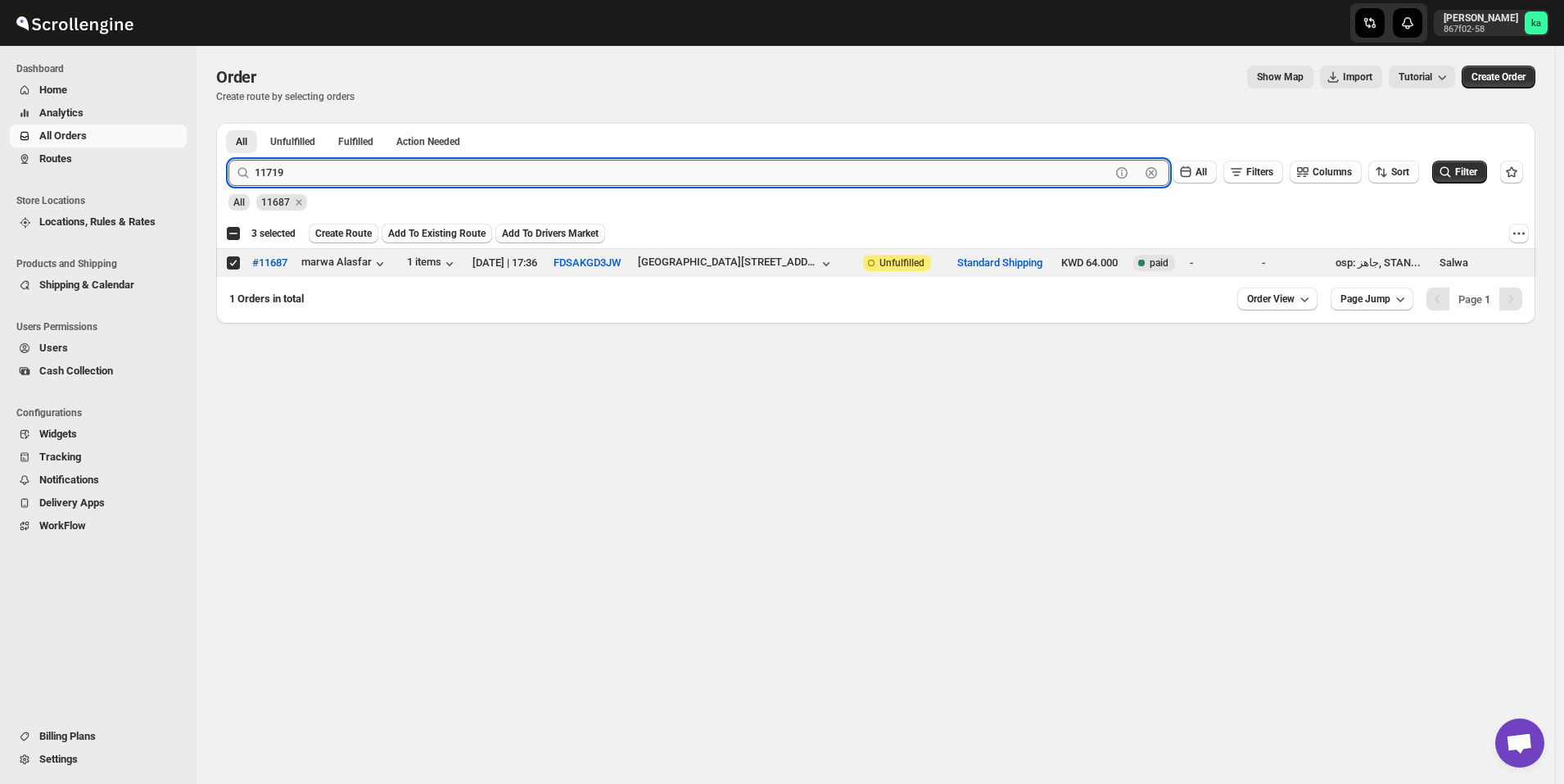
click at [229, 123] on button "Submit" at bounding box center [252, 131] width 47 height 18
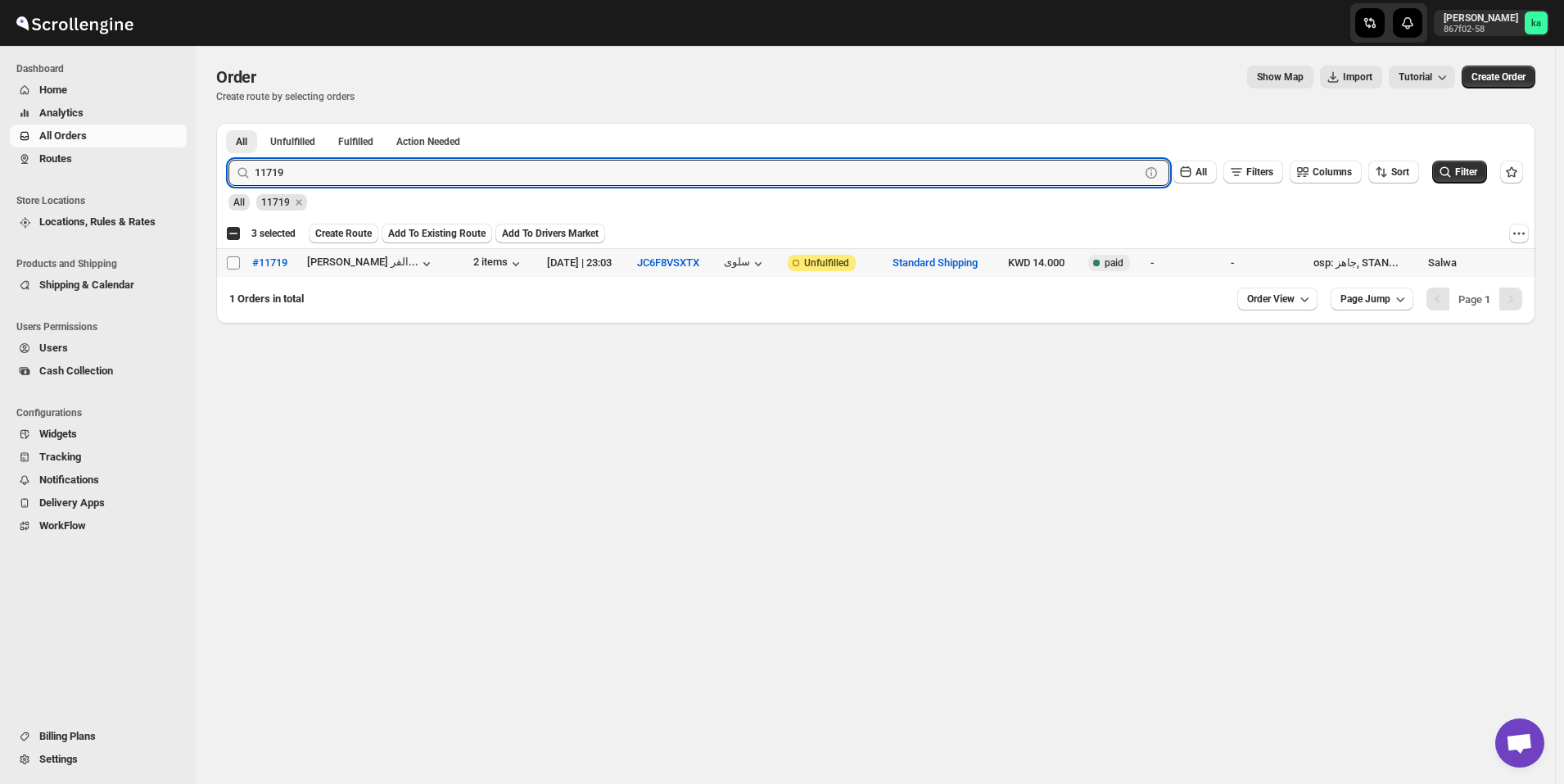
click at [229, 259] on input "Select order" at bounding box center [234, 263] width 13 height 13
checkbox input "true"
click at [518, 164] on input "11719" at bounding box center [682, 172] width 856 height 26
paste input "21"
type input "11721"
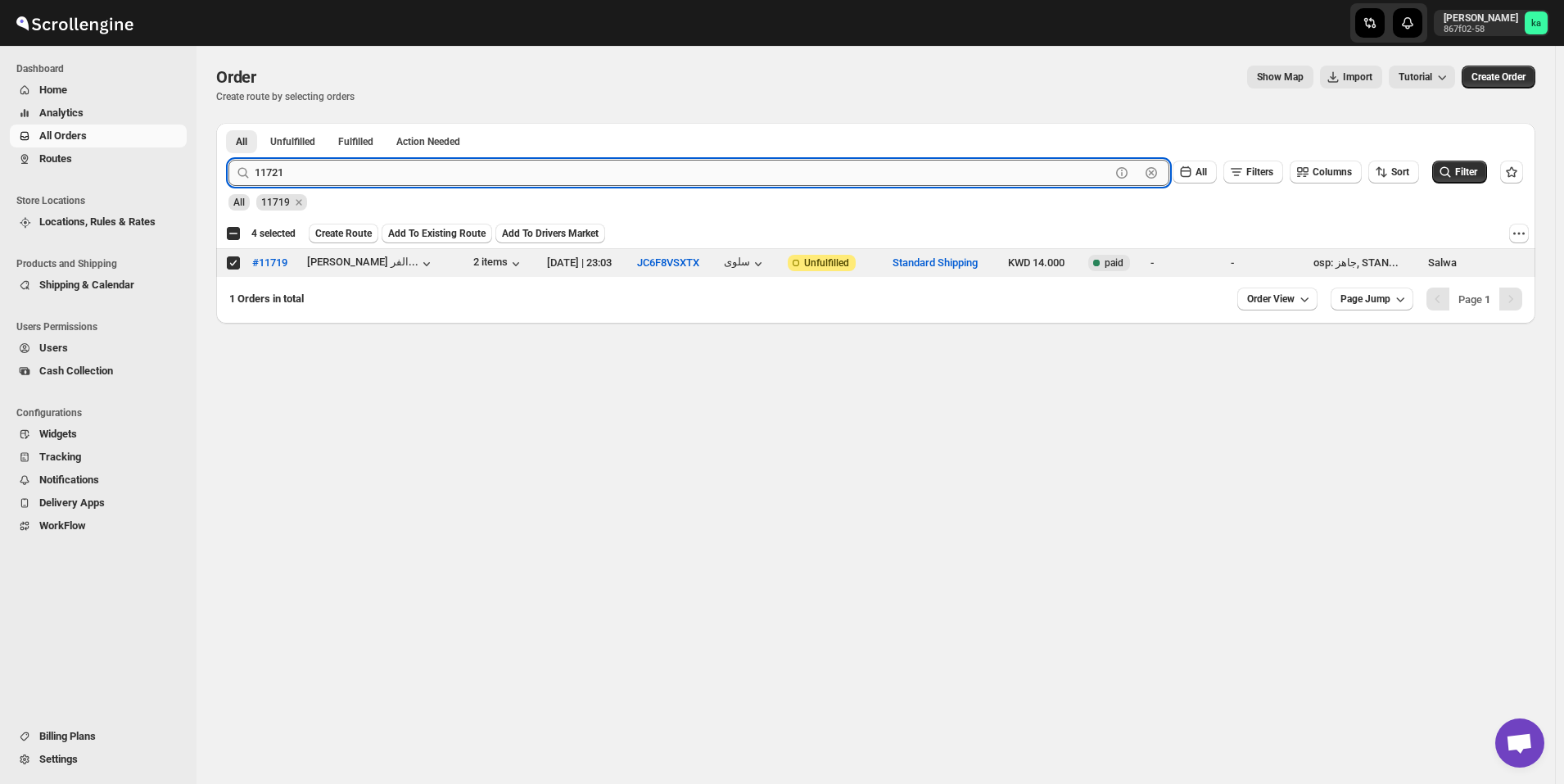
click at [229, 123] on button "Submit" at bounding box center [252, 131] width 47 height 18
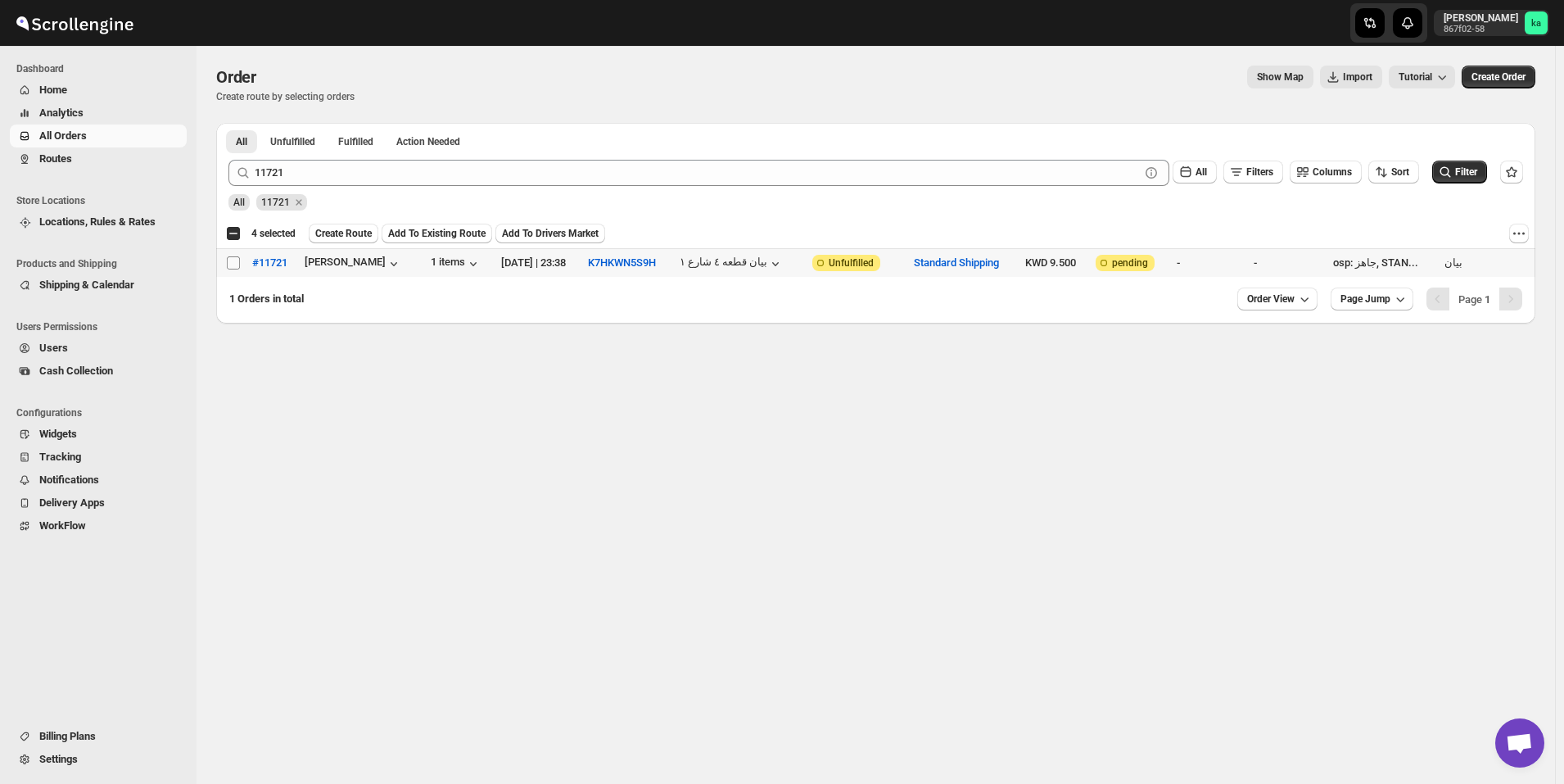
click at [230, 260] on input "Select order" at bounding box center [234, 263] width 13 height 13
checkbox input "true"
click at [352, 233] on span "Create Route" at bounding box center [344, 234] width 57 height 13
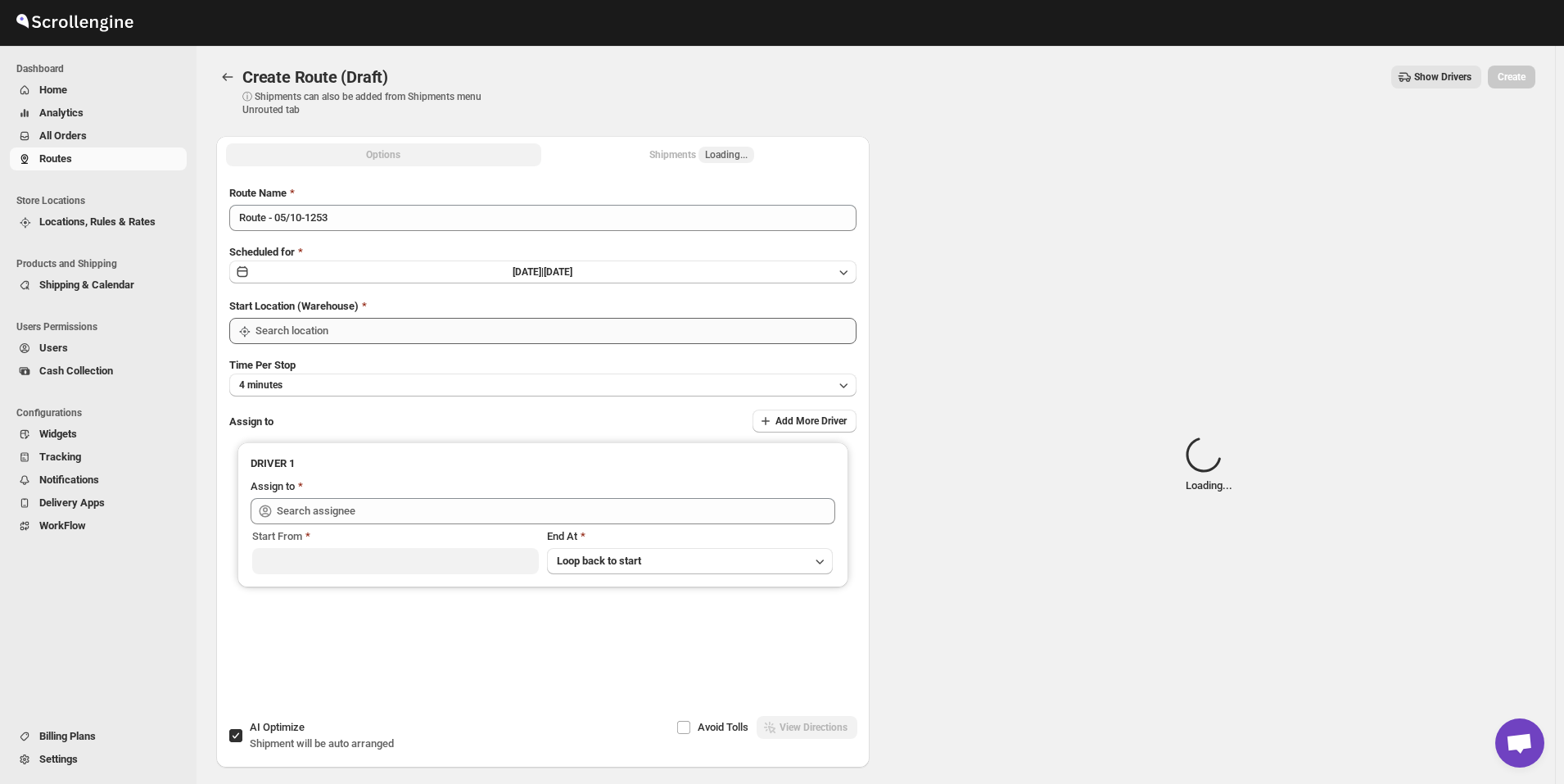
type input "[GEOGRAPHIC_DATA]"
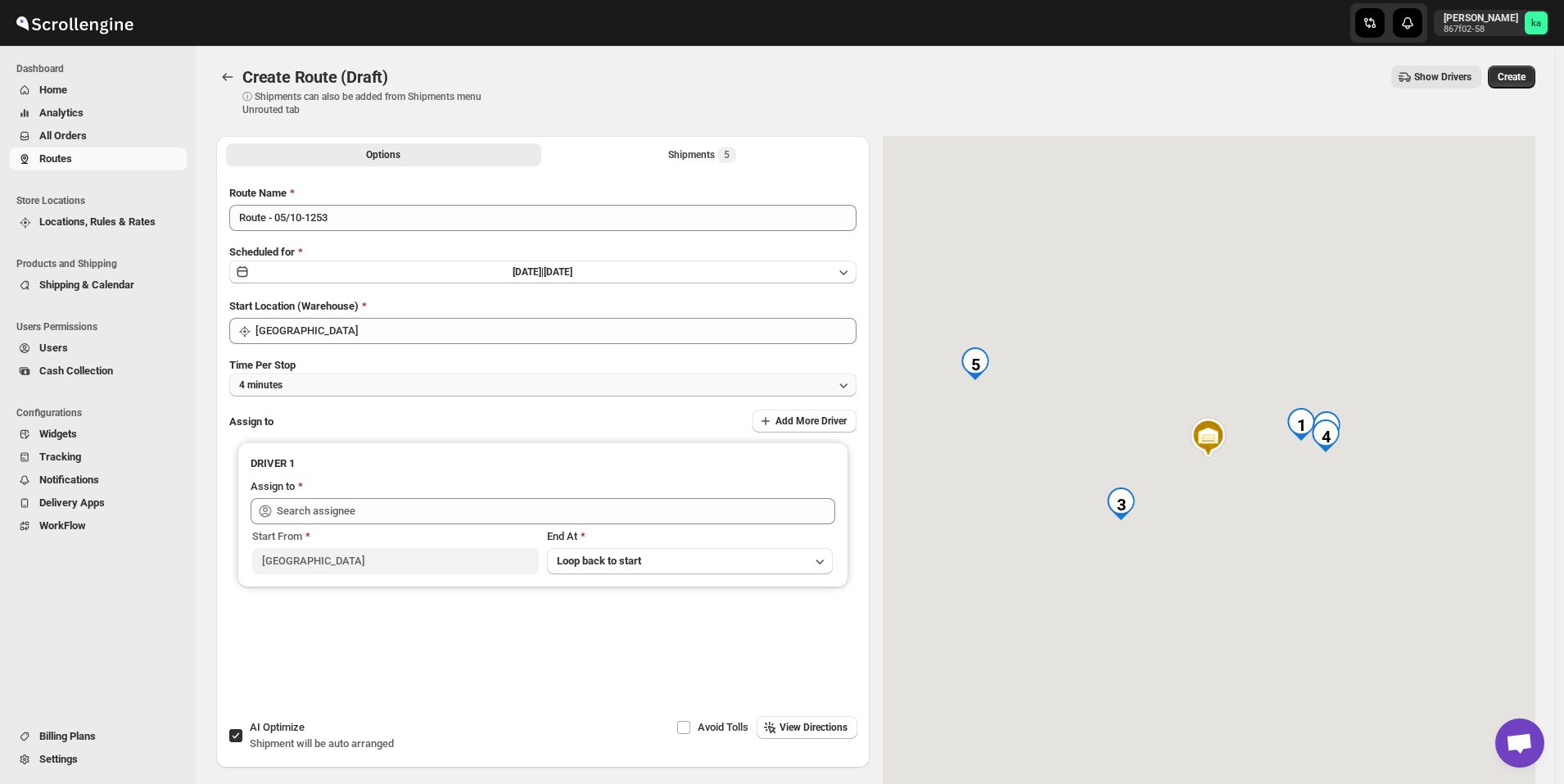
click at [338, 384] on button "4 minutes" at bounding box center [543, 384] width 627 height 23
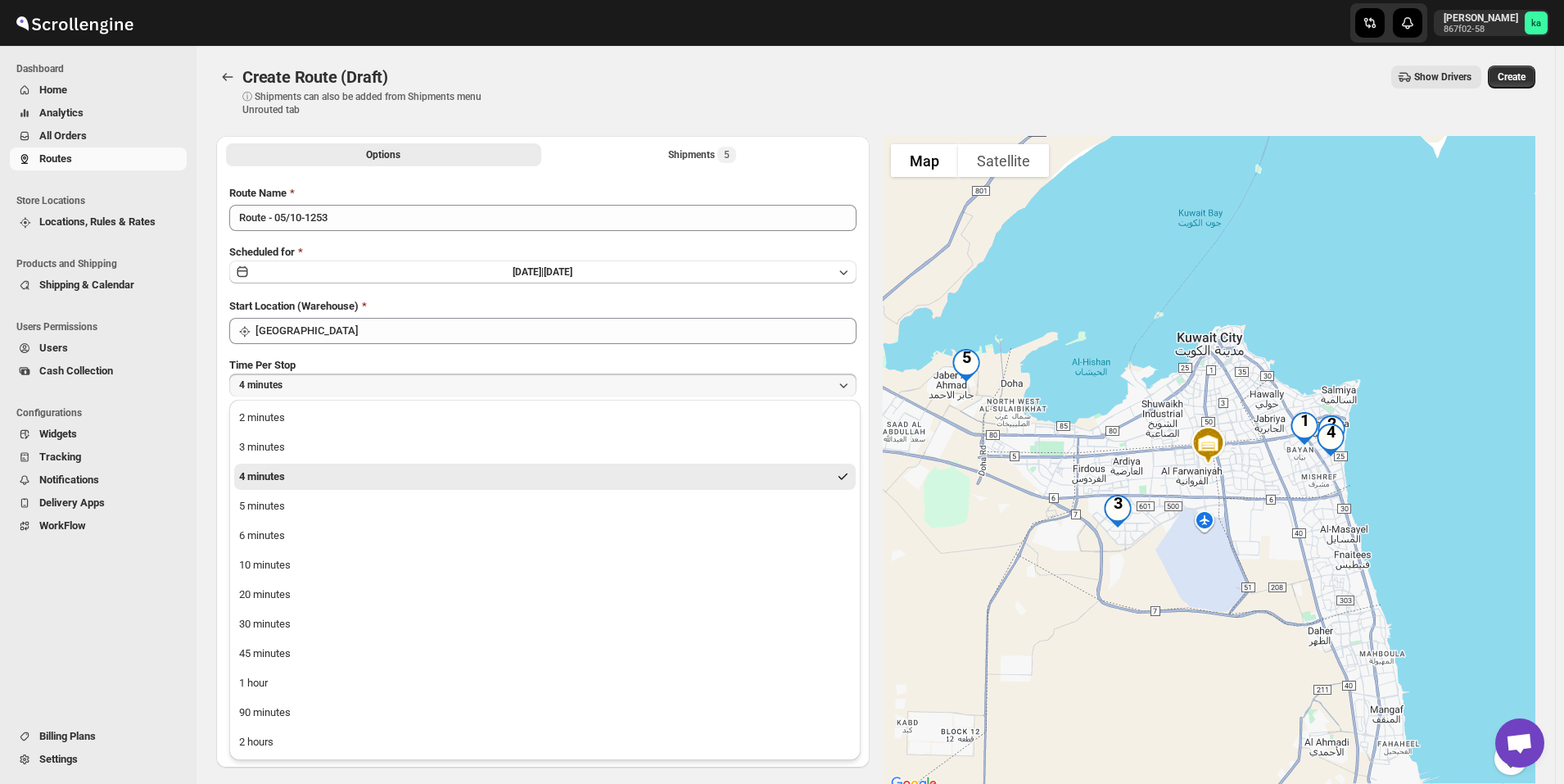
drag, startPoint x: 349, startPoint y: 692, endPoint x: 350, endPoint y: 684, distance: 8.1
click at [348, 692] on button "1 hour" at bounding box center [545, 682] width 621 height 26
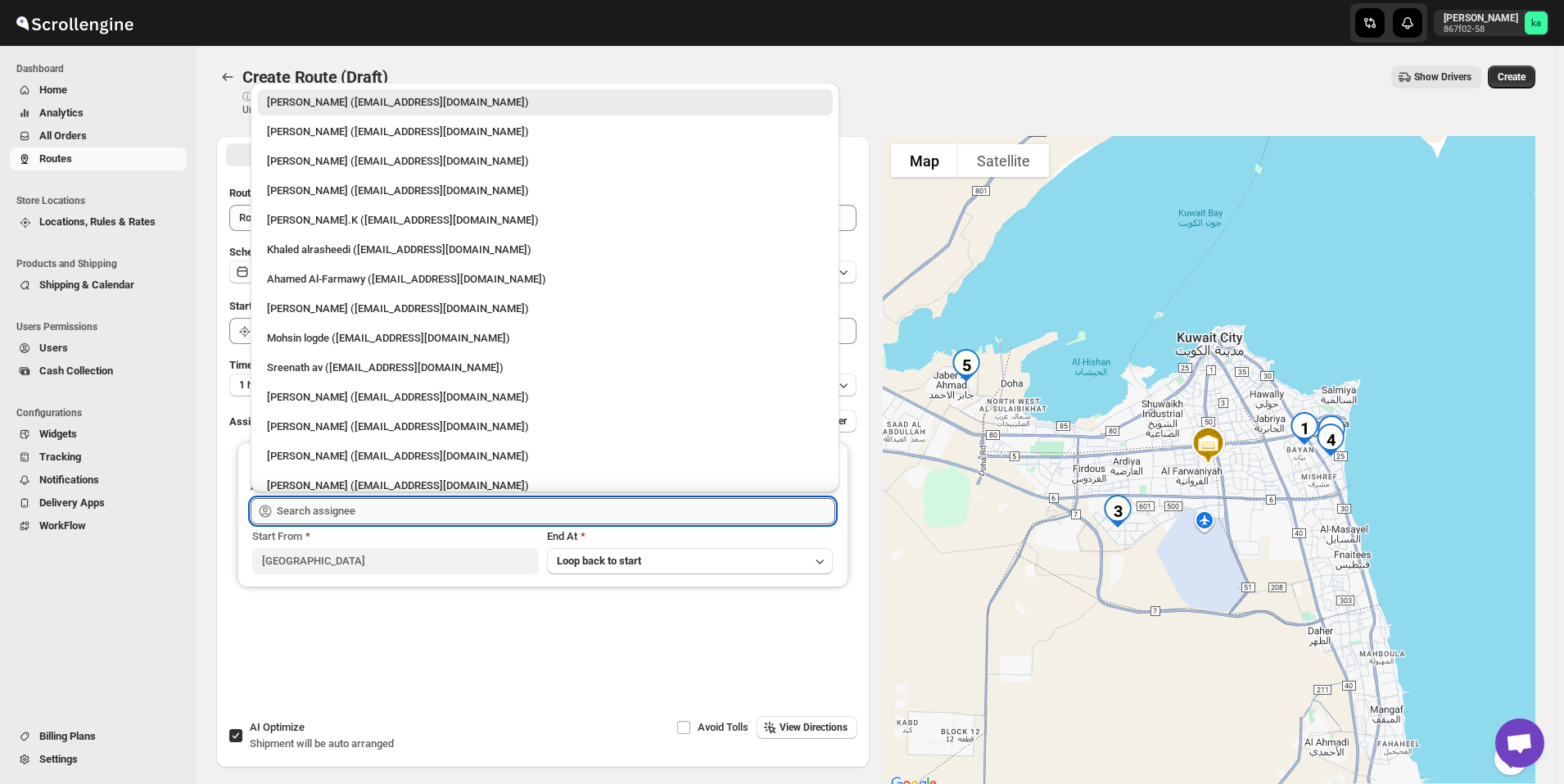
click at [355, 505] on input "text" at bounding box center [556, 510] width 559 height 26
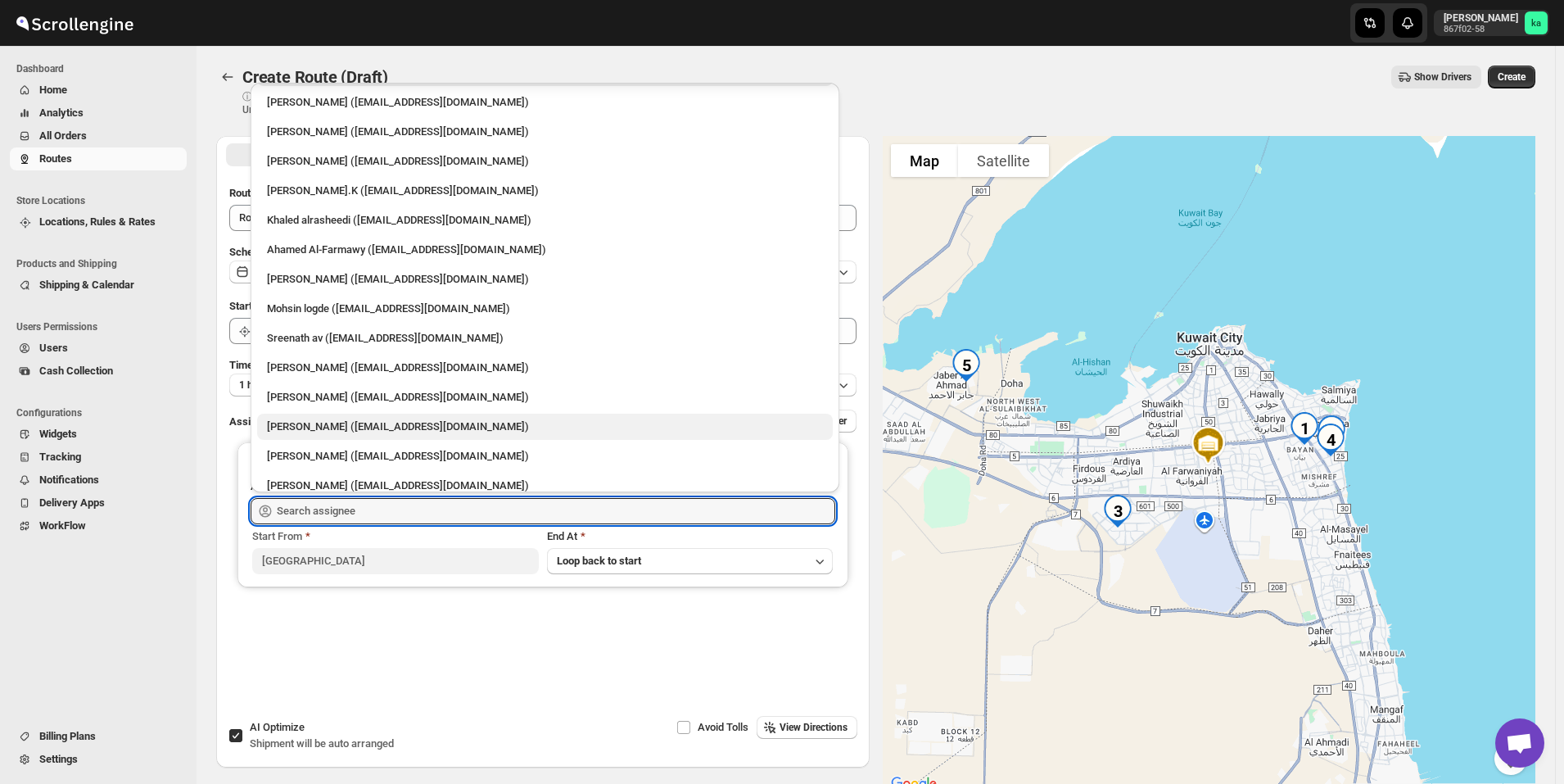
scroll to position [43, 0]
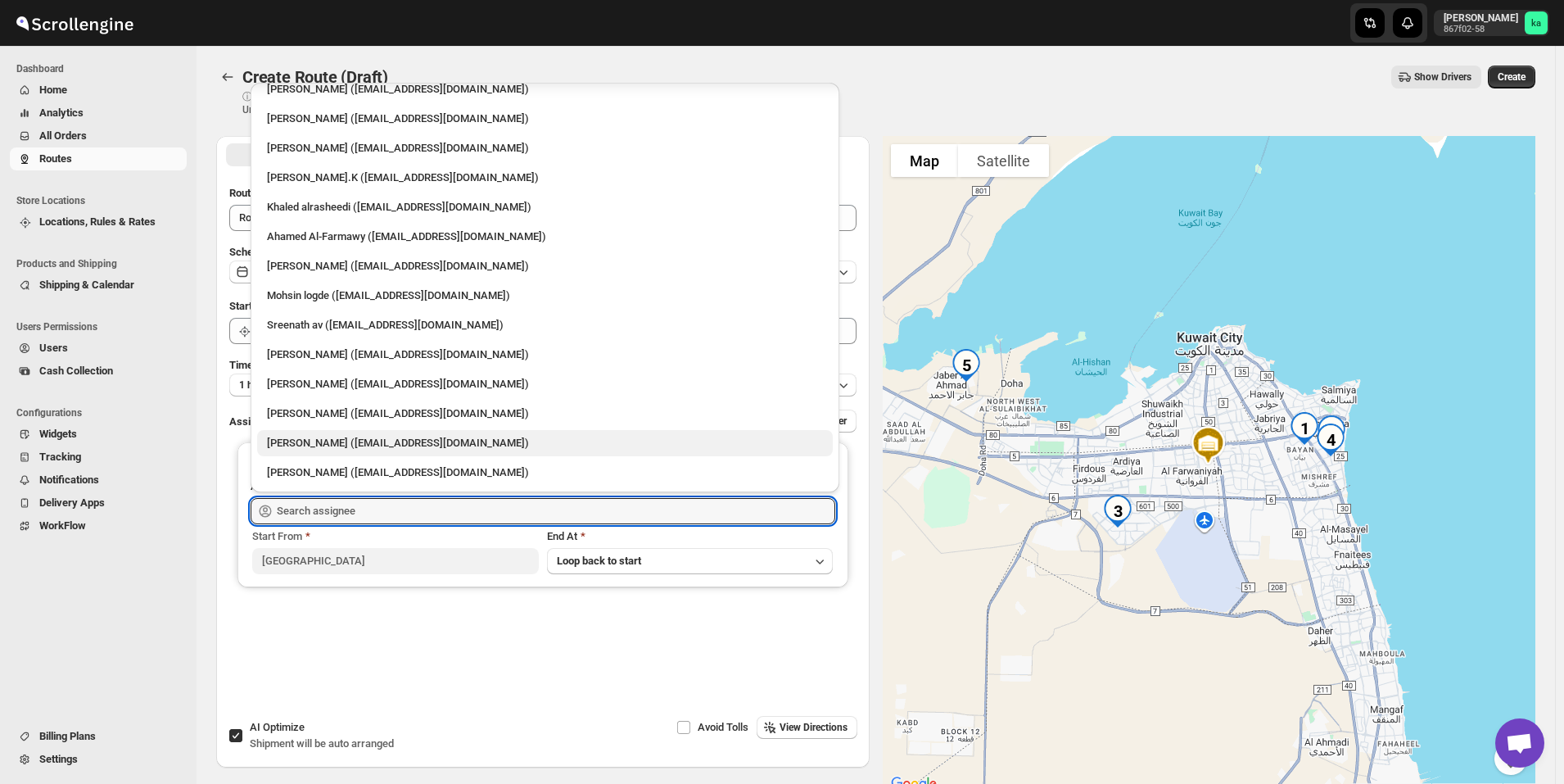
click at [339, 447] on div "[PERSON_NAME] ([EMAIL_ADDRESS][DOMAIN_NAME])" at bounding box center [545, 443] width 556 height 17
type input "[PERSON_NAME] ([EMAIL_ADDRESS][DOMAIN_NAME])"
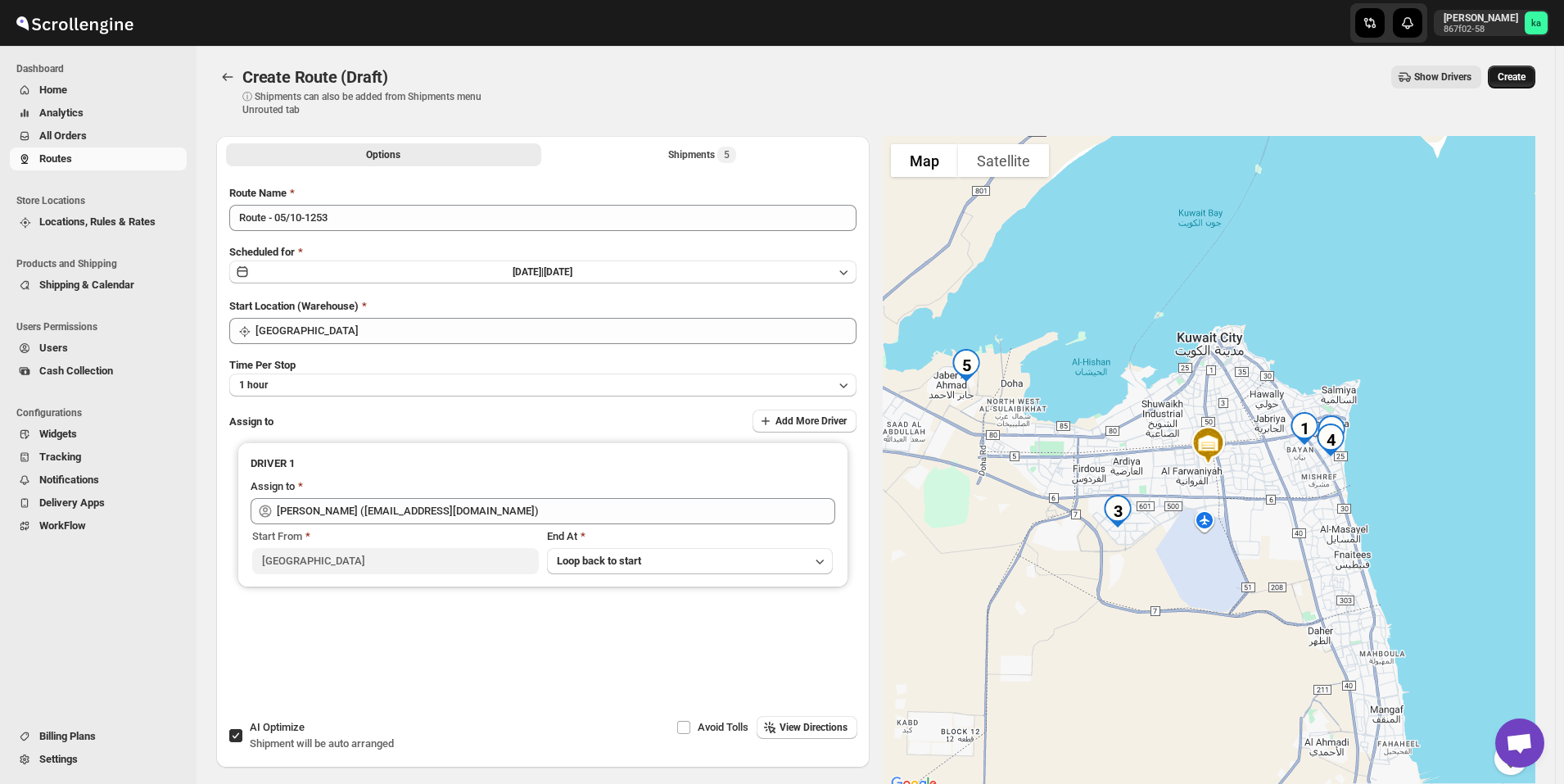
click at [1526, 78] on span "Create" at bounding box center [1511, 77] width 28 height 13
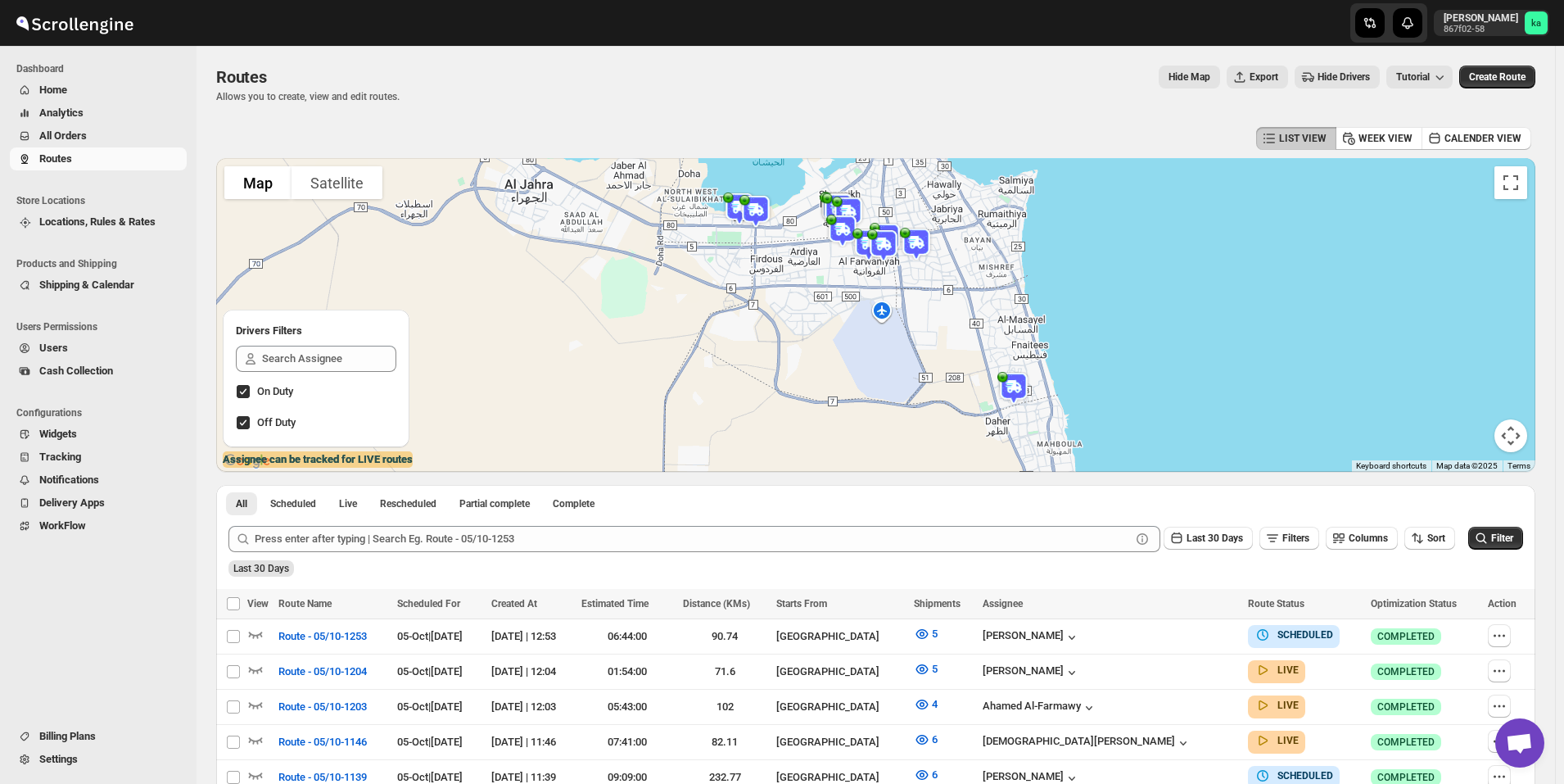
click at [49, 140] on span "All Orders" at bounding box center [63, 135] width 48 height 13
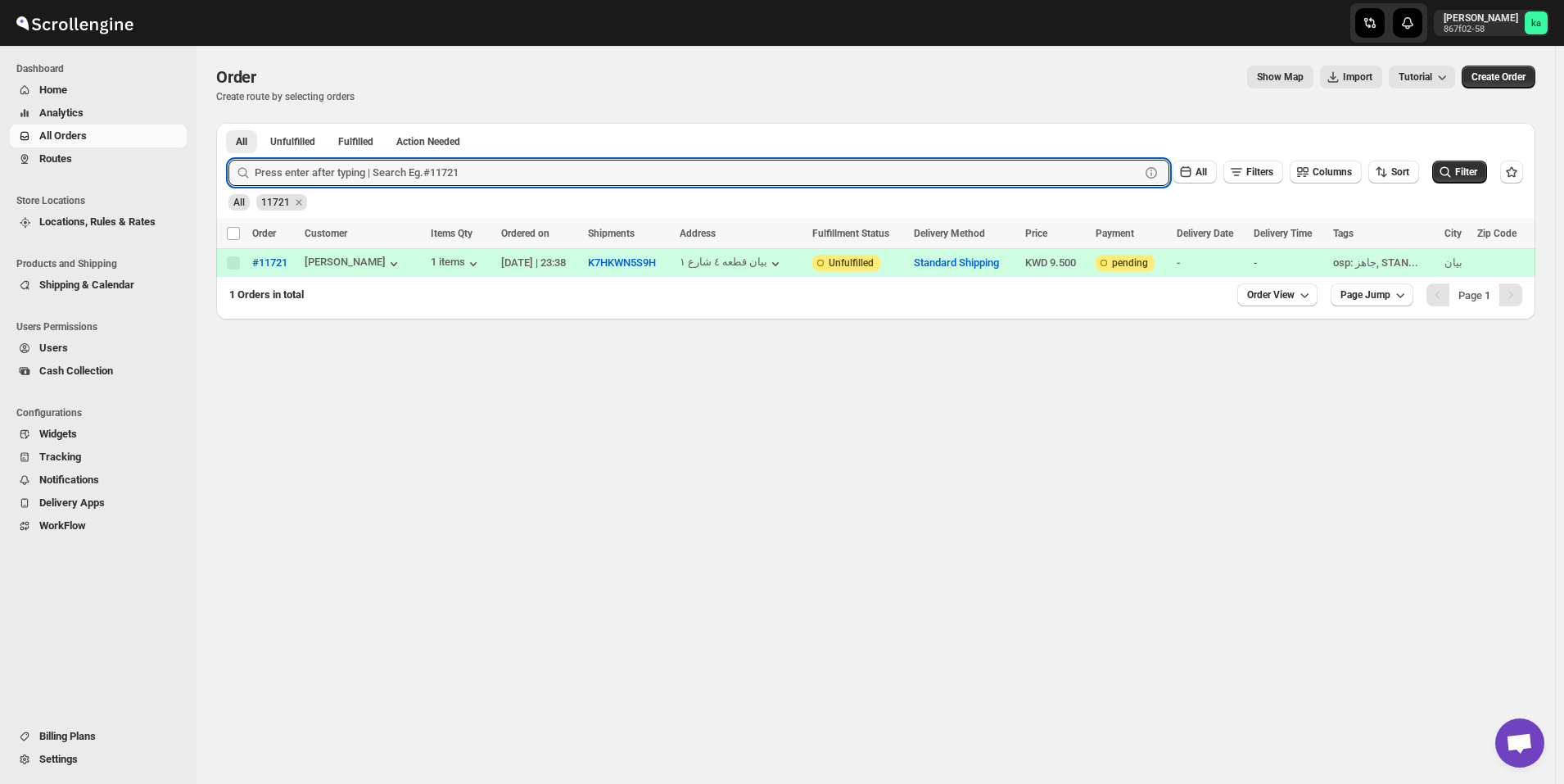
click at [622, 180] on input "text" at bounding box center [697, 172] width 885 height 26
paste input "11671"
type input "11671"
click at [229, 123] on button "Submit" at bounding box center [252, 131] width 47 height 18
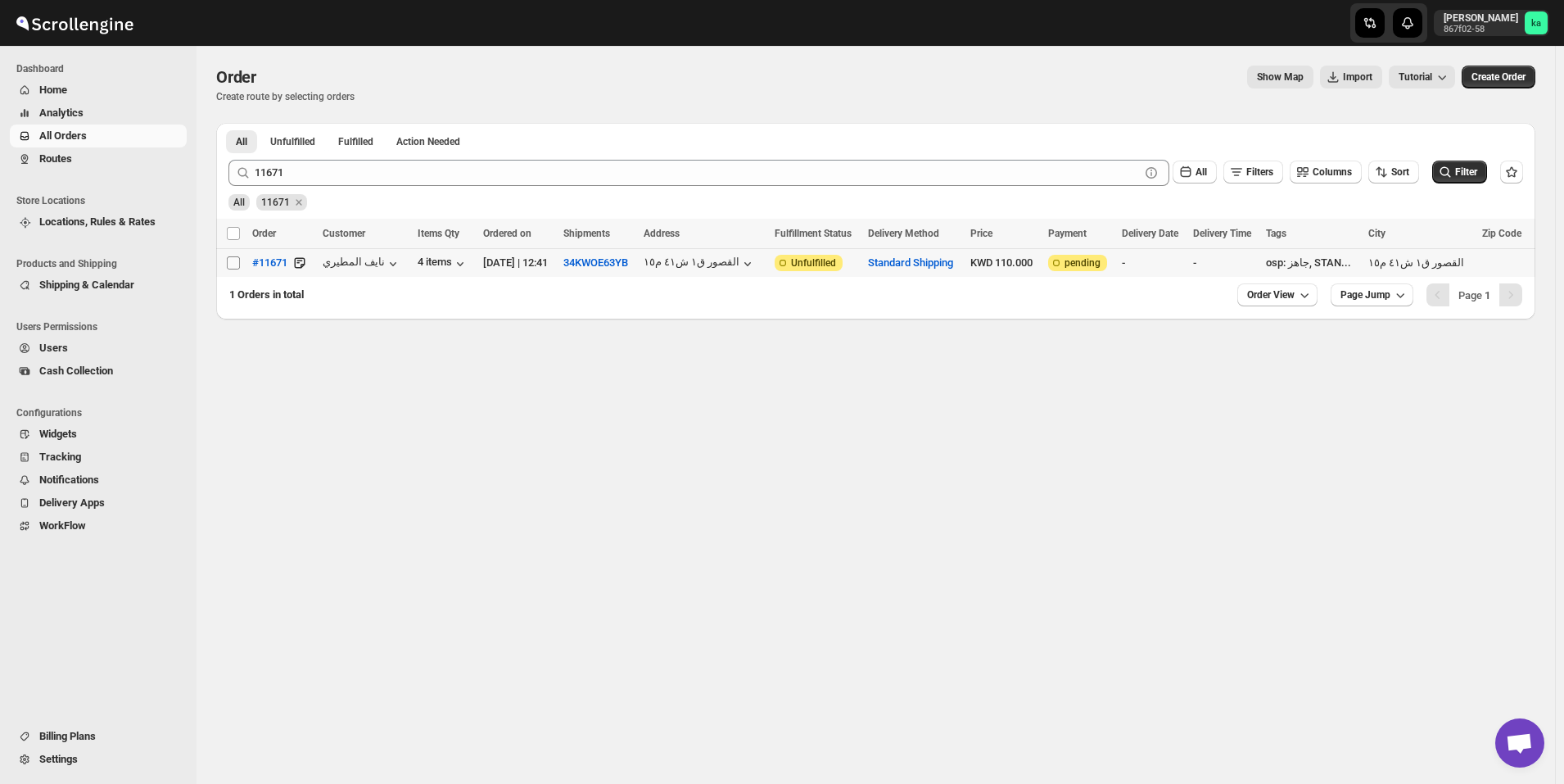
click at [234, 266] on input "Select order" at bounding box center [234, 263] width 13 height 13
checkbox input "true"
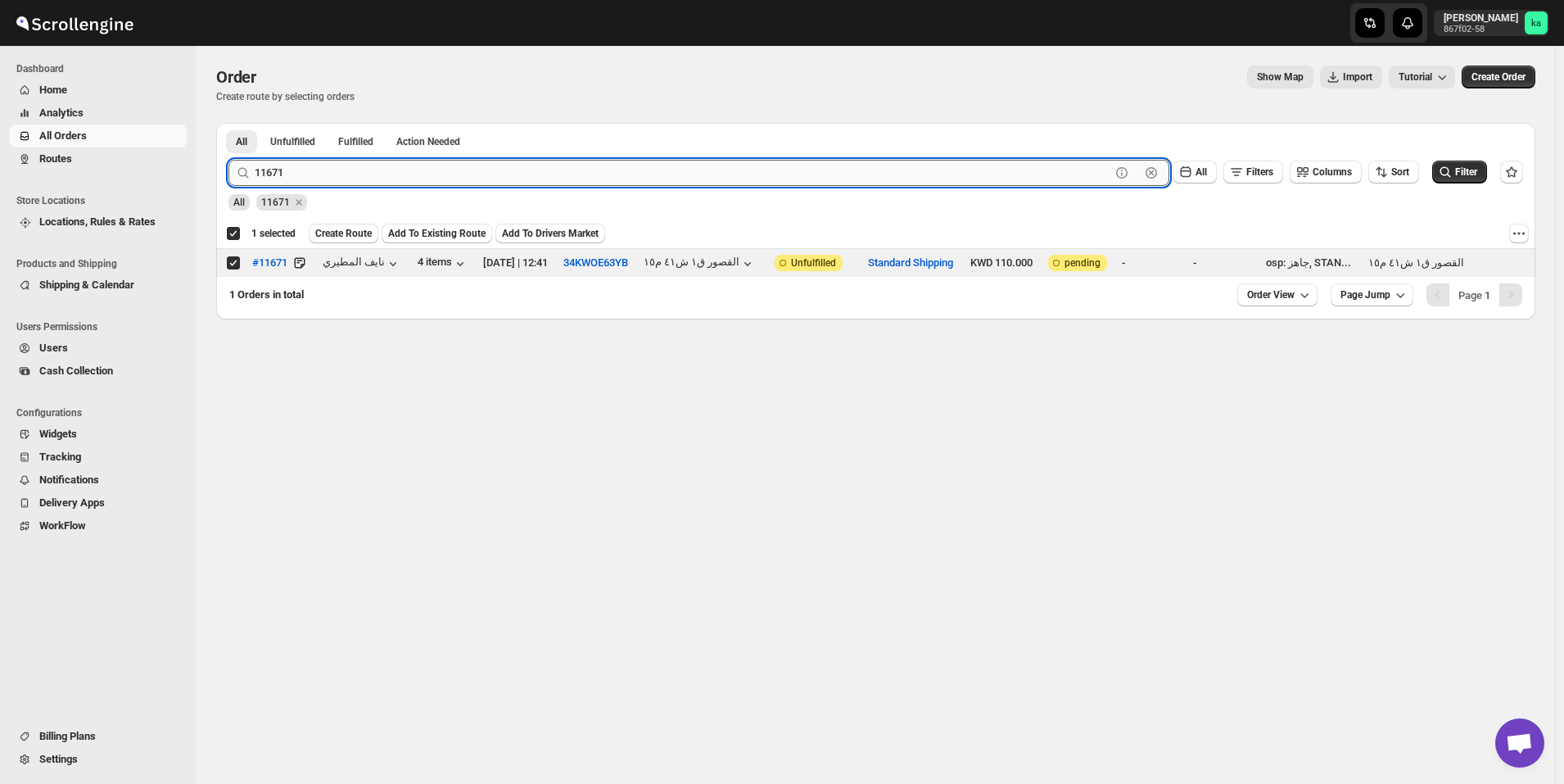
click at [556, 166] on input "11671" at bounding box center [682, 172] width 856 height 26
paste input "706"
type input "11706"
click at [229, 123] on button "Submit" at bounding box center [252, 131] width 47 height 18
click at [232, 264] on input "Select order" at bounding box center [234, 263] width 13 height 13
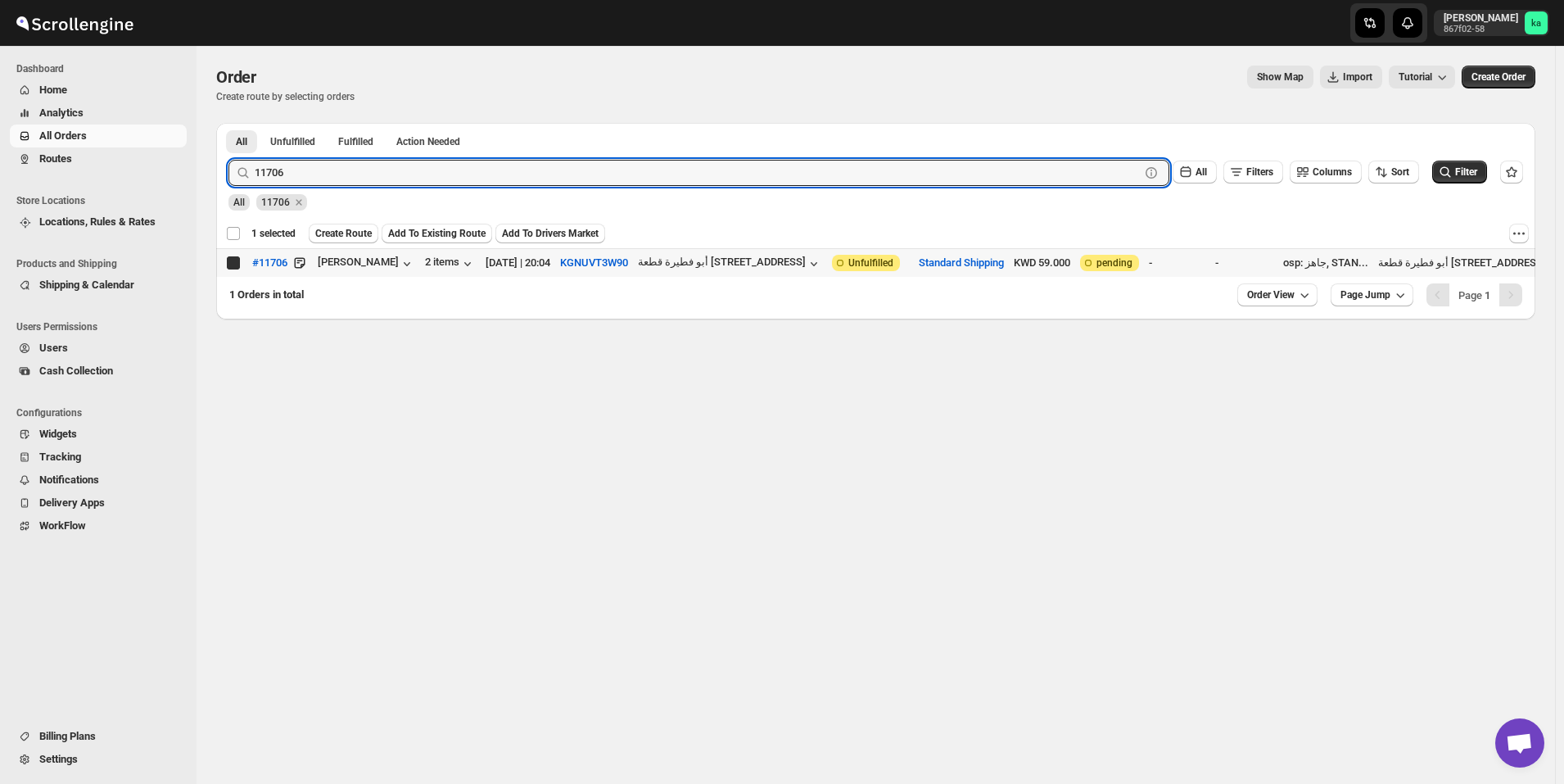
checkbox input "true"
checkbox input "false"
click at [691, 166] on input "11706" at bounding box center [682, 172] width 856 height 26
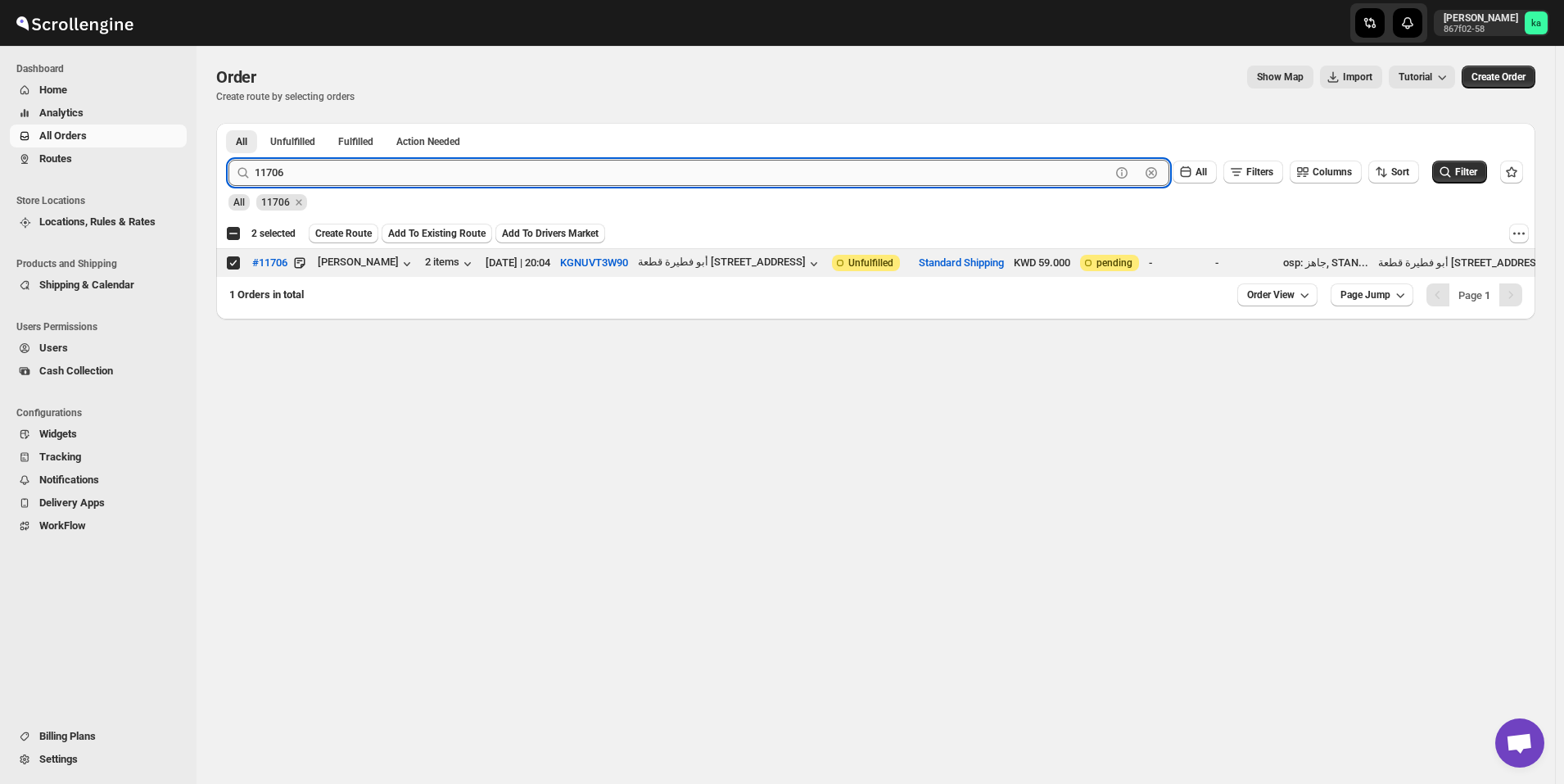
paste input "669"
type input "11669"
click at [229, 123] on button "Submit" at bounding box center [252, 131] width 47 height 18
click at [231, 260] on input "Select order" at bounding box center [234, 263] width 13 height 13
checkbox input "true"
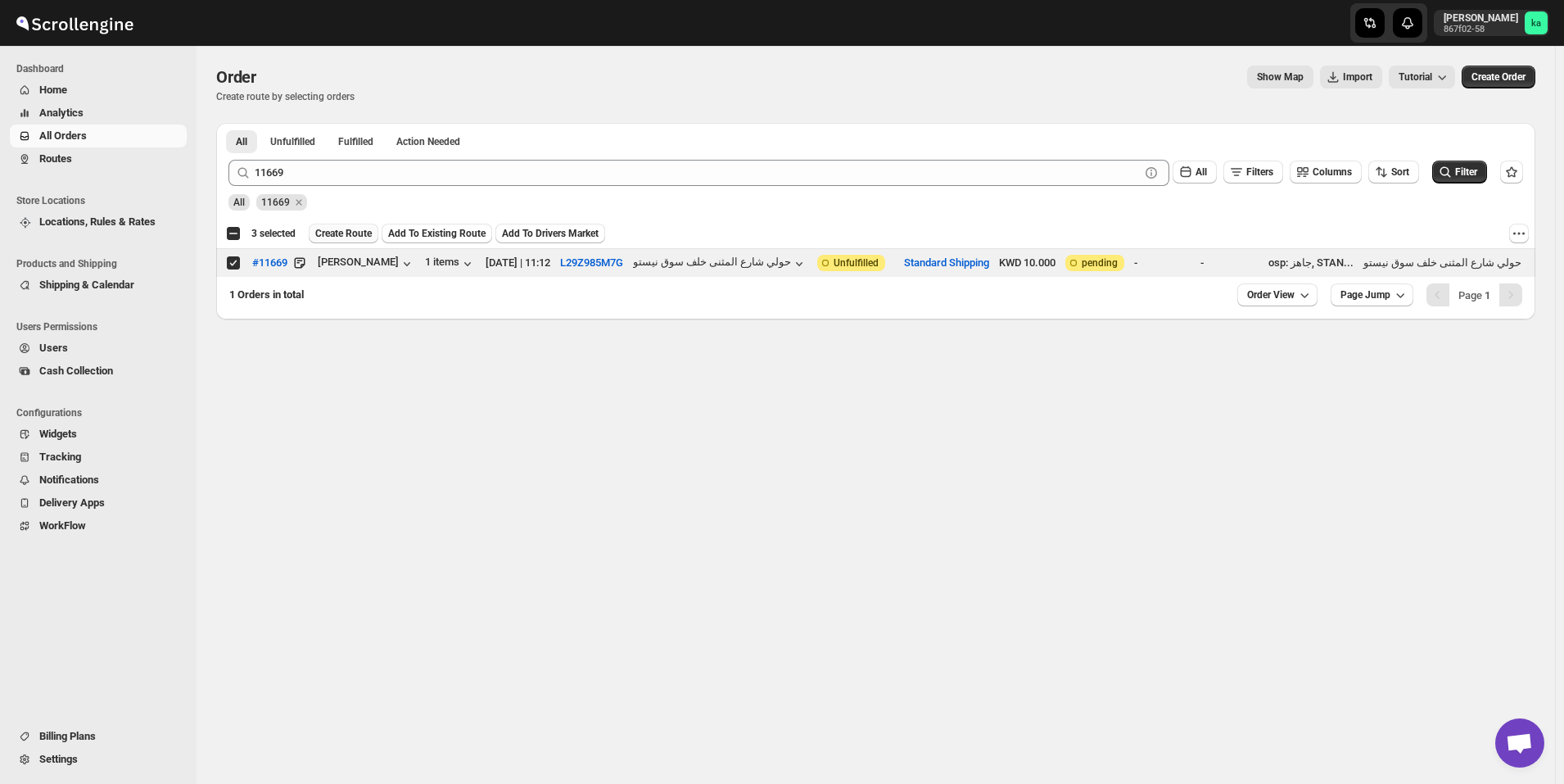
click at [339, 238] on span "Create Route" at bounding box center [344, 234] width 57 height 13
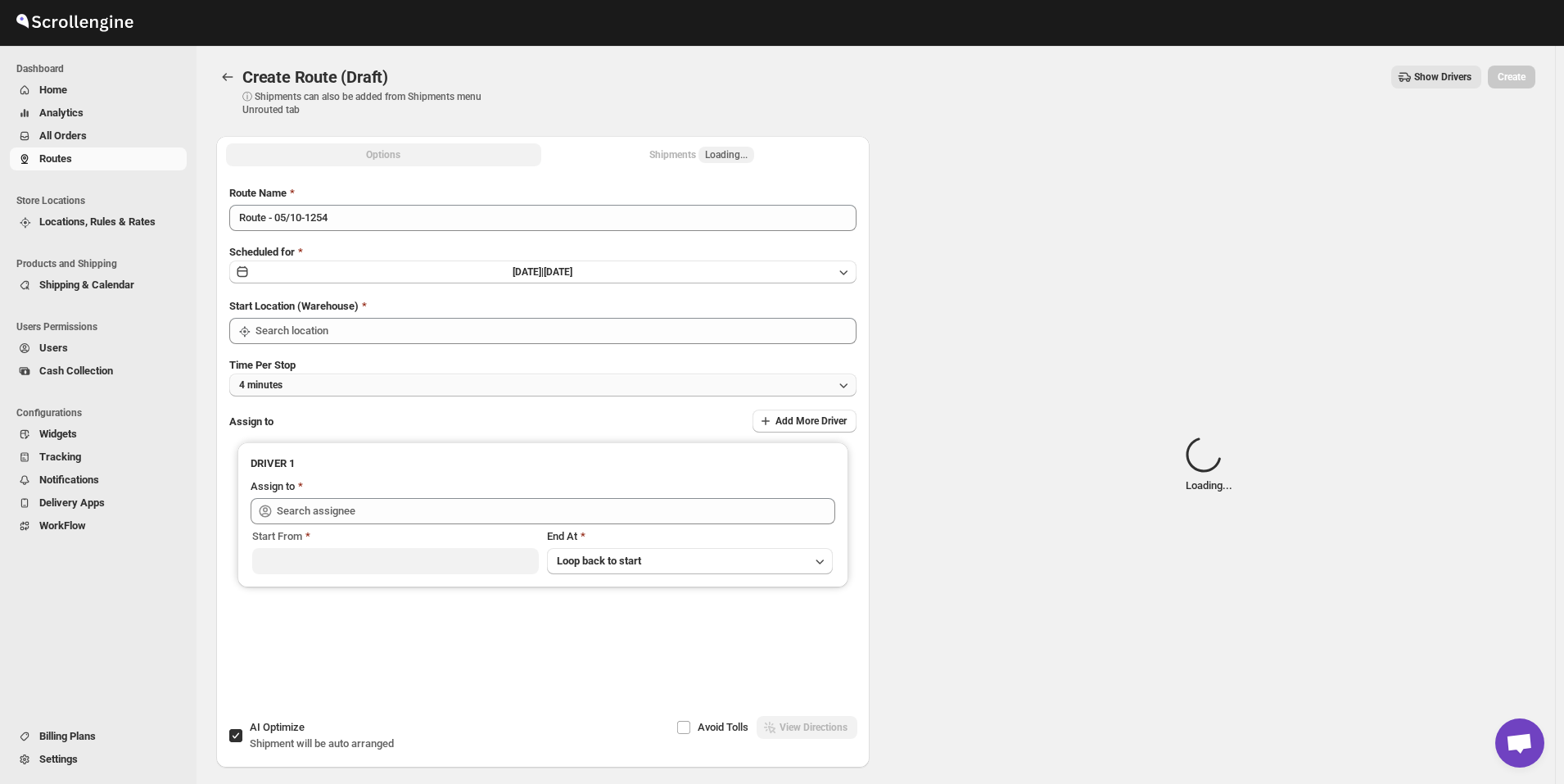
type input "[GEOGRAPHIC_DATA]"
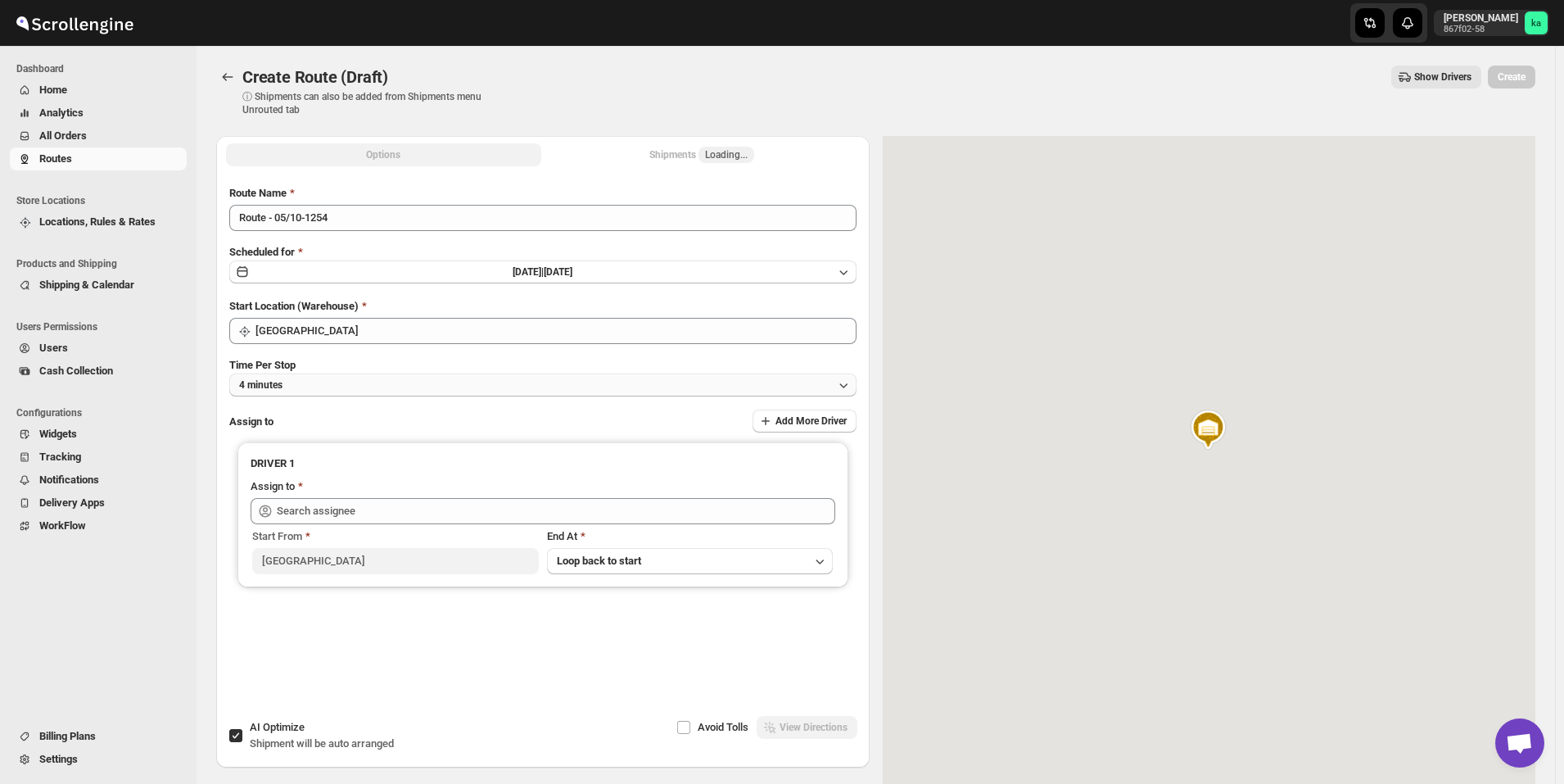
click at [317, 384] on button "4 minutes" at bounding box center [543, 384] width 627 height 23
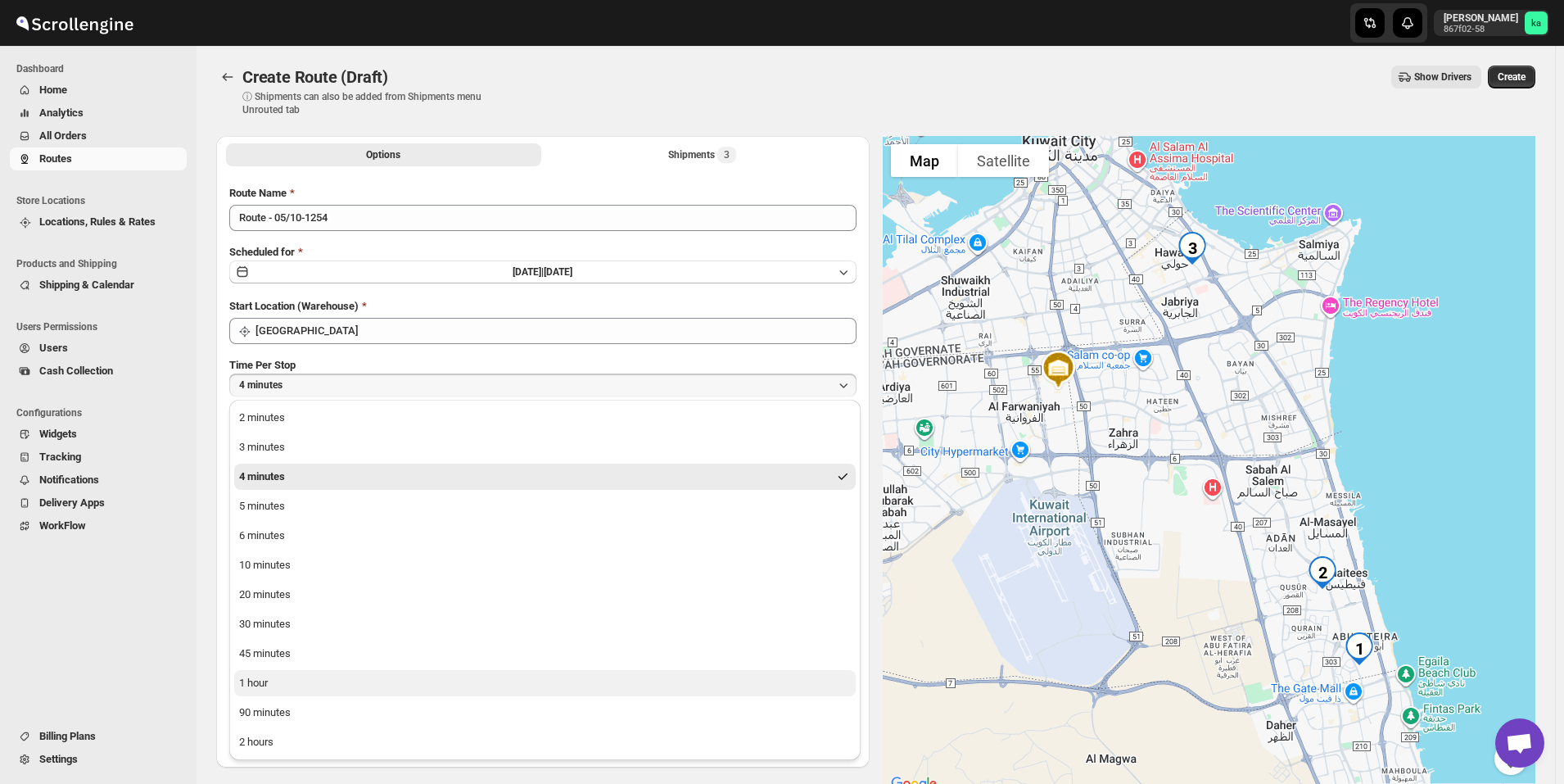
click at [284, 682] on button "1 hour" at bounding box center [545, 682] width 621 height 26
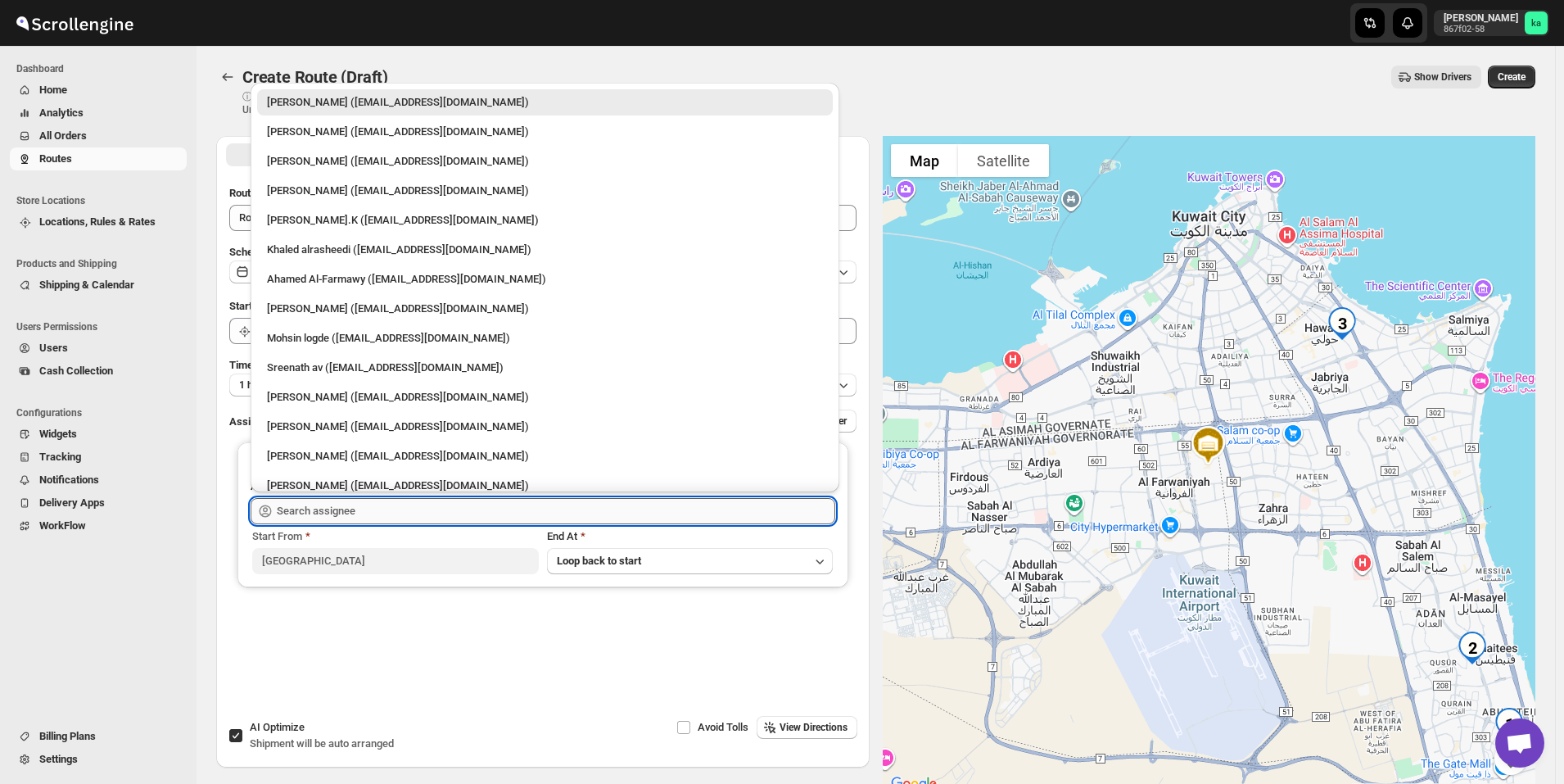
click at [318, 517] on input "text" at bounding box center [556, 510] width 559 height 26
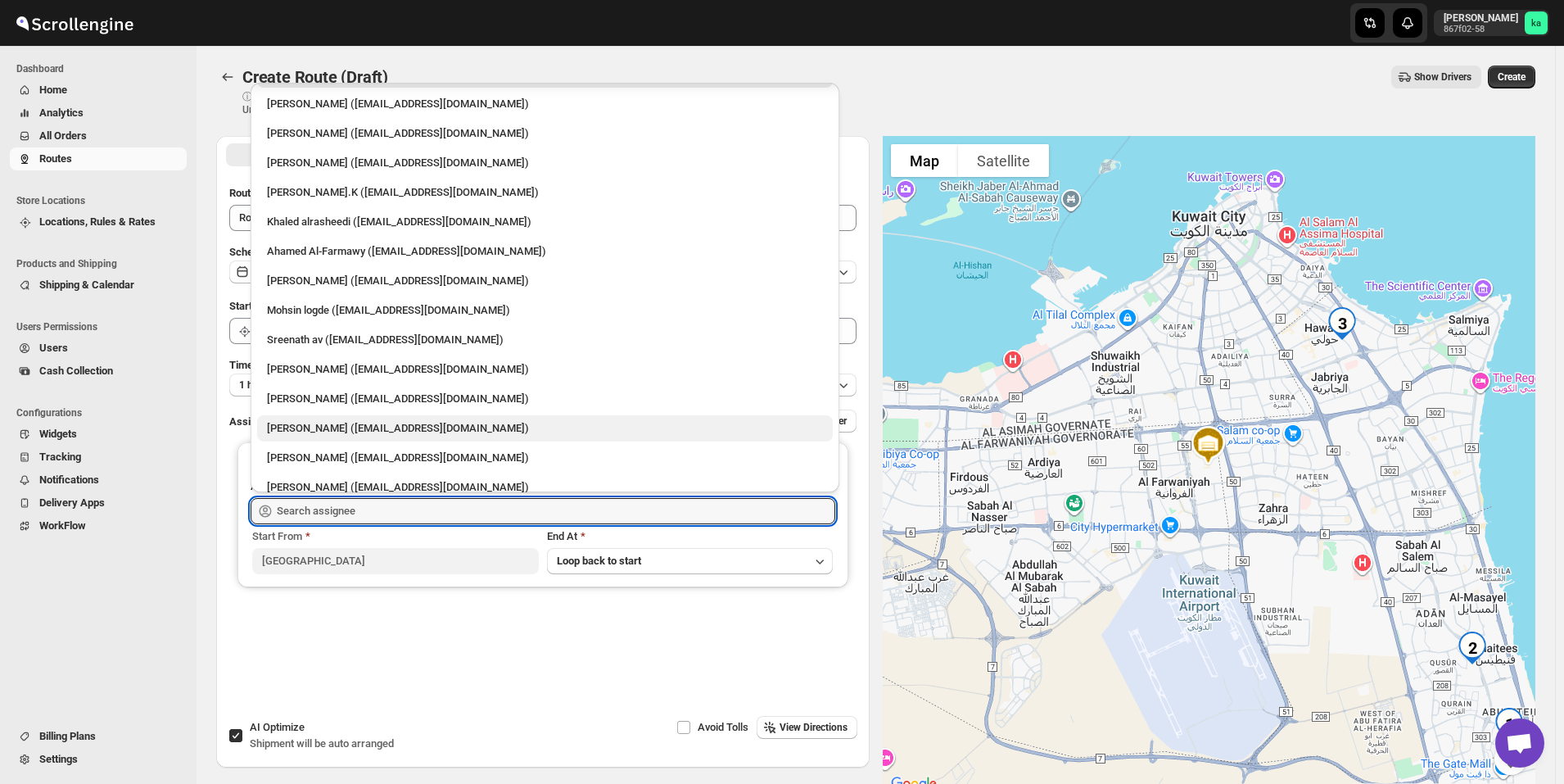
scroll to position [43, 0]
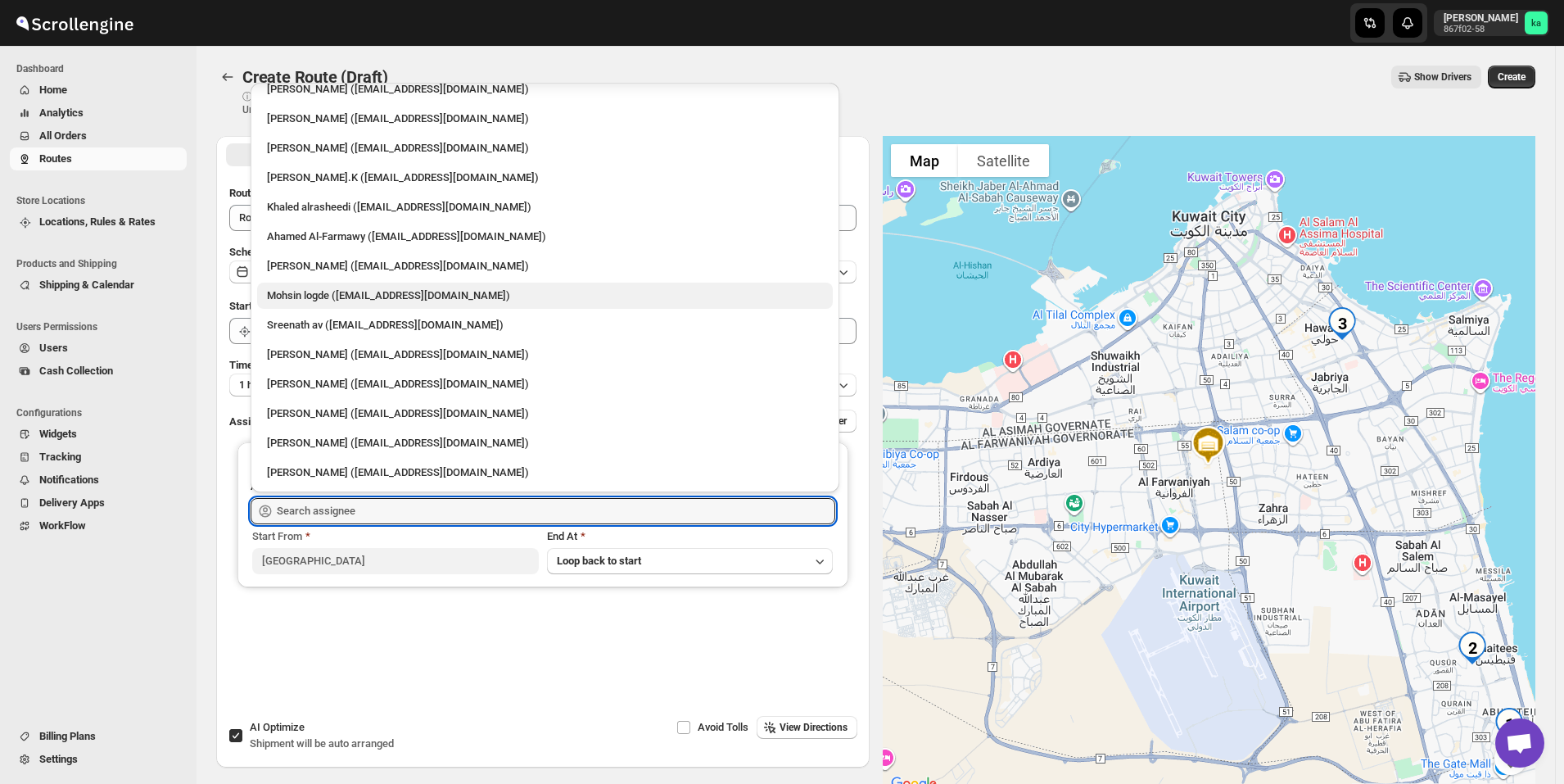
click at [312, 292] on div "Mohsin logde ([EMAIL_ADDRESS][DOMAIN_NAME])" at bounding box center [545, 296] width 556 height 17
type input "Mohsin logde ([EMAIL_ADDRESS][DOMAIN_NAME])"
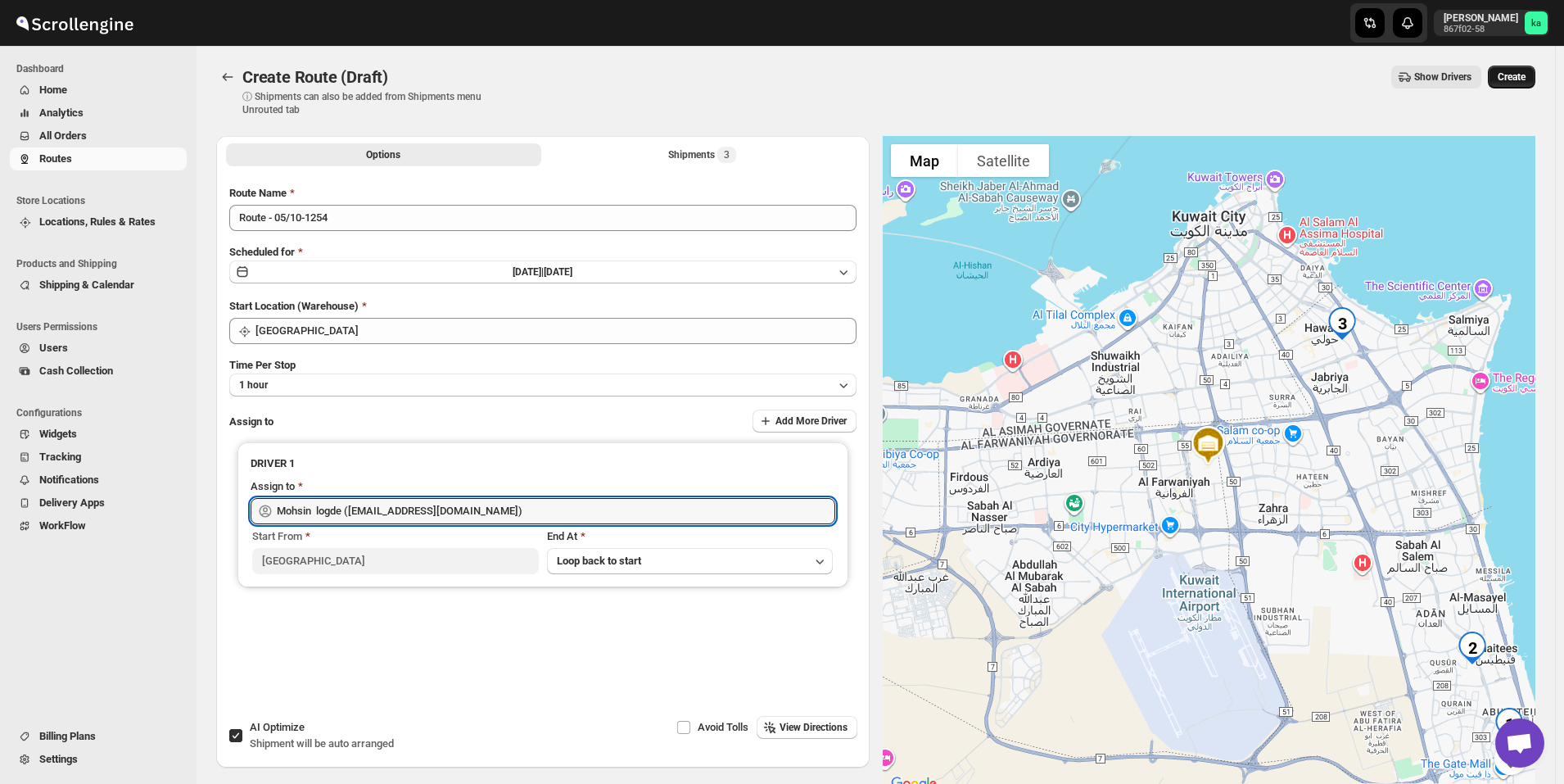
click at [1536, 76] on button "Create" at bounding box center [1511, 77] width 48 height 23
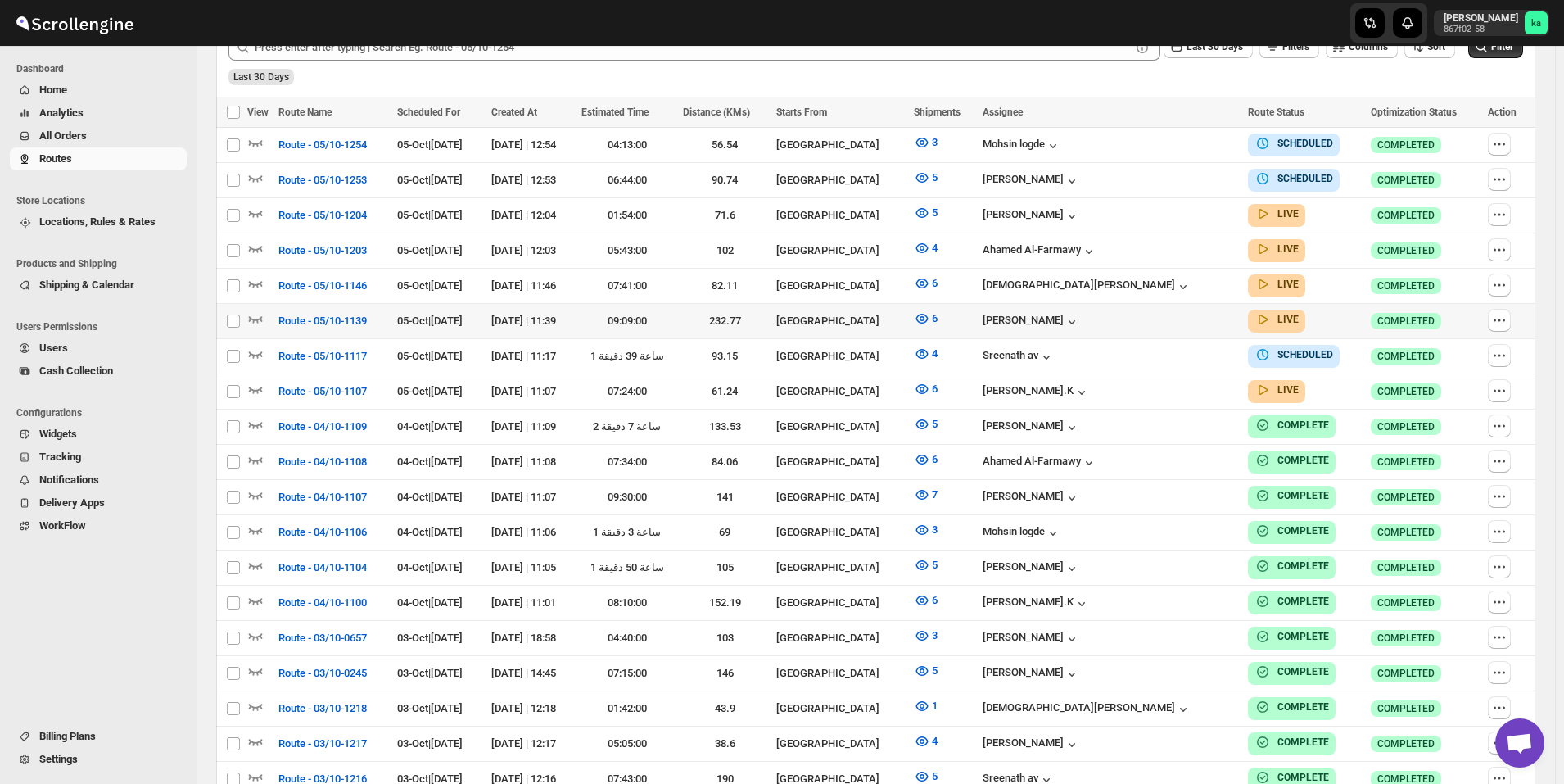
scroll to position [82, 0]
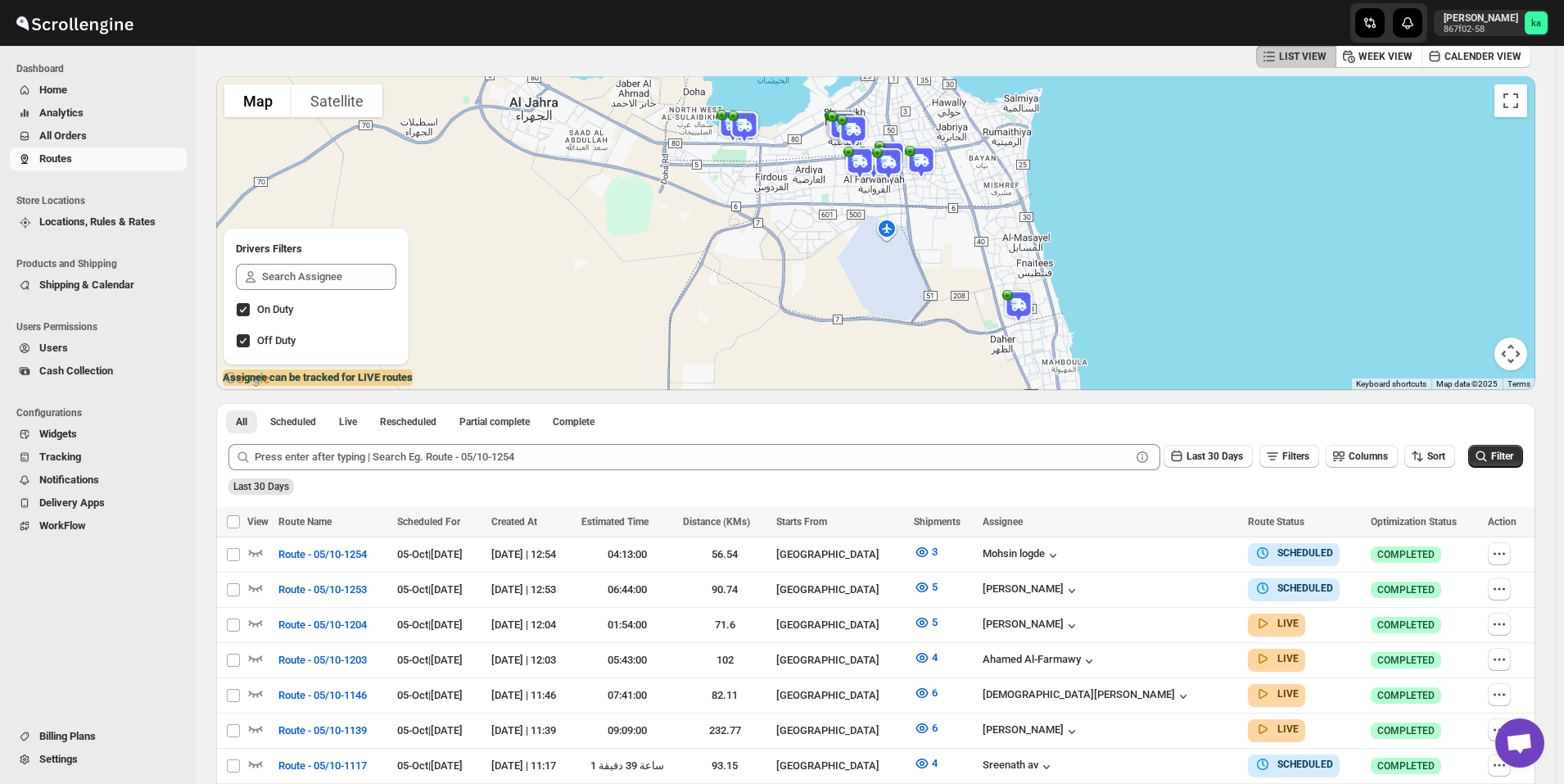
click at [68, 137] on span "All Orders" at bounding box center [63, 135] width 48 height 13
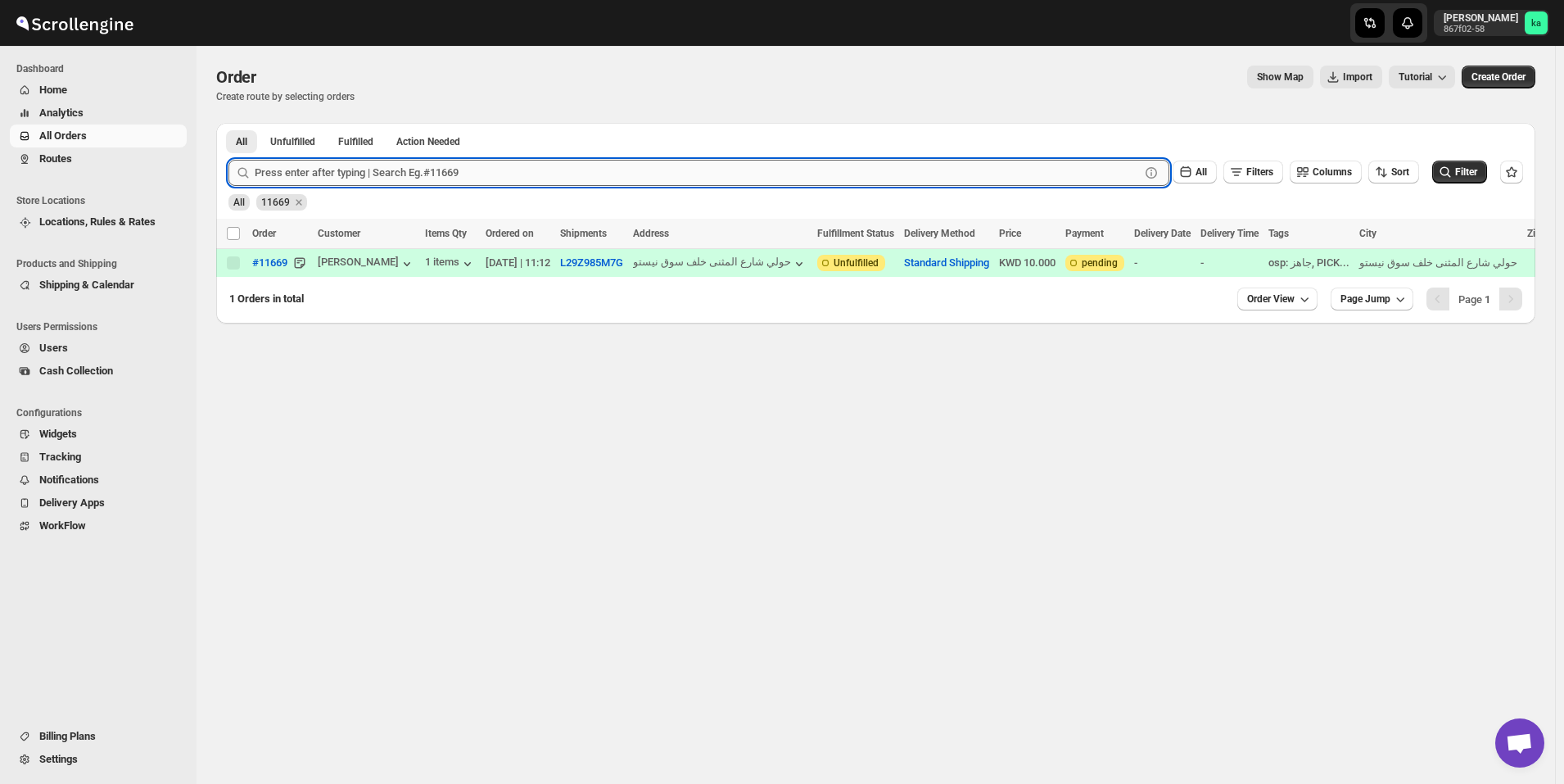
click at [407, 172] on input "text" at bounding box center [697, 172] width 885 height 26
type input "11728"
click at [229, 123] on button "Submit" at bounding box center [252, 131] width 47 height 18
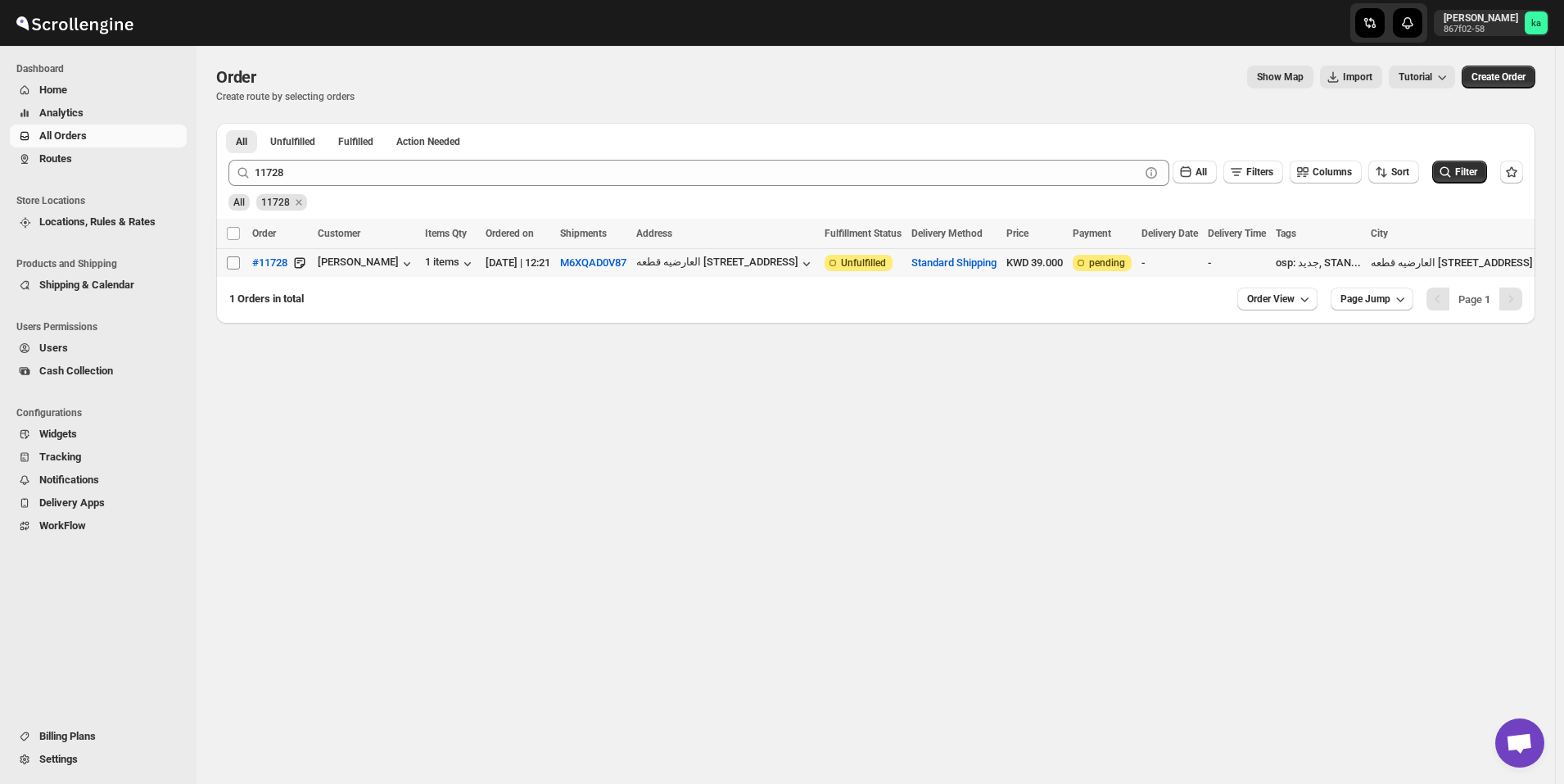
click at [230, 263] on input "Select order" at bounding box center [234, 263] width 13 height 13
checkbox input "true"
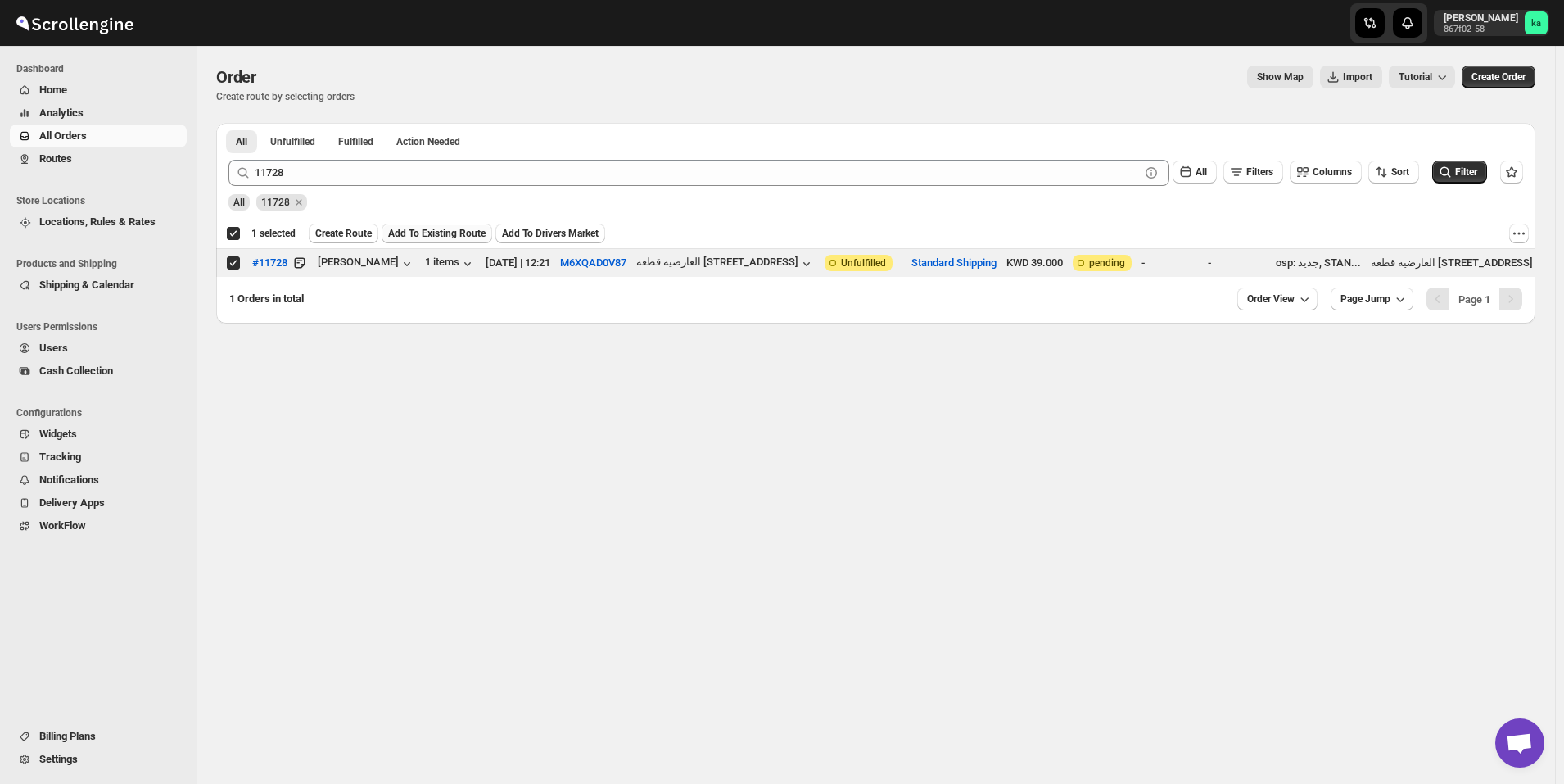
click at [456, 234] on span "Add To Existing Route" at bounding box center [436, 234] width 98 height 13
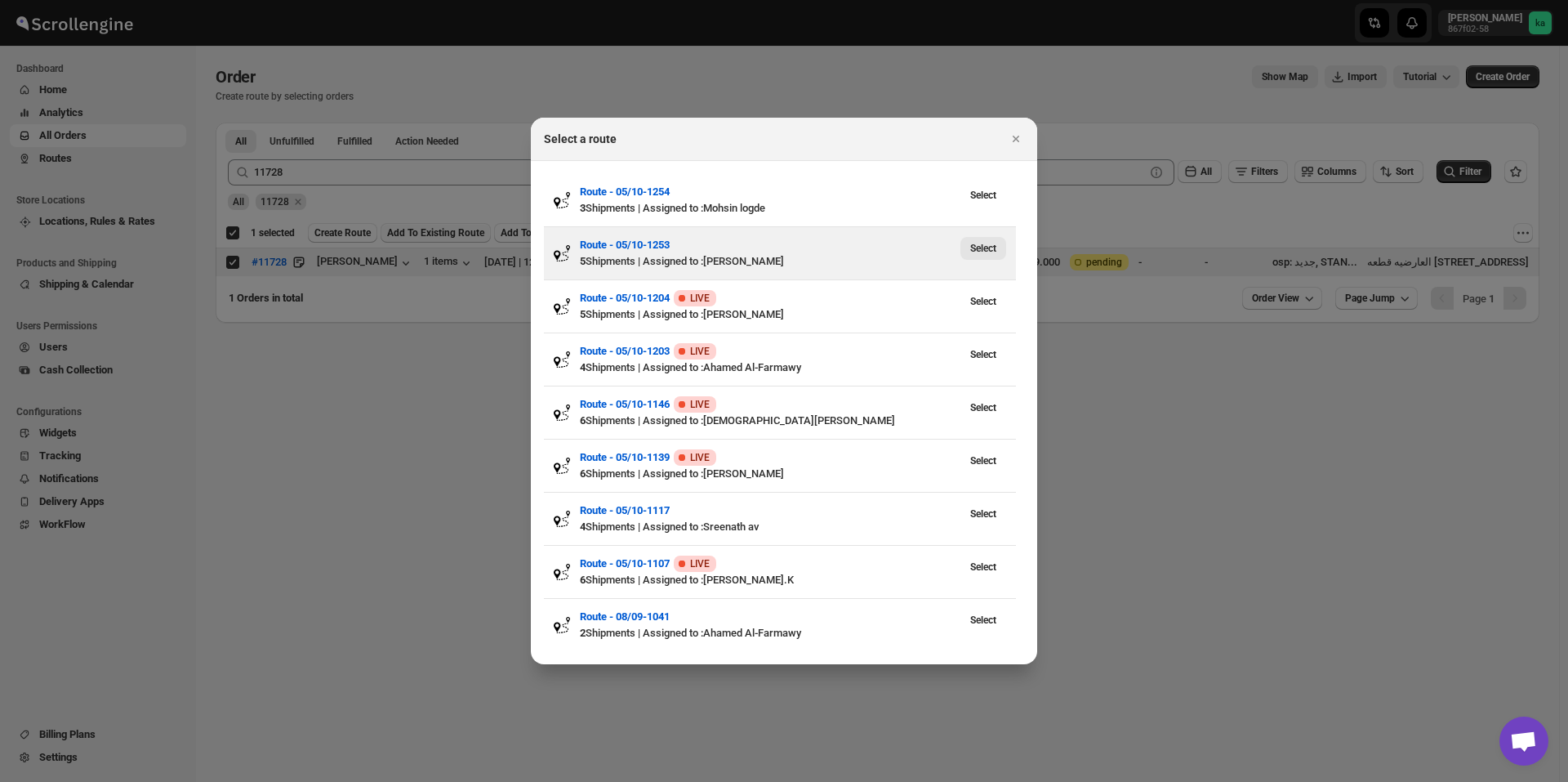
click at [992, 246] on span "Select" at bounding box center [982, 249] width 26 height 13
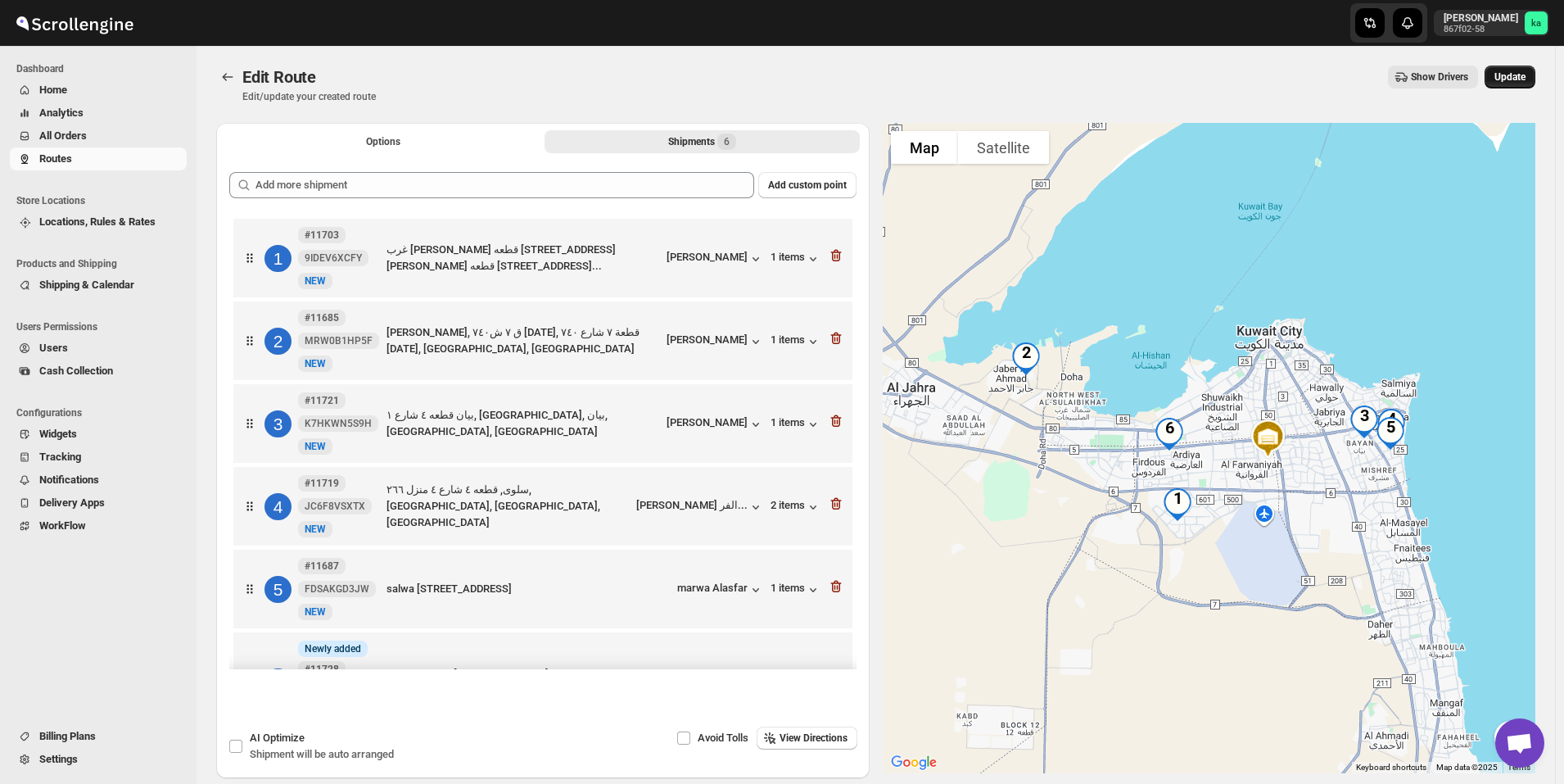
click at [1526, 75] on span "Update" at bounding box center [1510, 77] width 31 height 13
